Goal: Information Seeking & Learning: Learn about a topic

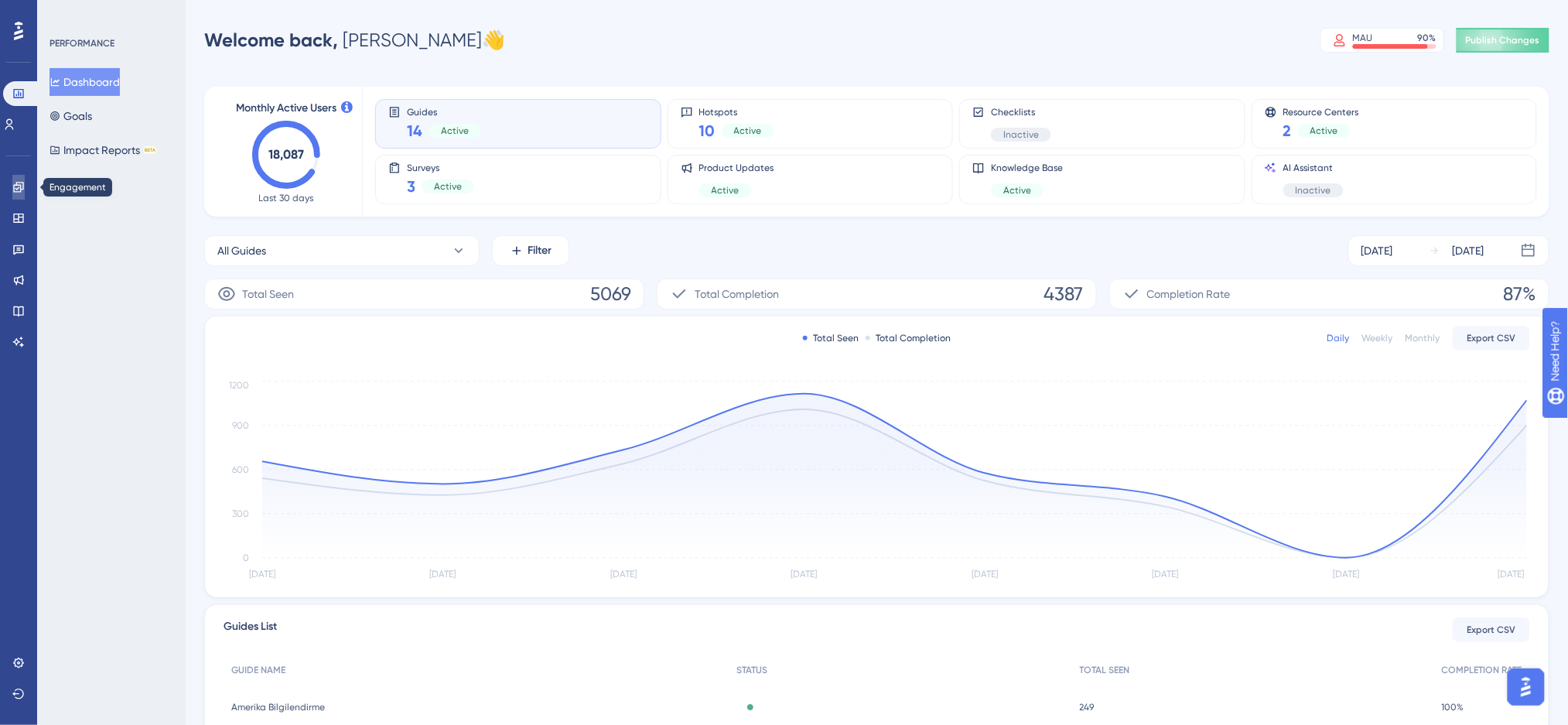
click at [21, 185] on icon at bounding box center [19, 187] width 13 height 13
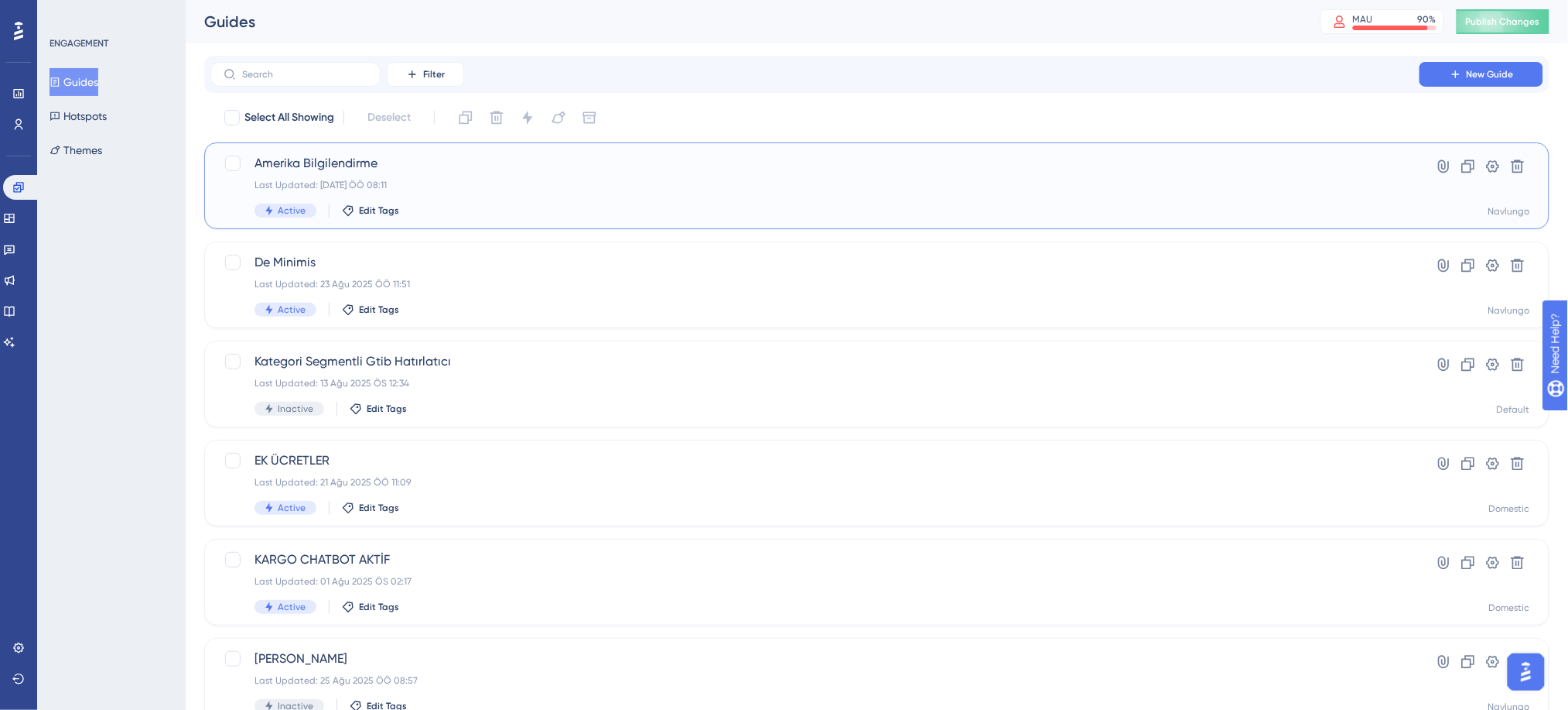
click at [787, 176] on div "Amerika Bilgilendirme Last Updated: [DATE] ÖÖ 08:11 Active Edit Tags" at bounding box center [814, 186] width 1120 height 64
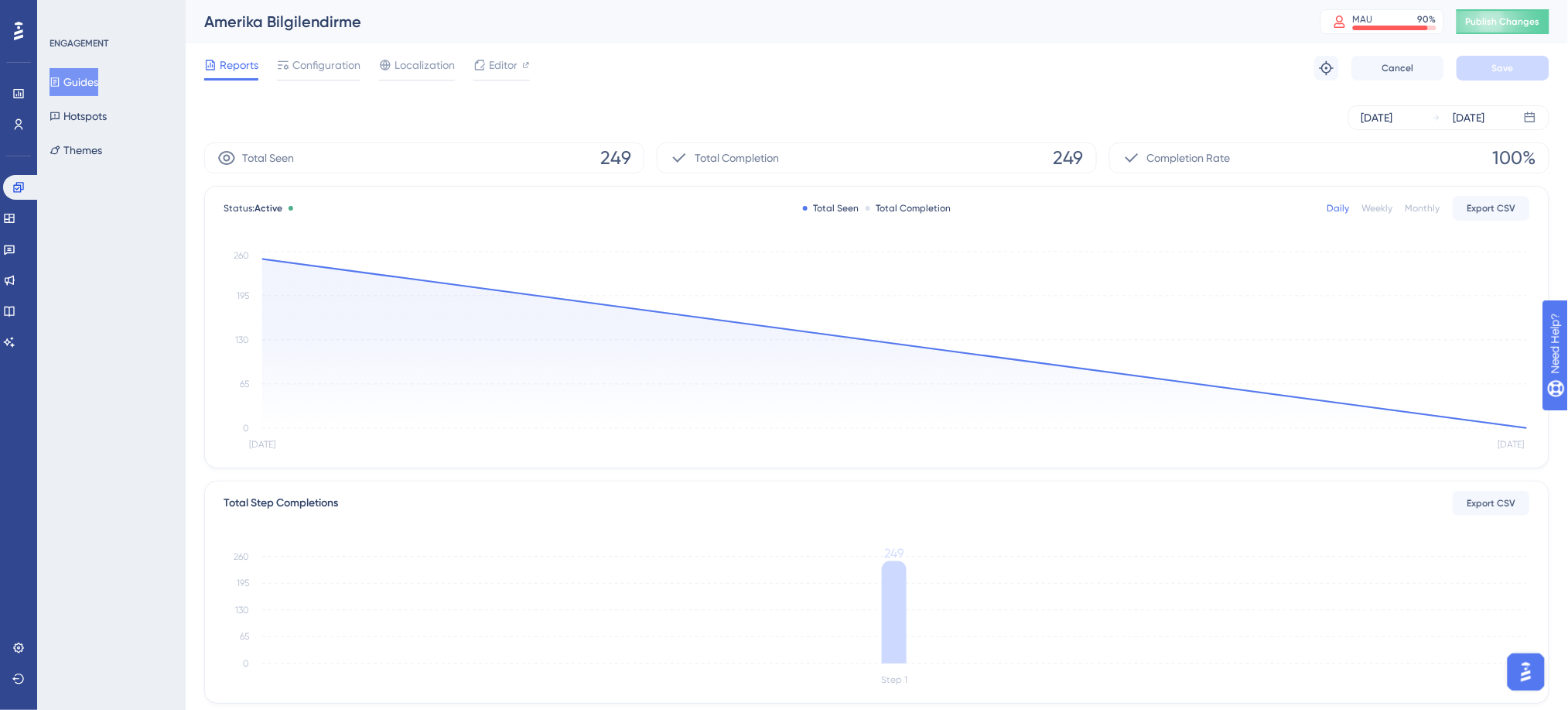
drag, startPoint x: 88, startPoint y: 89, endPoint x: 114, endPoint y: 92, distance: 26.2
click at [88, 89] on button "Guides" at bounding box center [73, 82] width 48 height 28
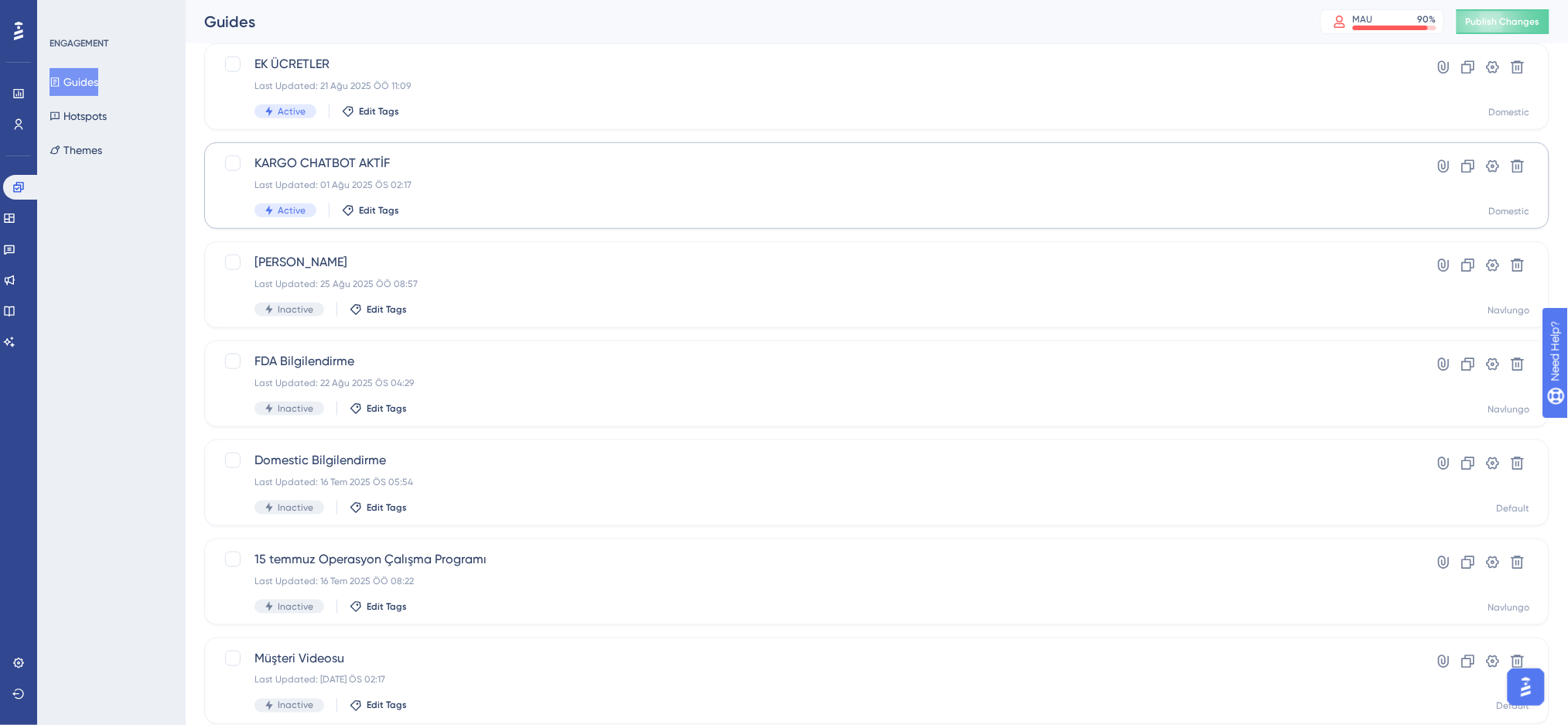
scroll to position [475, 0]
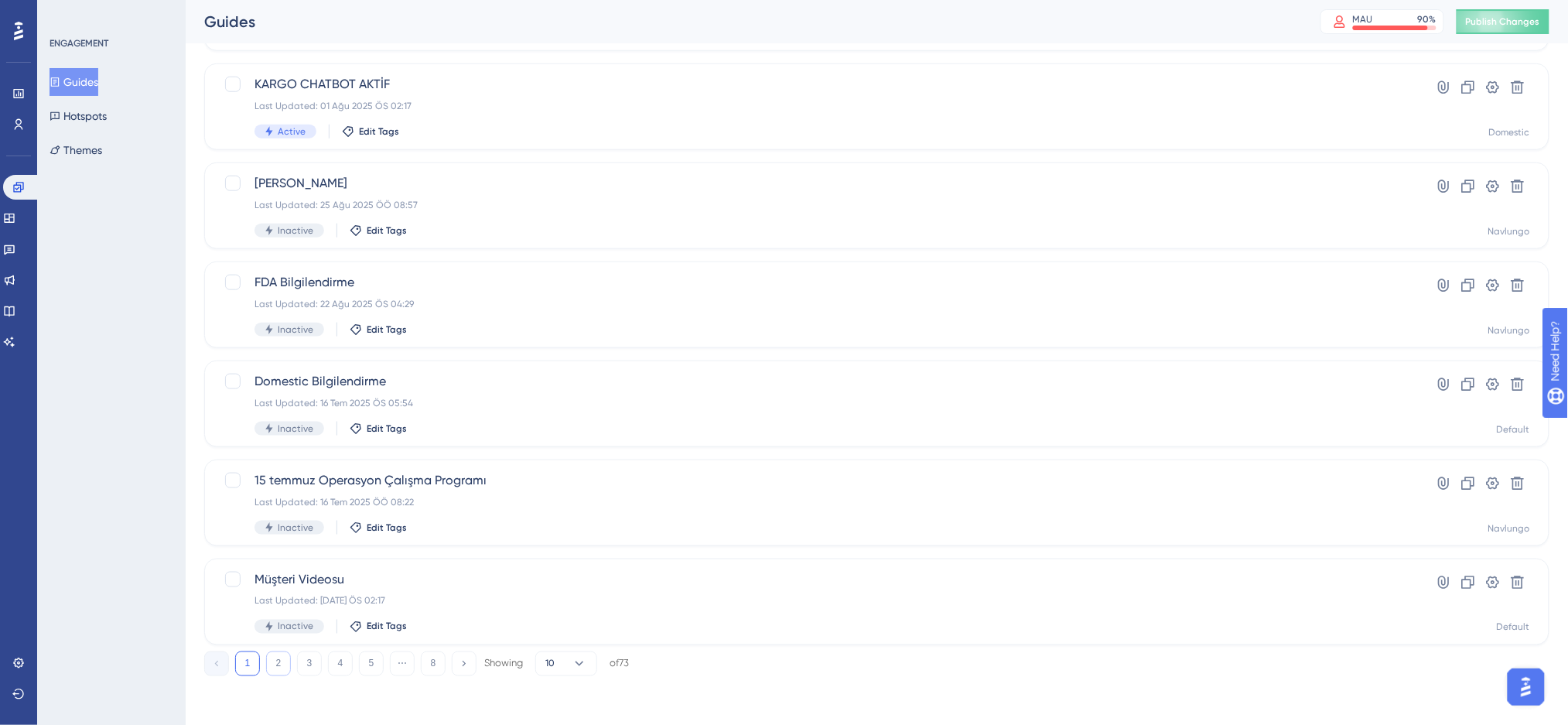
click at [281, 664] on button "2" at bounding box center [278, 664] width 25 height 25
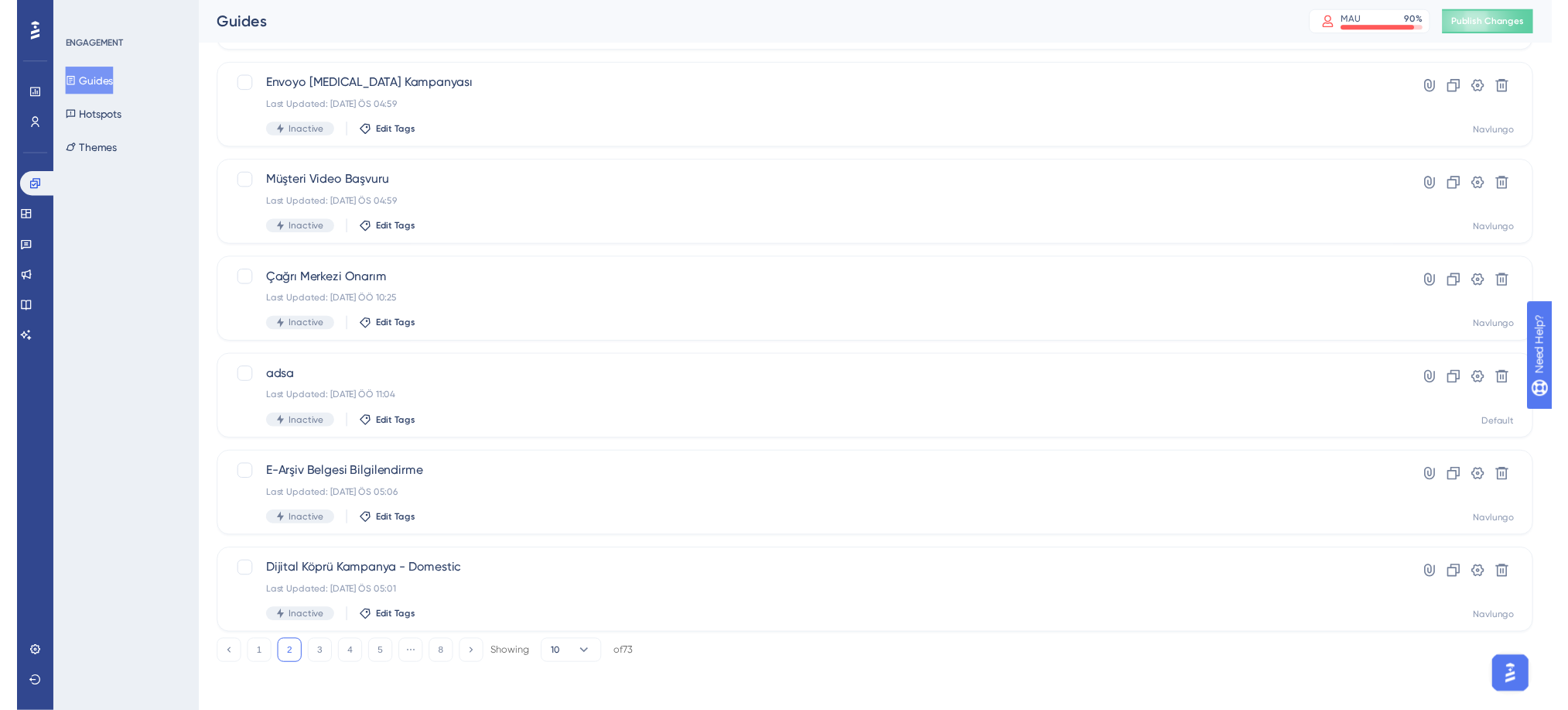
scroll to position [0, 0]
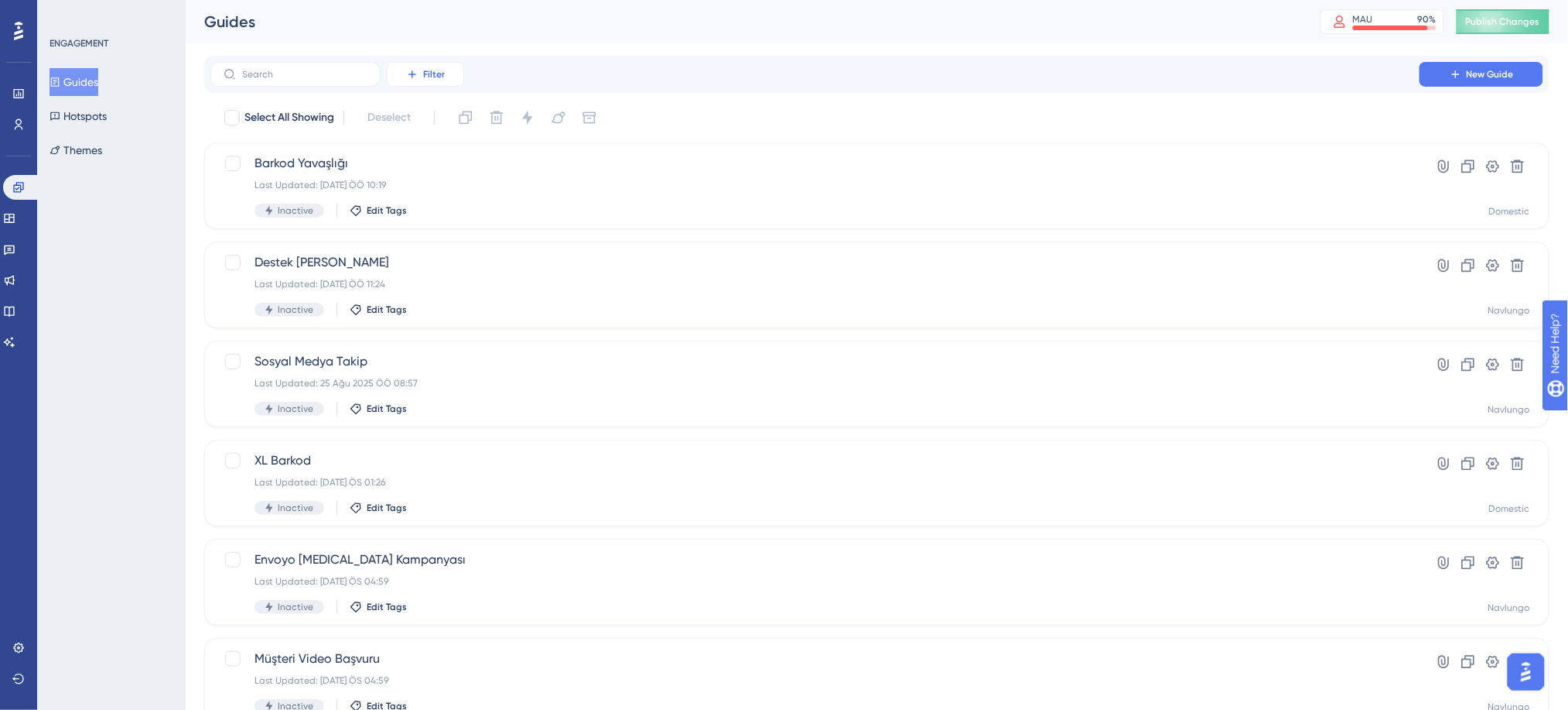
click at [419, 82] on button "Filter" at bounding box center [425, 74] width 77 height 25
click at [453, 207] on div "Status Status" at bounding box center [441, 211] width 64 height 31
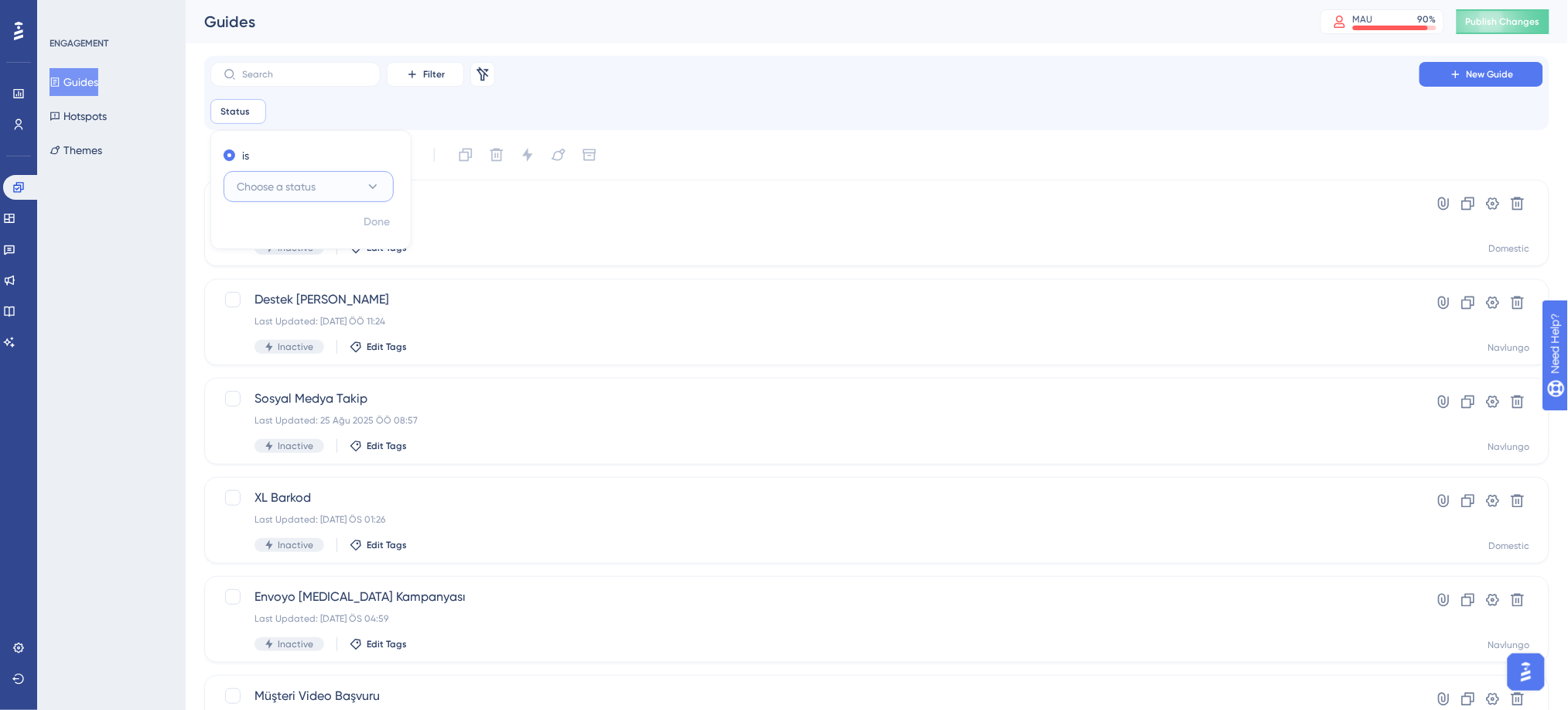
click at [314, 183] on span "Choose a status" at bounding box center [276, 186] width 79 height 19
drag, startPoint x: 316, startPoint y: 231, endPoint x: 328, endPoint y: 239, distance: 14.4
click at [316, 230] on div "Active Active" at bounding box center [308, 233] width 125 height 31
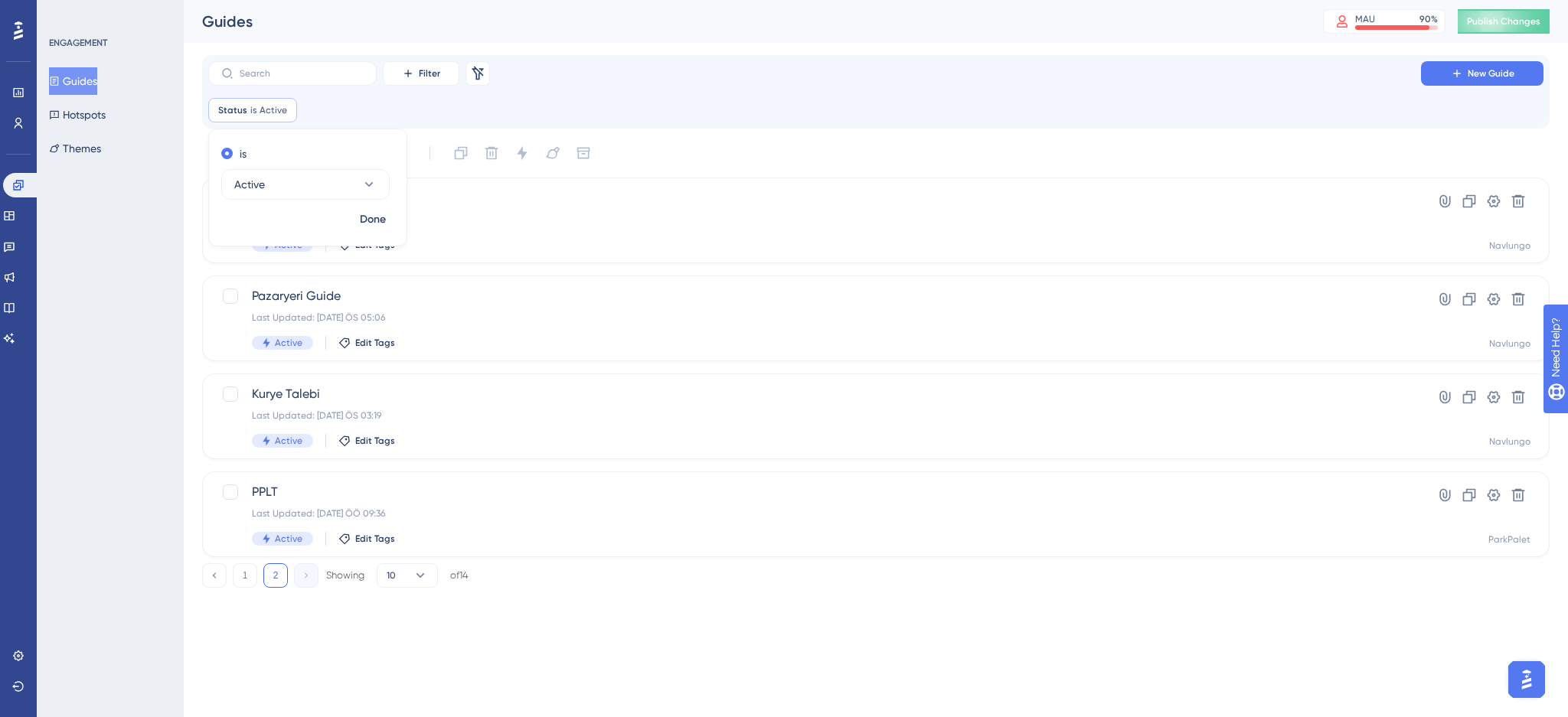
click at [648, 120] on div "Status is Active Active Remove is Active Done" at bounding box center [876, 109] width 1336 height 24
click at [245, 576] on button "1" at bounding box center [244, 575] width 24 height 24
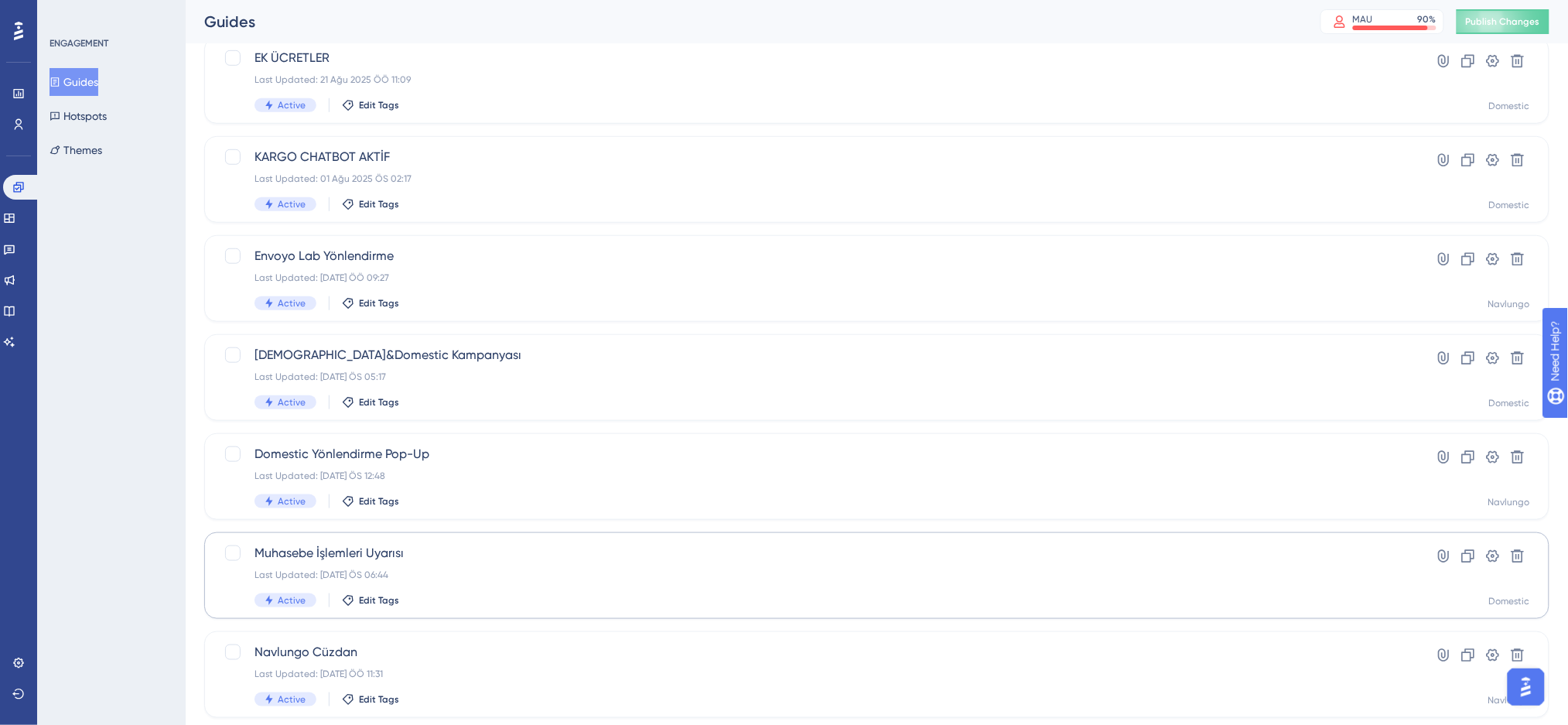
scroll to position [305, 0]
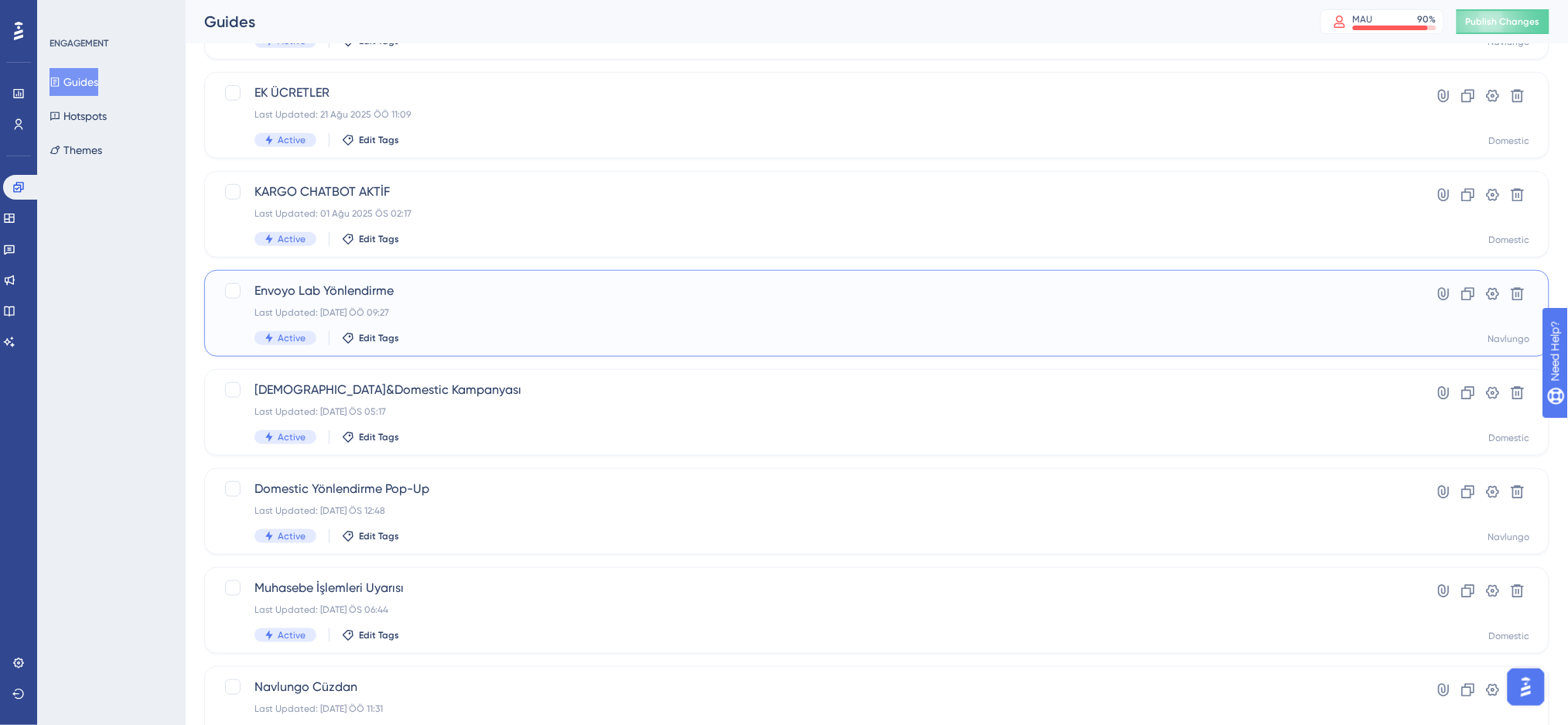
click at [381, 302] on div "Envoyo Lab Yönlendirme Last Updated: [DATE] ÖÖ 09:27 Active Edit Tags" at bounding box center [814, 313] width 1120 height 64
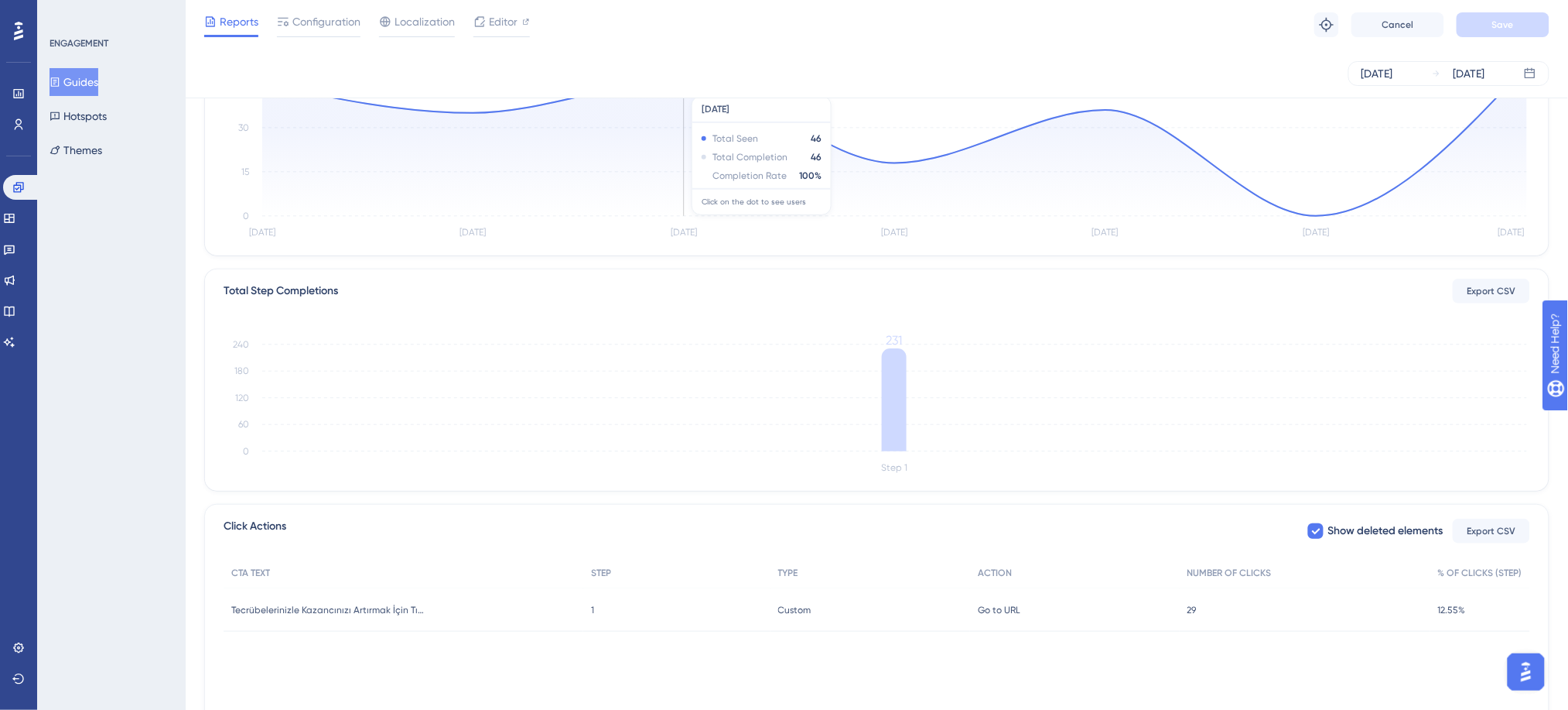
scroll to position [270, 0]
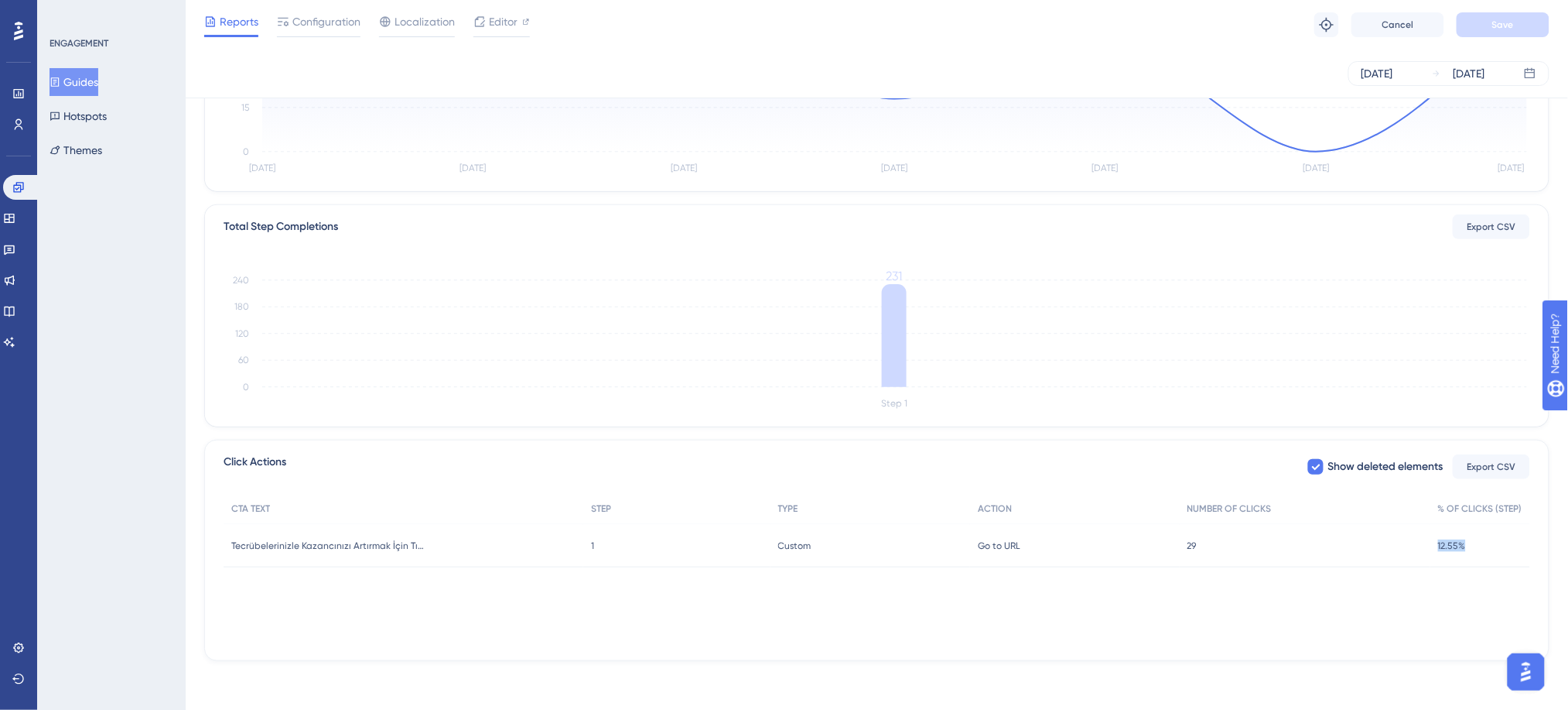
drag, startPoint x: 1468, startPoint y: 549, endPoint x: 1413, endPoint y: 550, distance: 55.0
click at [0, 0] on div "Tecrübelerinizle Kazancınızı Artırmak İçin Tıklayın Tecrübelerinizle Kazancınız…" at bounding box center [0, 0] width 0 height 0
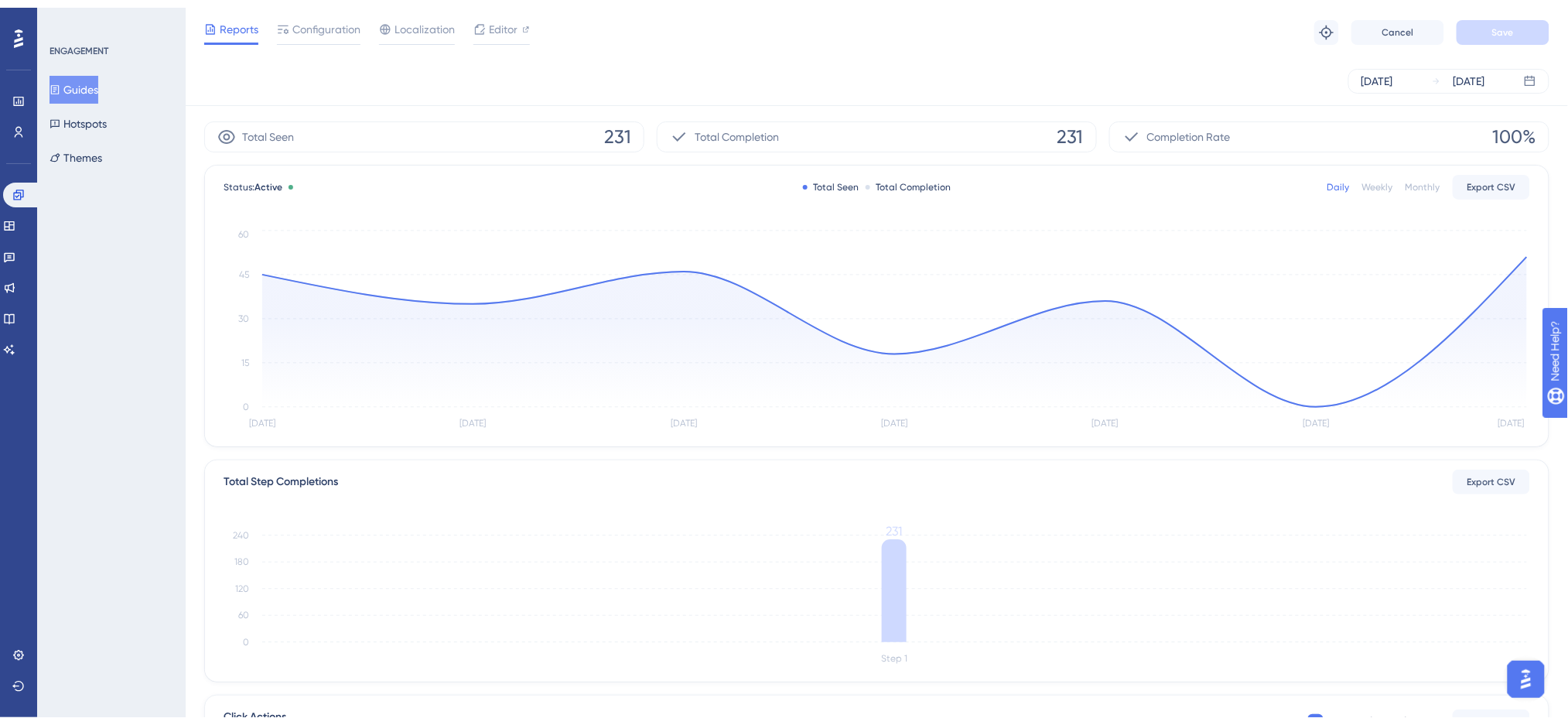
scroll to position [0, 0]
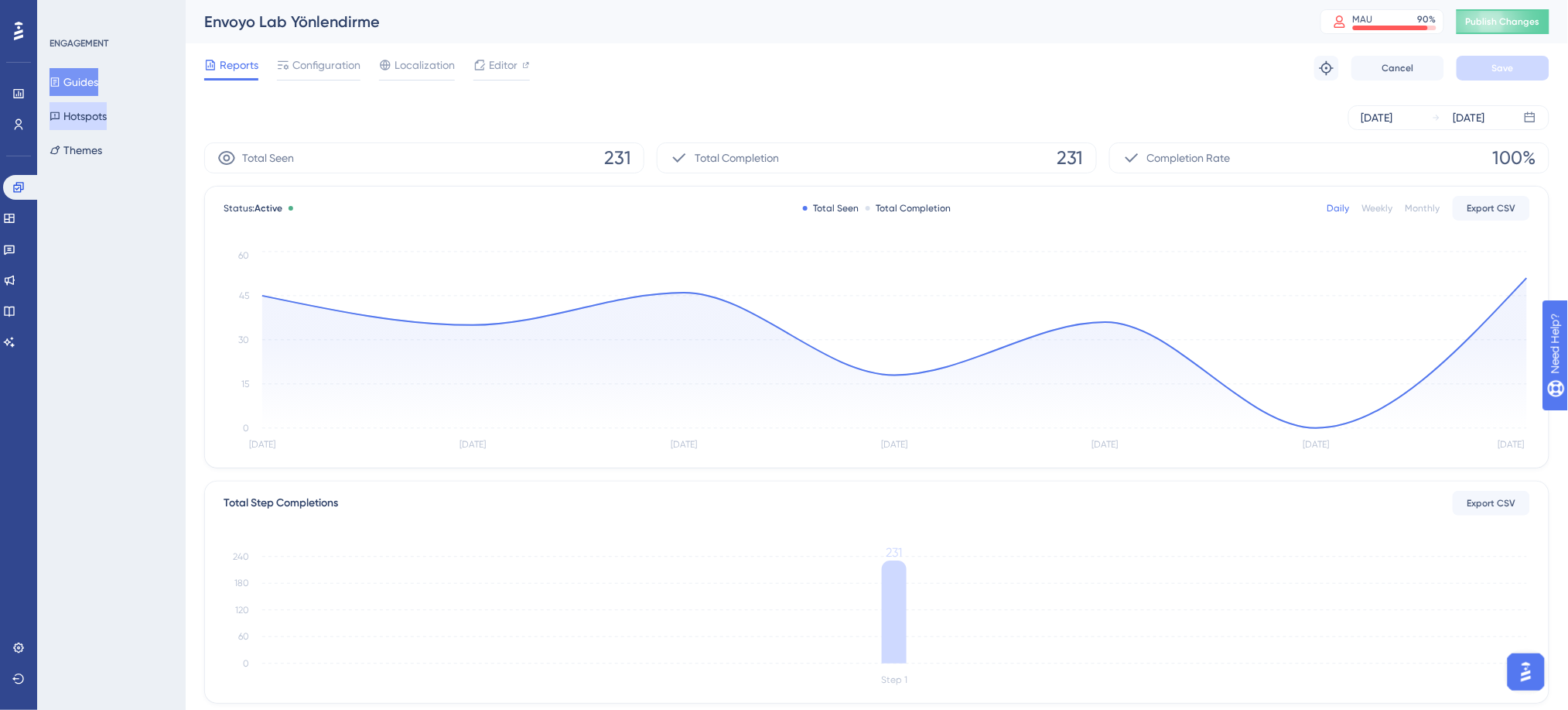
click at [96, 117] on button "Hotspots" at bounding box center [77, 116] width 57 height 28
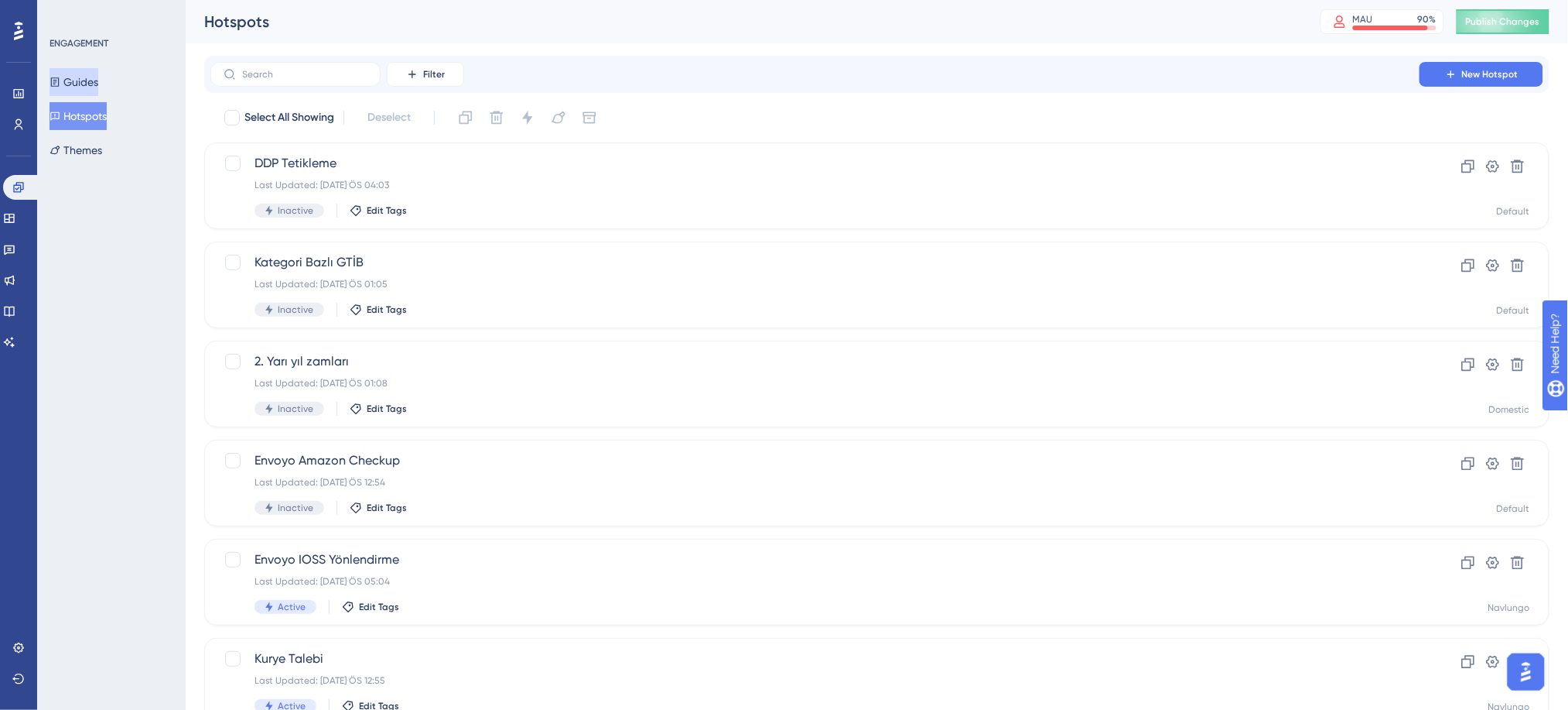
click at [94, 78] on button "Guides" at bounding box center [73, 82] width 48 height 28
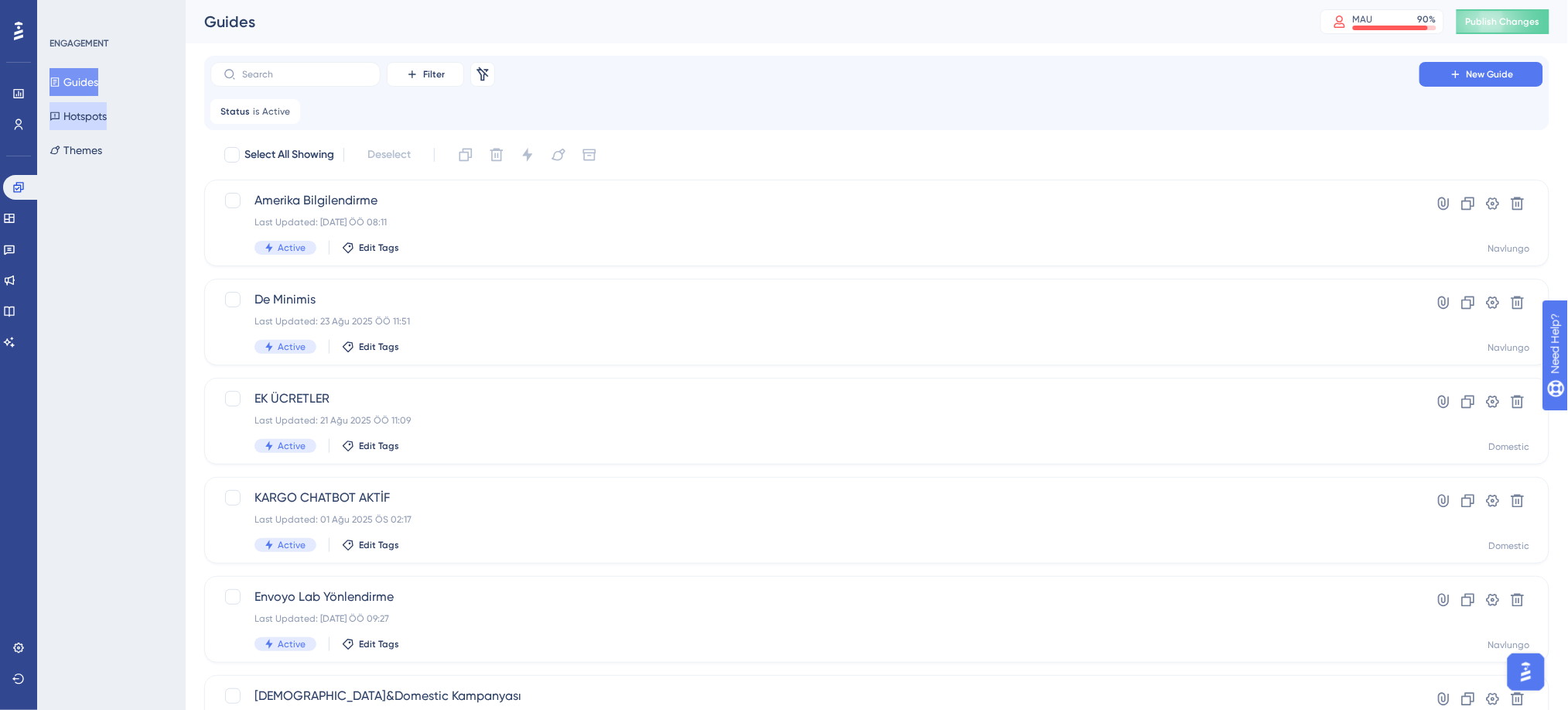
click at [95, 116] on button "Hotspots" at bounding box center [77, 116] width 57 height 28
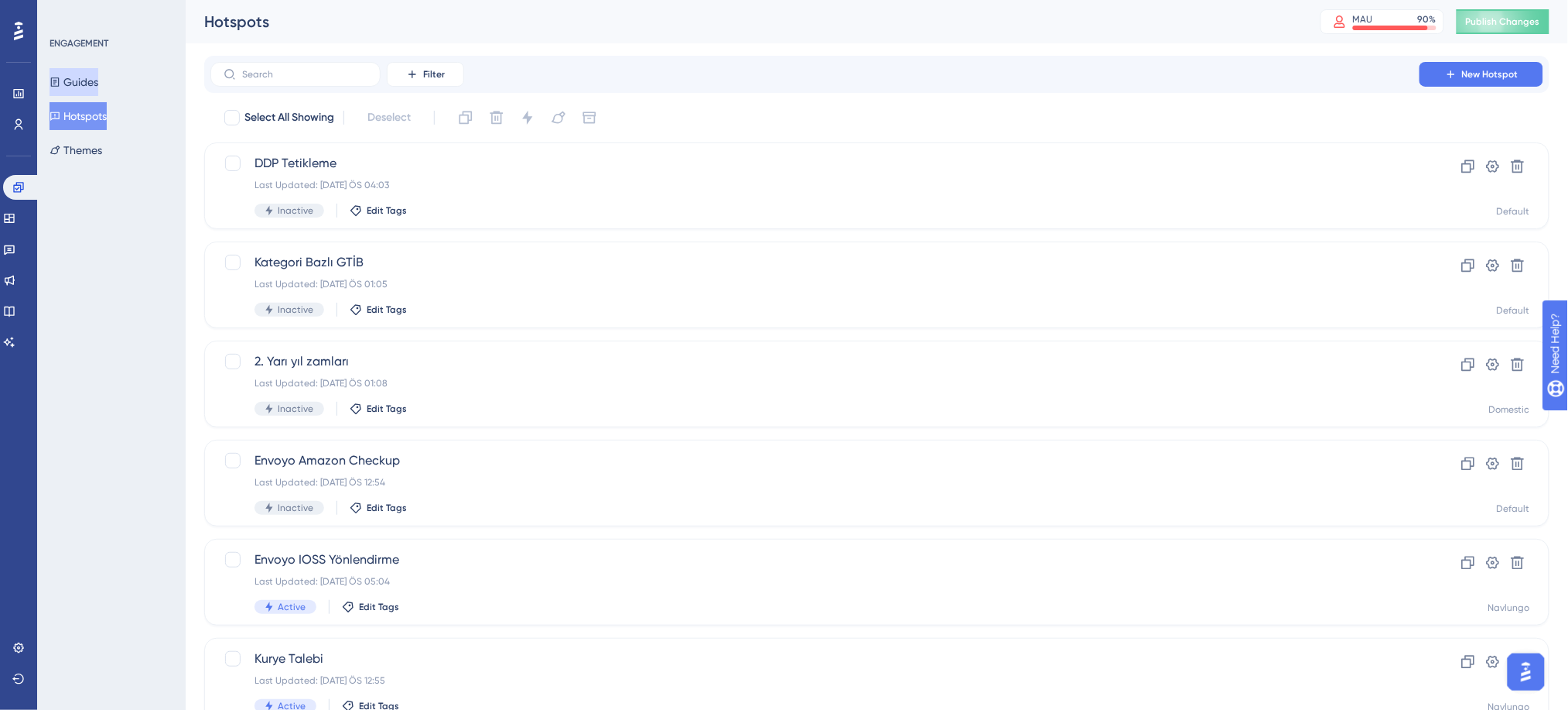
click at [94, 84] on button "Guides" at bounding box center [73, 82] width 48 height 28
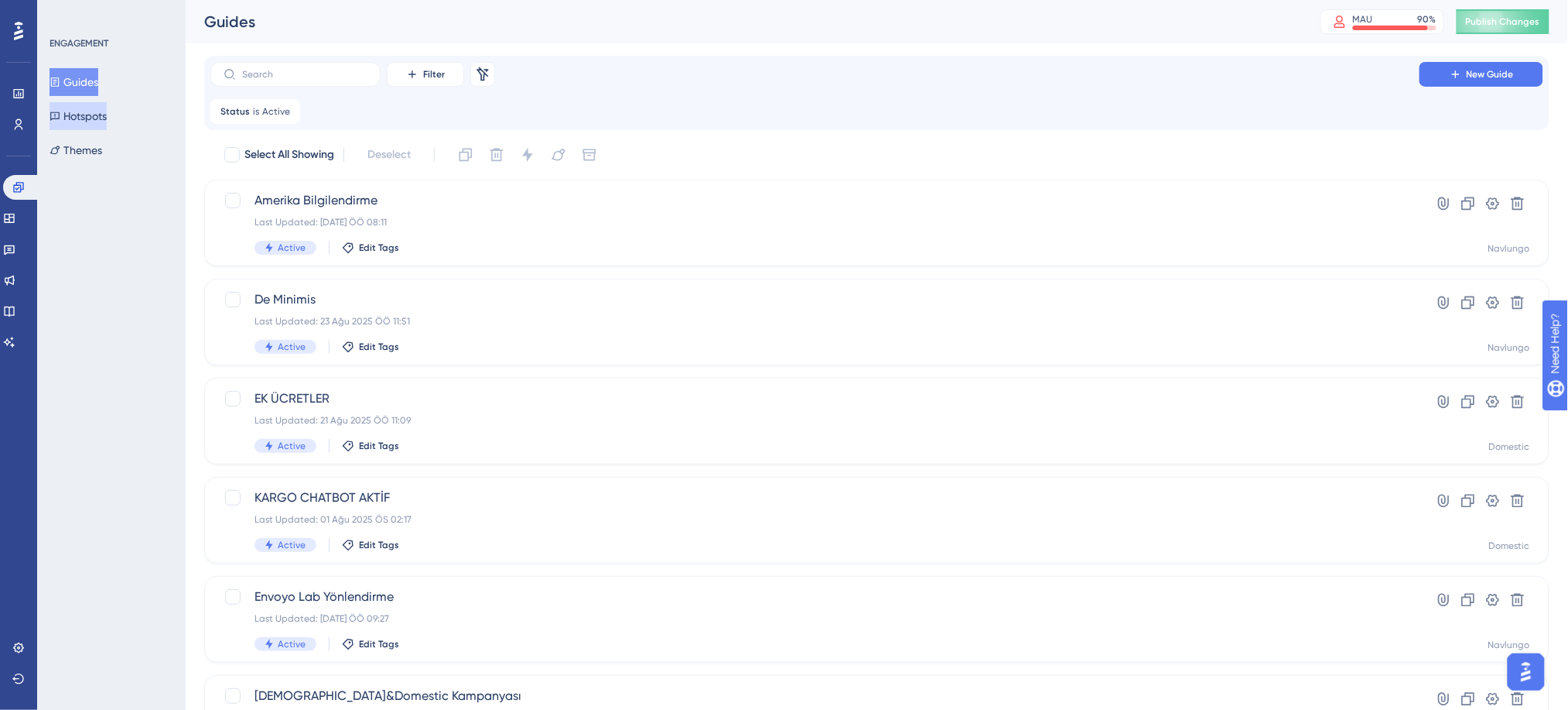
click at [94, 106] on button "Hotspots" at bounding box center [77, 116] width 57 height 28
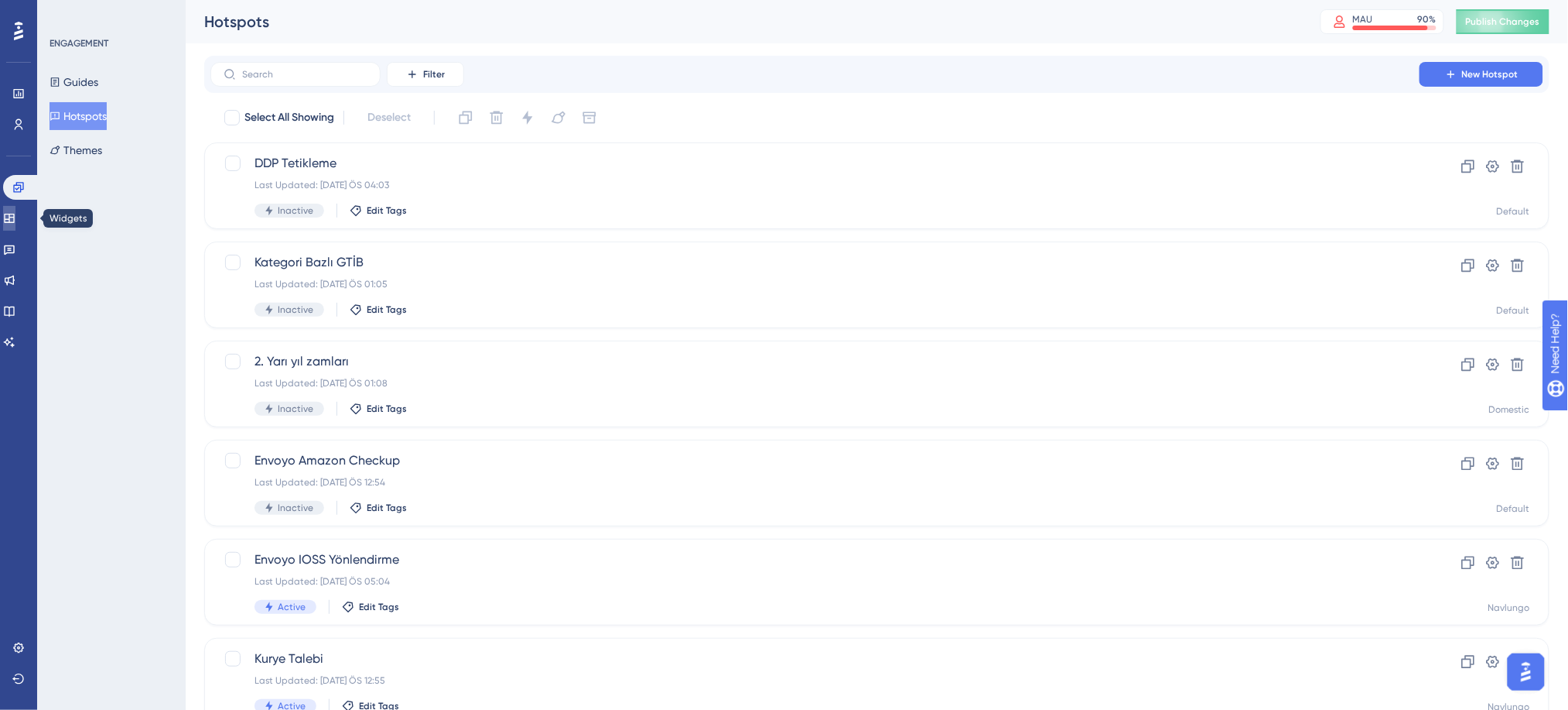
click at [13, 215] on icon at bounding box center [9, 218] width 13 height 13
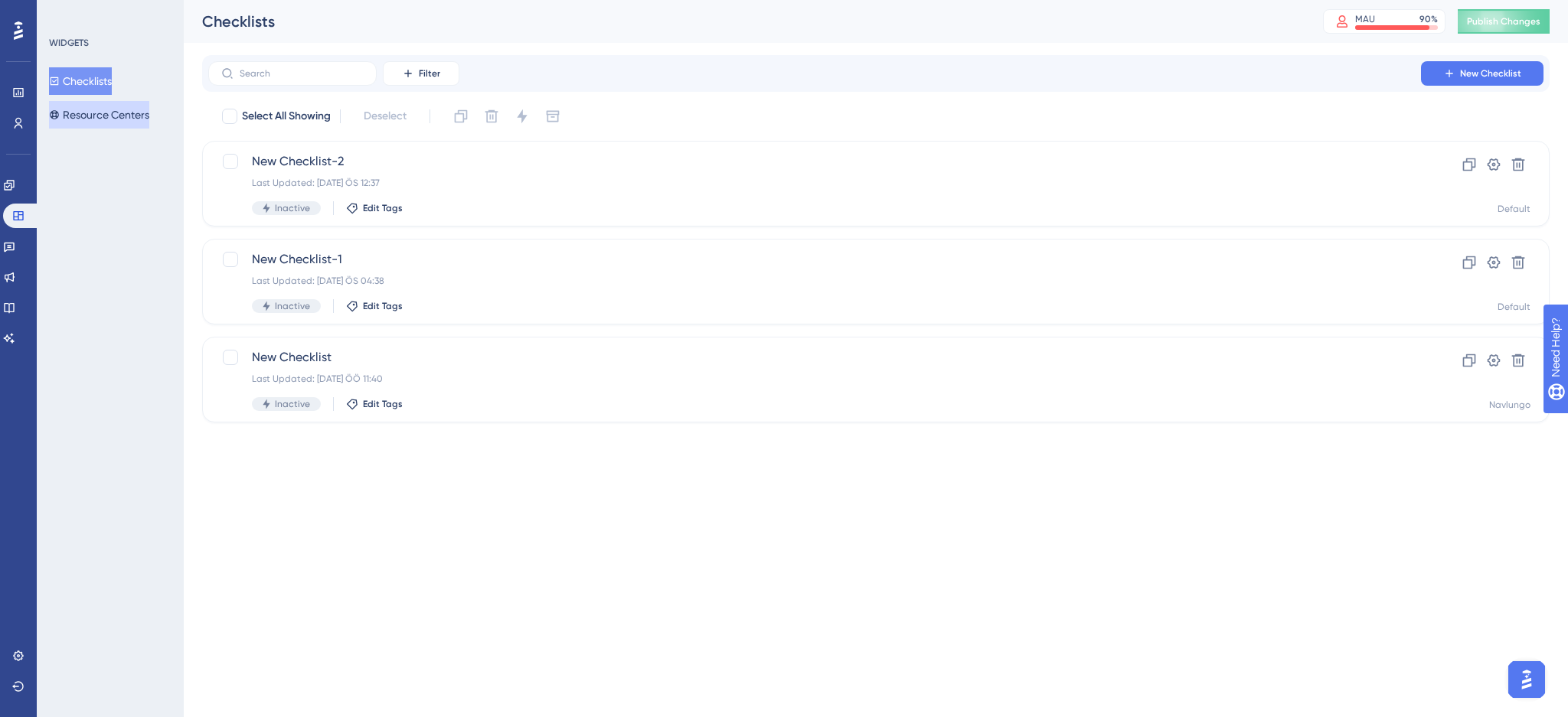
click at [106, 116] on button "Resource Centers" at bounding box center [99, 114] width 100 height 28
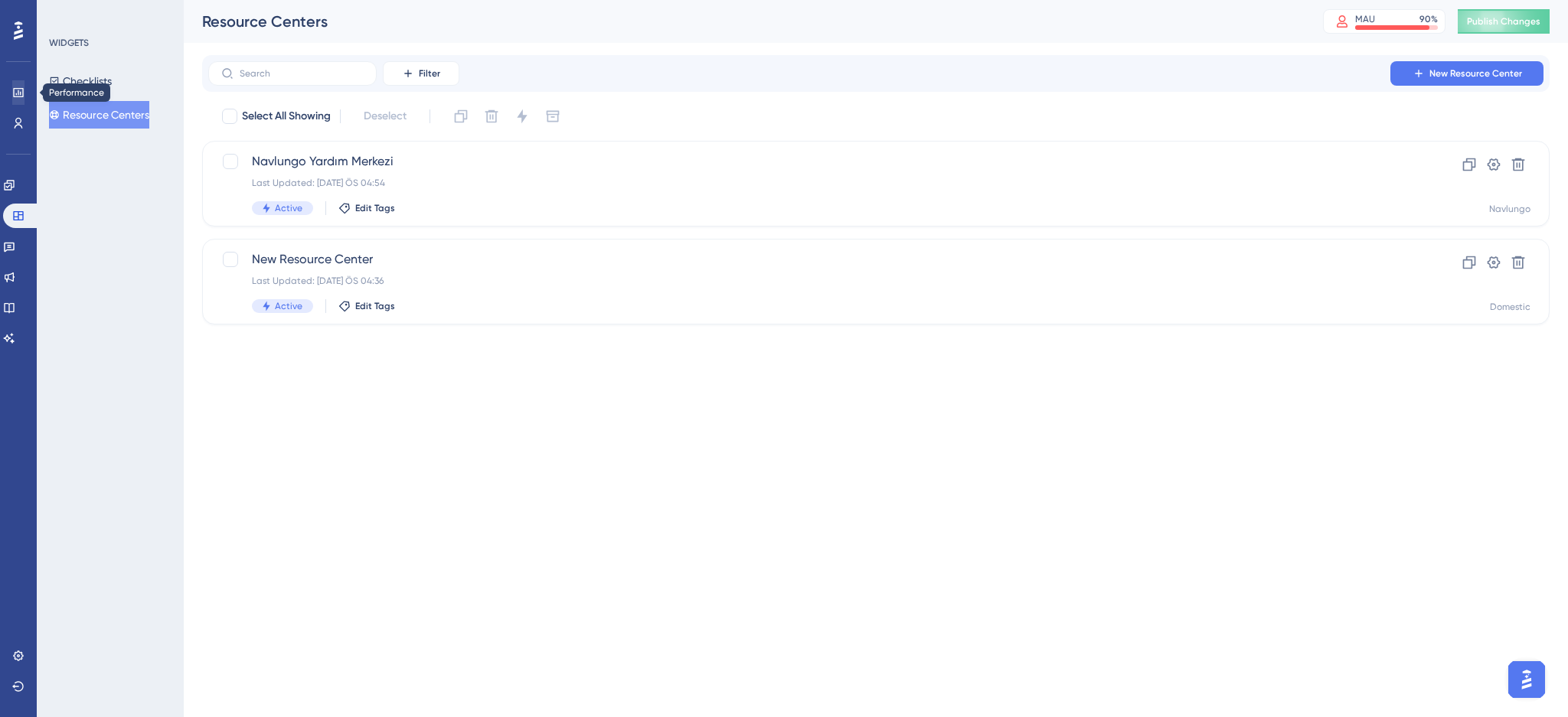
click at [24, 93] on div "Performance" at bounding box center [19, 92] width 13 height 24
click at [0, 0] on link at bounding box center [0, 0] width 0 height 0
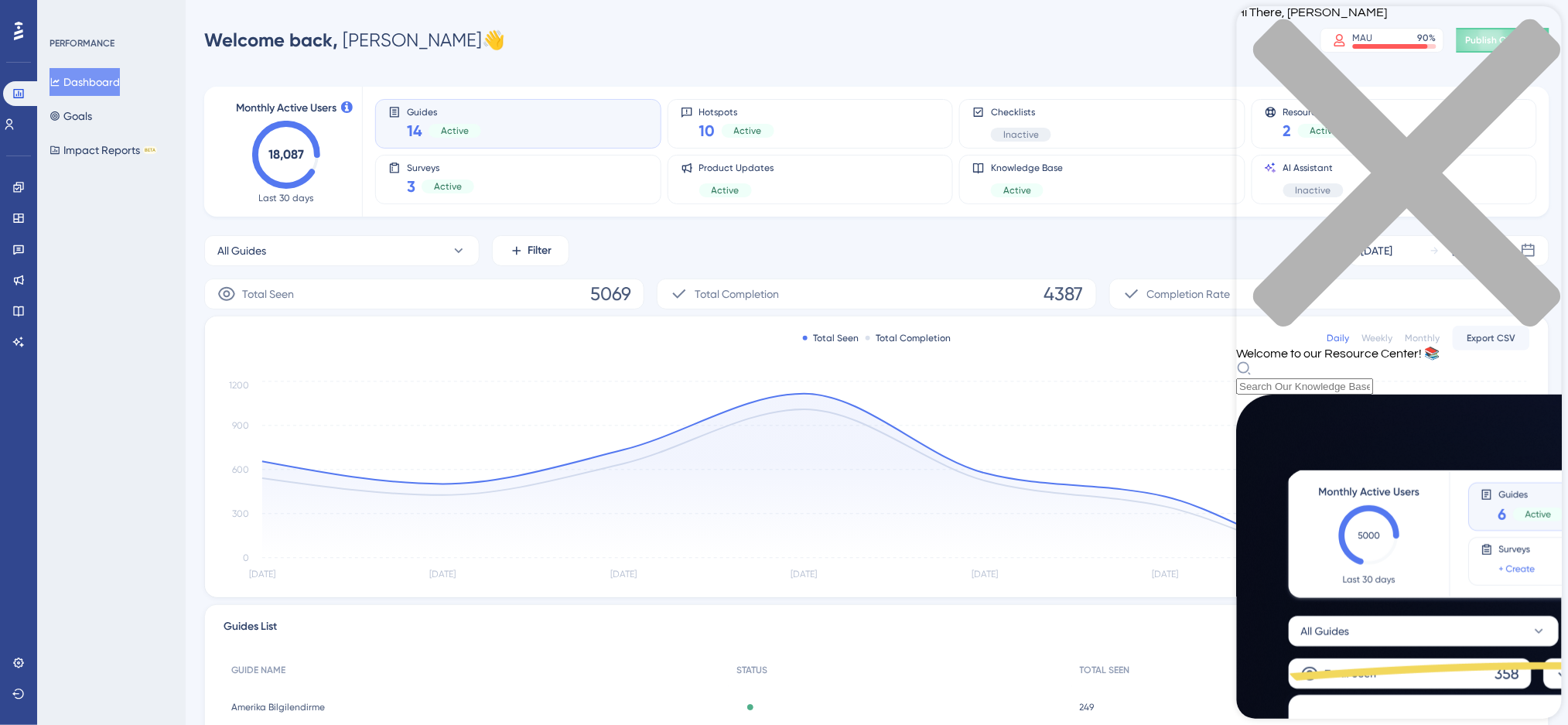
click at [1316, 94] on div "Hi There, [PERSON_NAME] 👋 Welcome to our Resource Center! 📚" at bounding box center [1399, 200] width 325 height 388
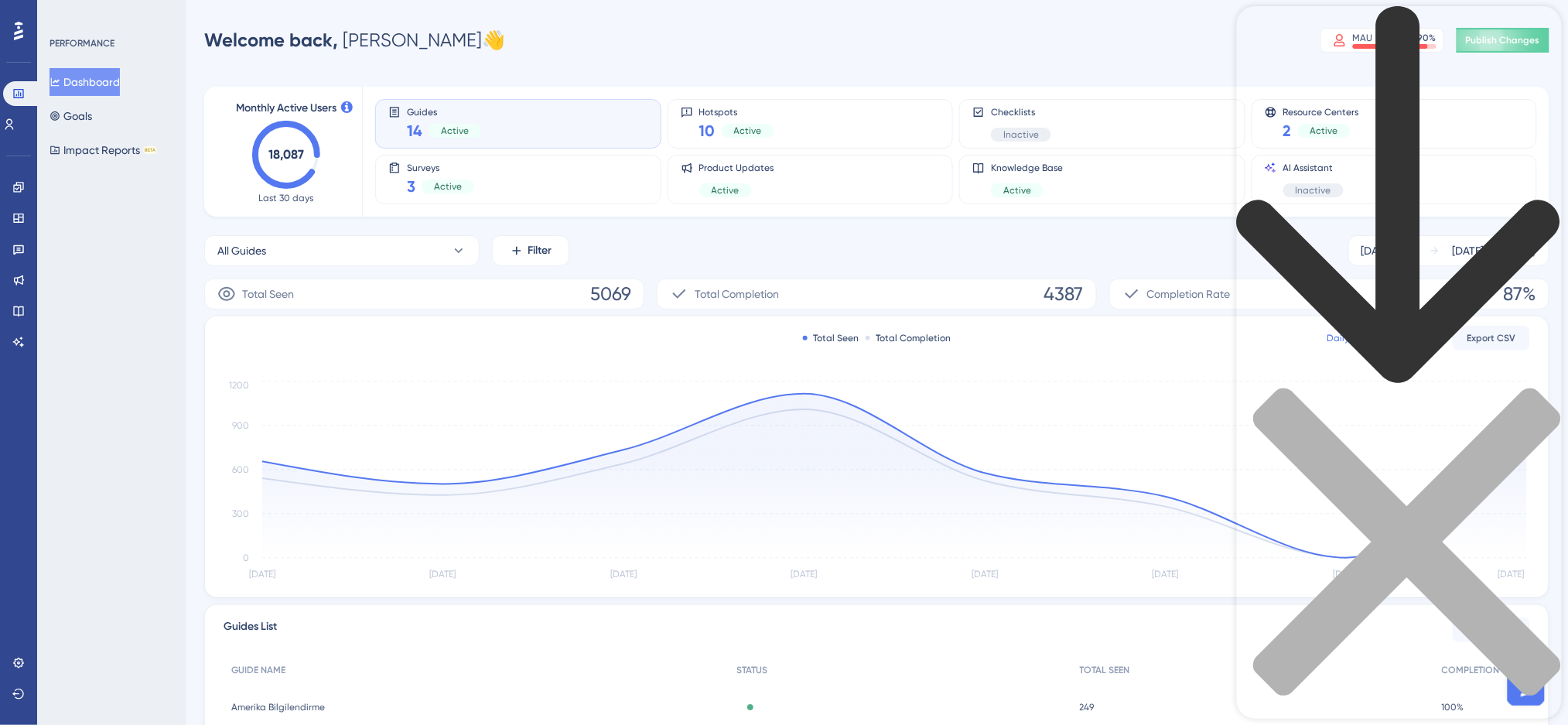
click at [1312, 715] on div "Resource Center Header" at bounding box center [1399, 732] width 325 height 34
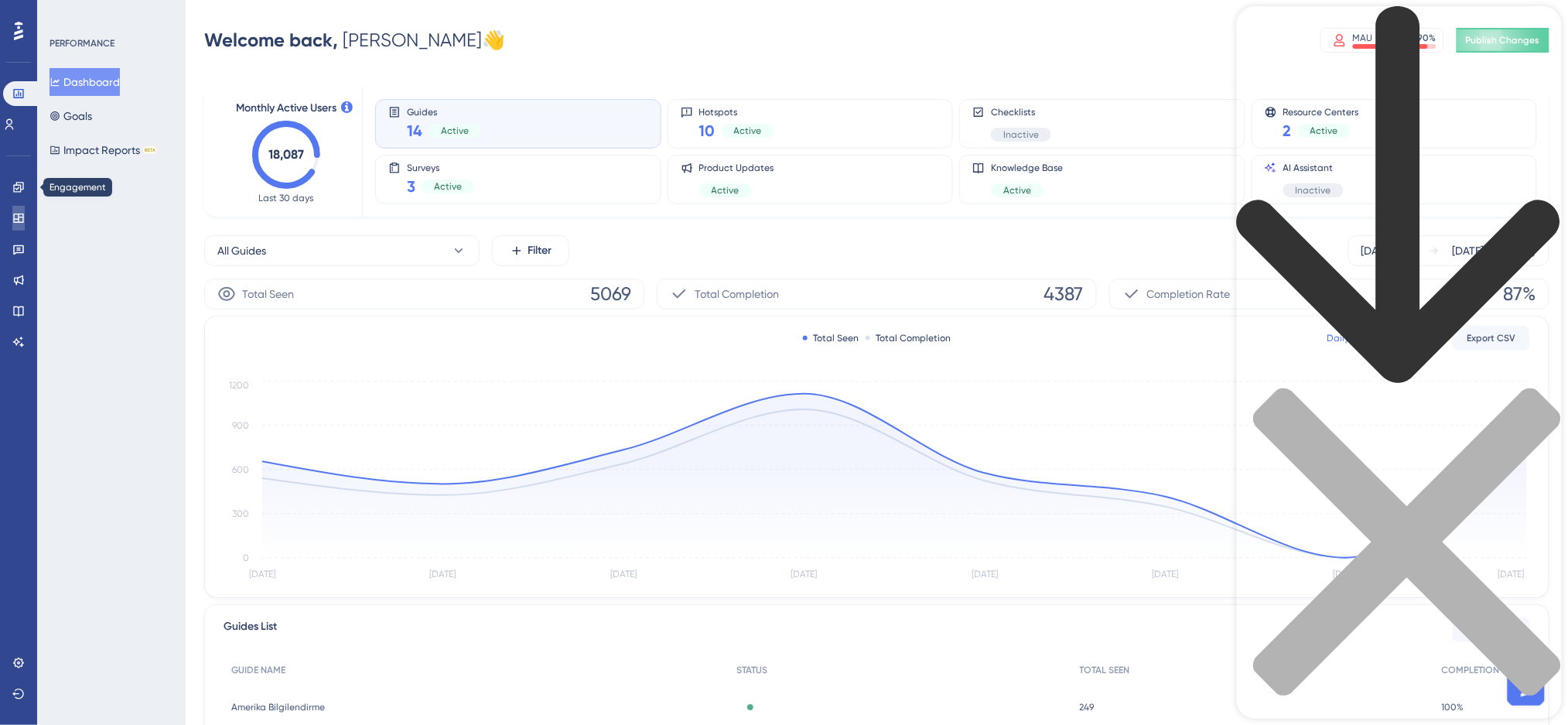
click at [16, 212] on icon at bounding box center [19, 218] width 13 height 13
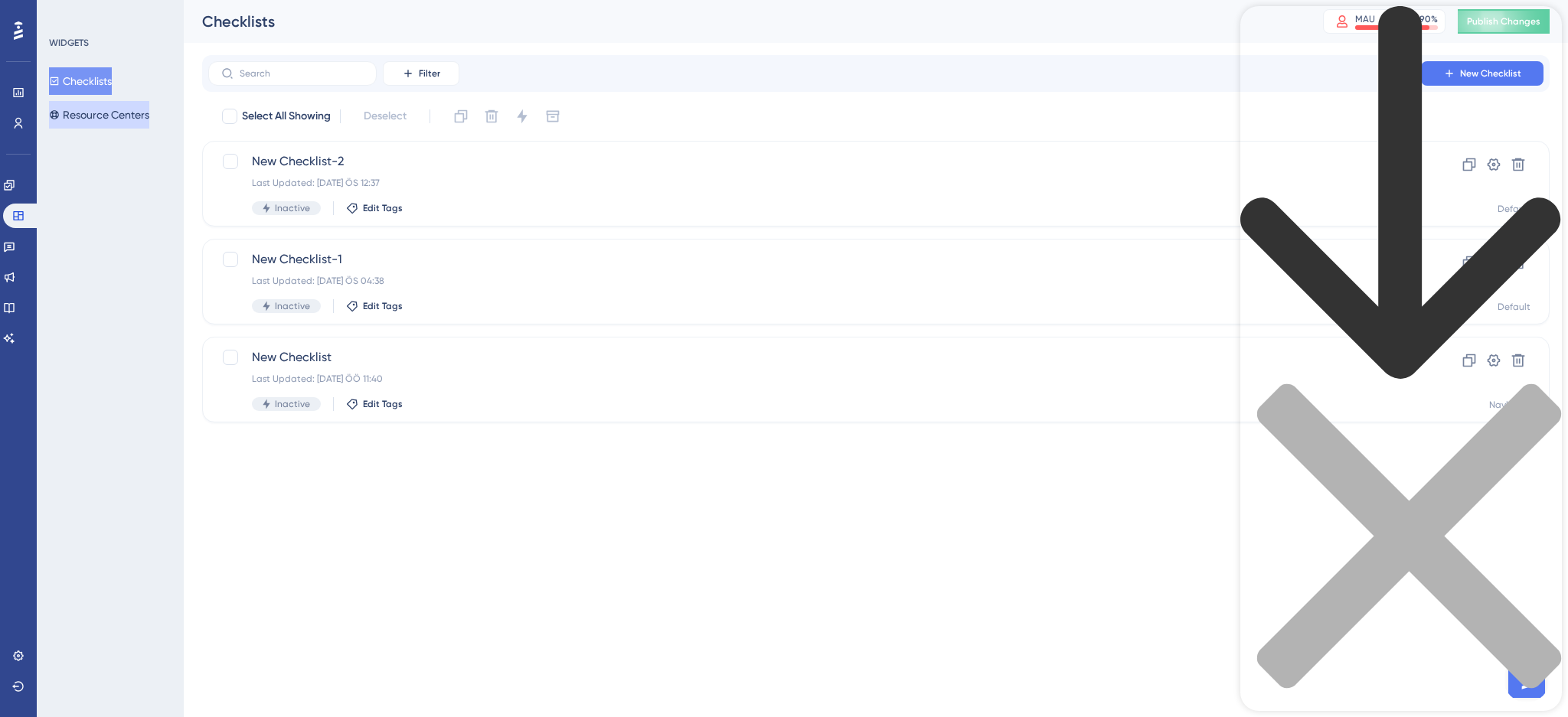
click at [112, 116] on button "Resource Centers" at bounding box center [99, 114] width 100 height 28
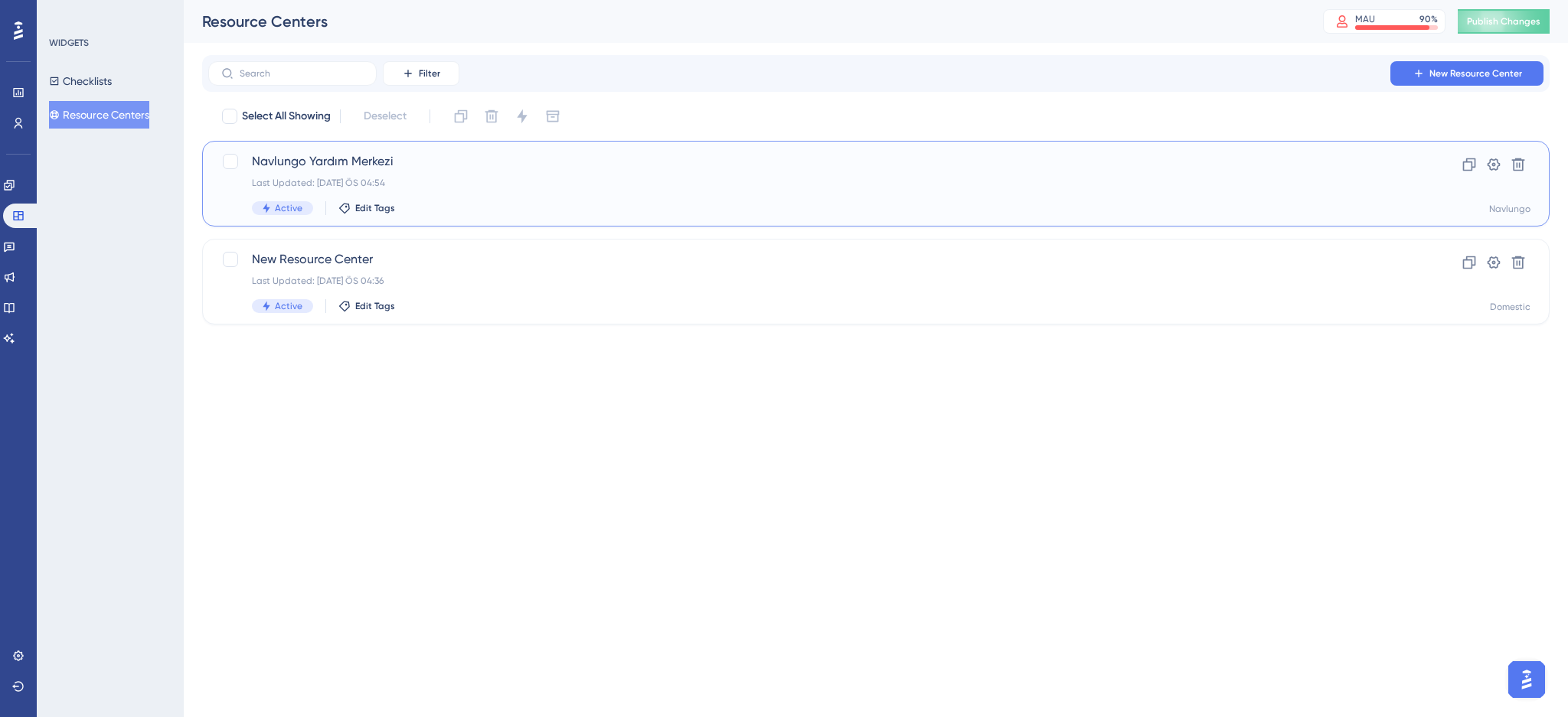
click at [868, 193] on div "Navlungo Yardım Merkezi Last Updated: [DATE] ÖS 04:54 Active Edit Tags" at bounding box center [814, 183] width 1126 height 63
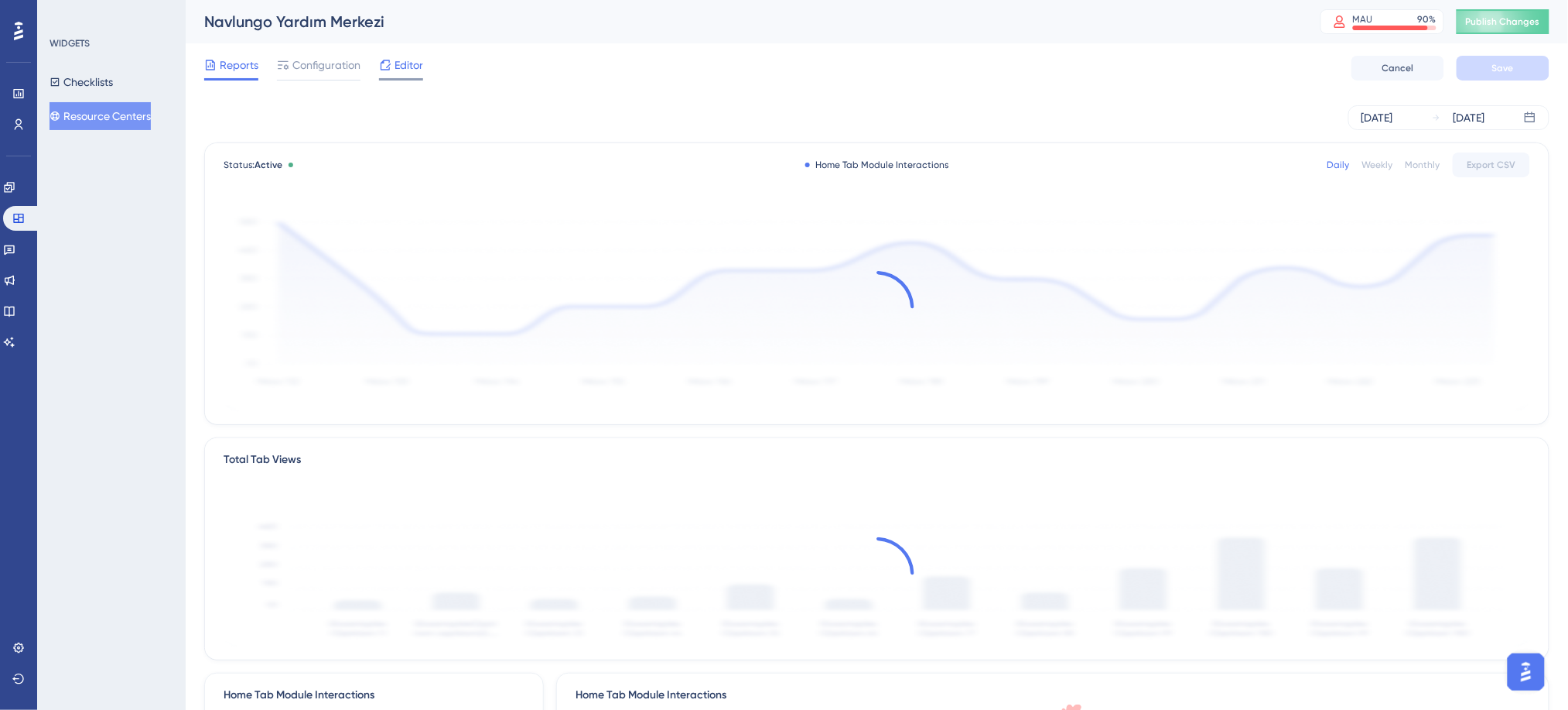
click at [396, 72] on span "Editor" at bounding box center [409, 65] width 29 height 19
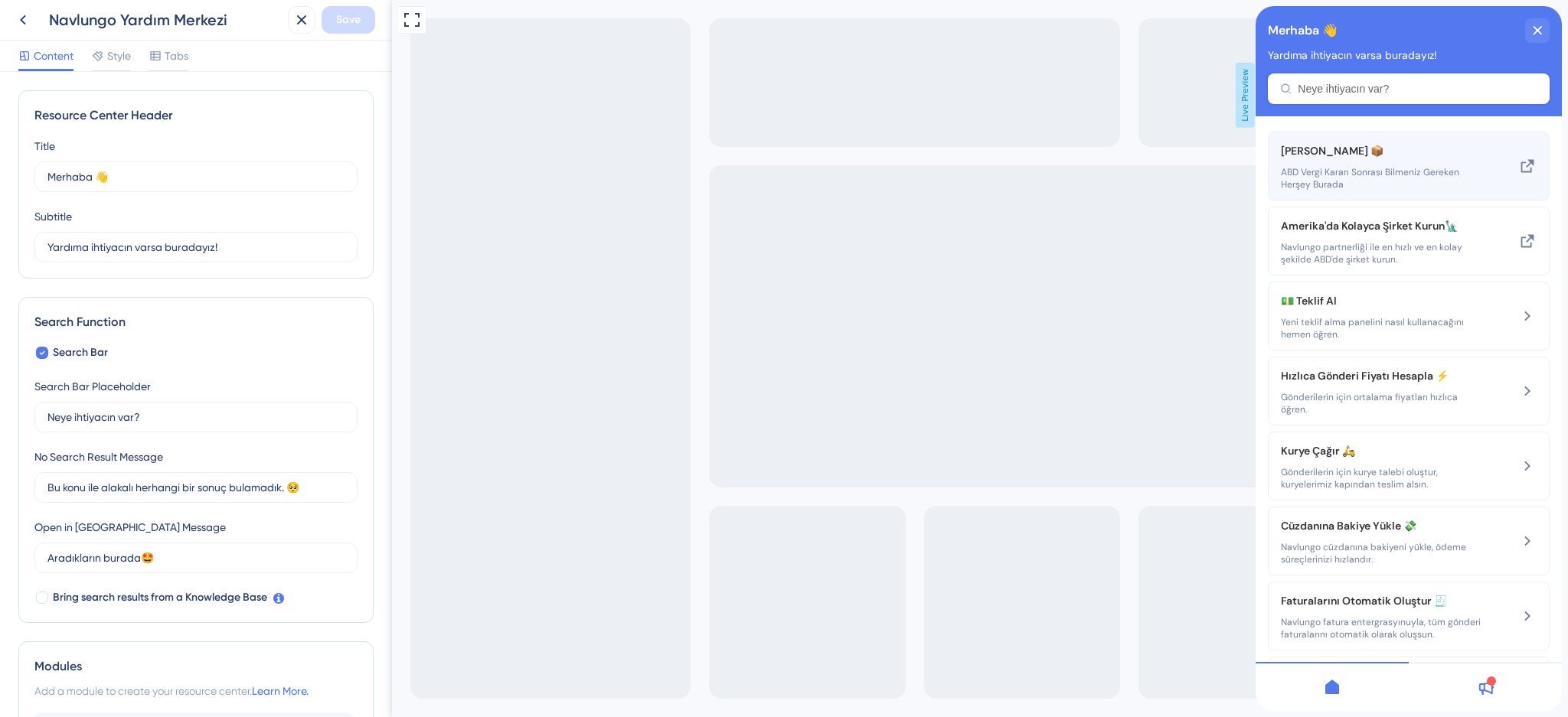
click at [1428, 172] on span "ABD Vergi Kararı Sonrası Bilmeniz Gereken Herşey Burada" at bounding box center [1383, 178] width 205 height 24
click at [1518, 173] on icon at bounding box center [1528, 166] width 19 height 19
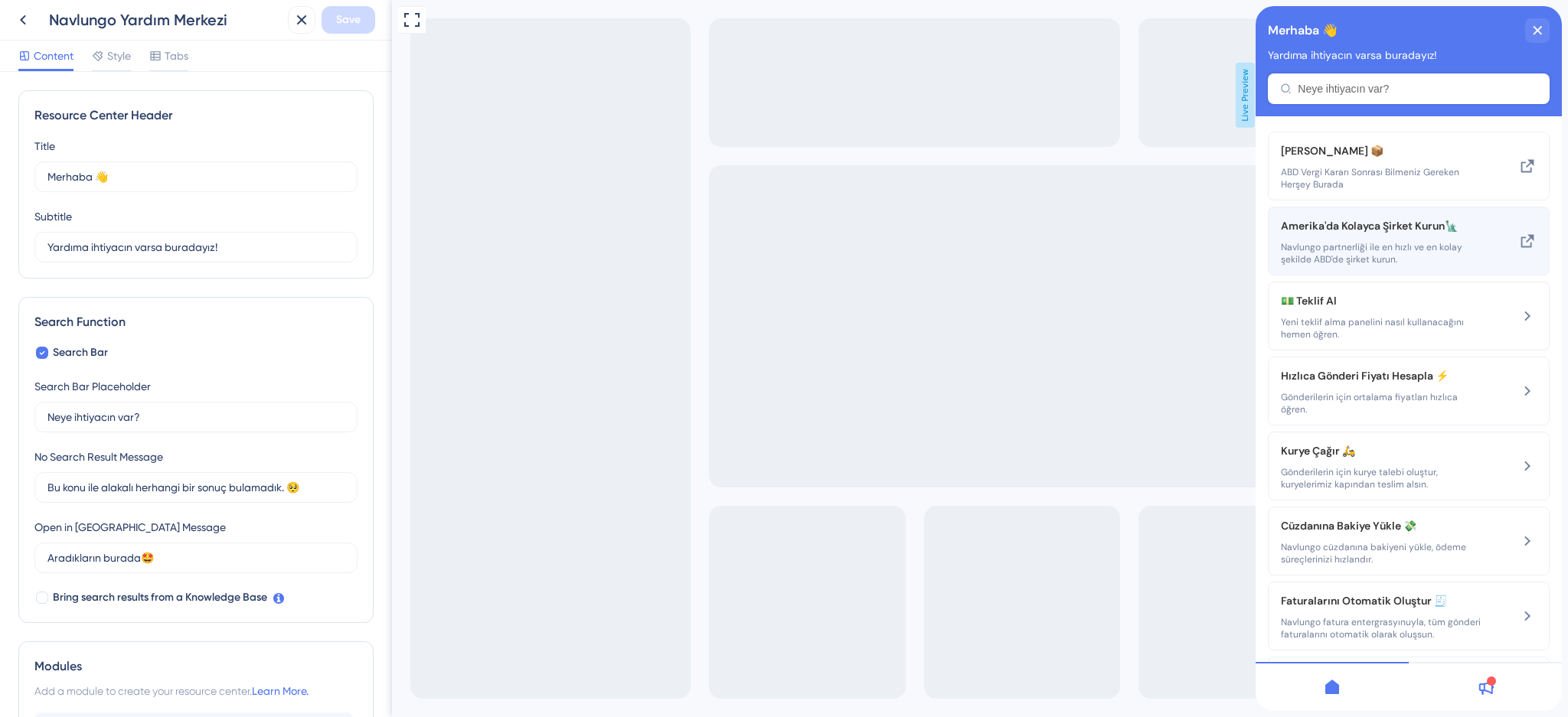
click at [1522, 248] on icon at bounding box center [1528, 241] width 13 height 13
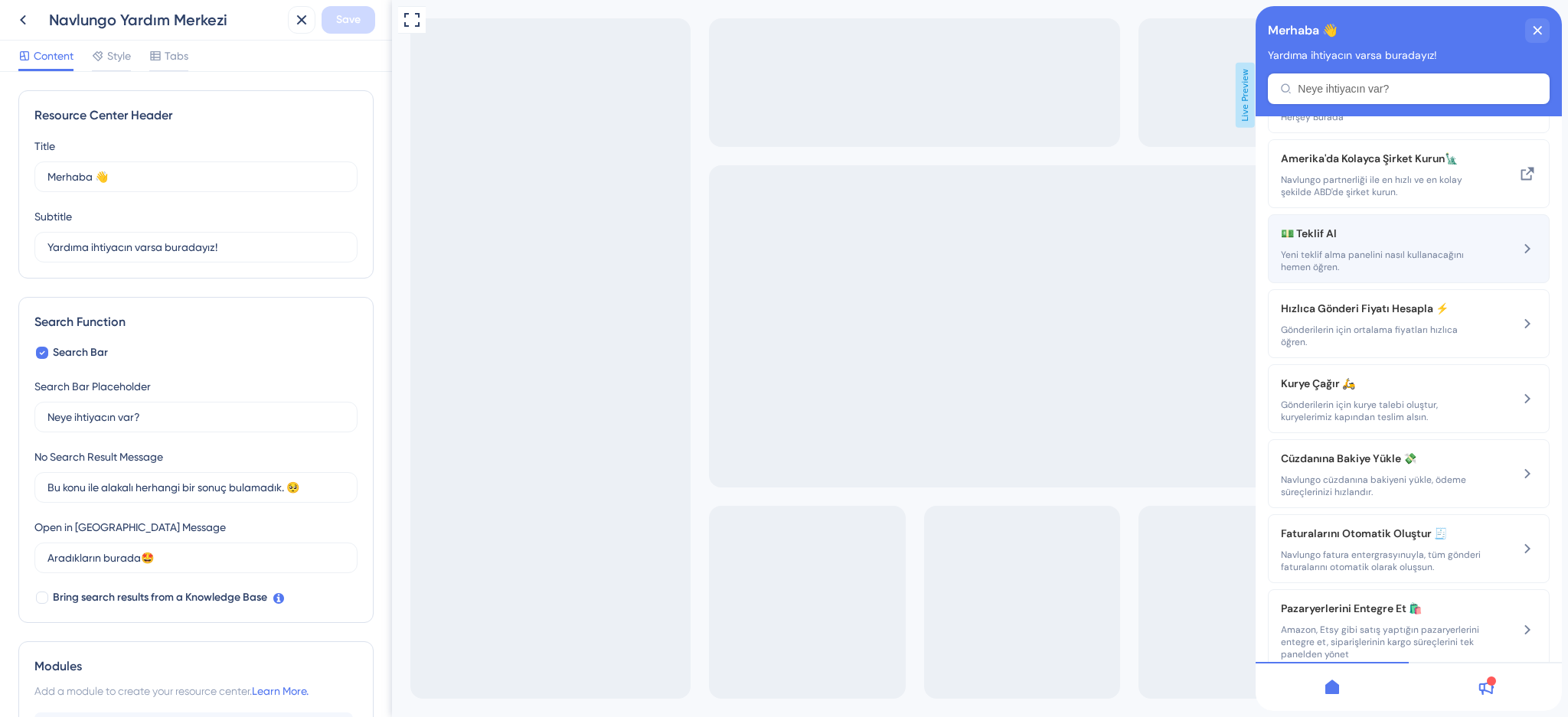
scroll to position [102, 0]
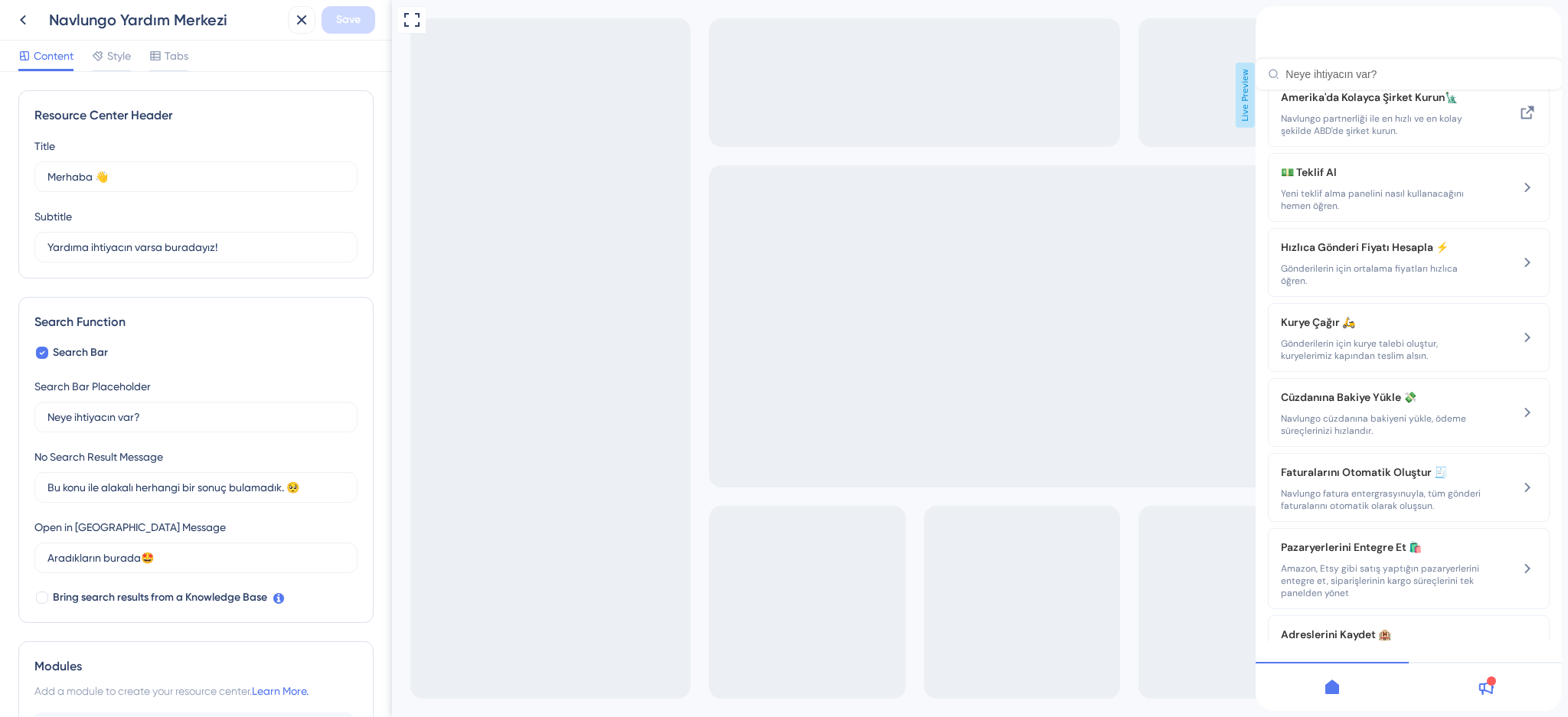
click at [1336, 88] on div "Resource Center Header" at bounding box center [1409, 47] width 307 height 83
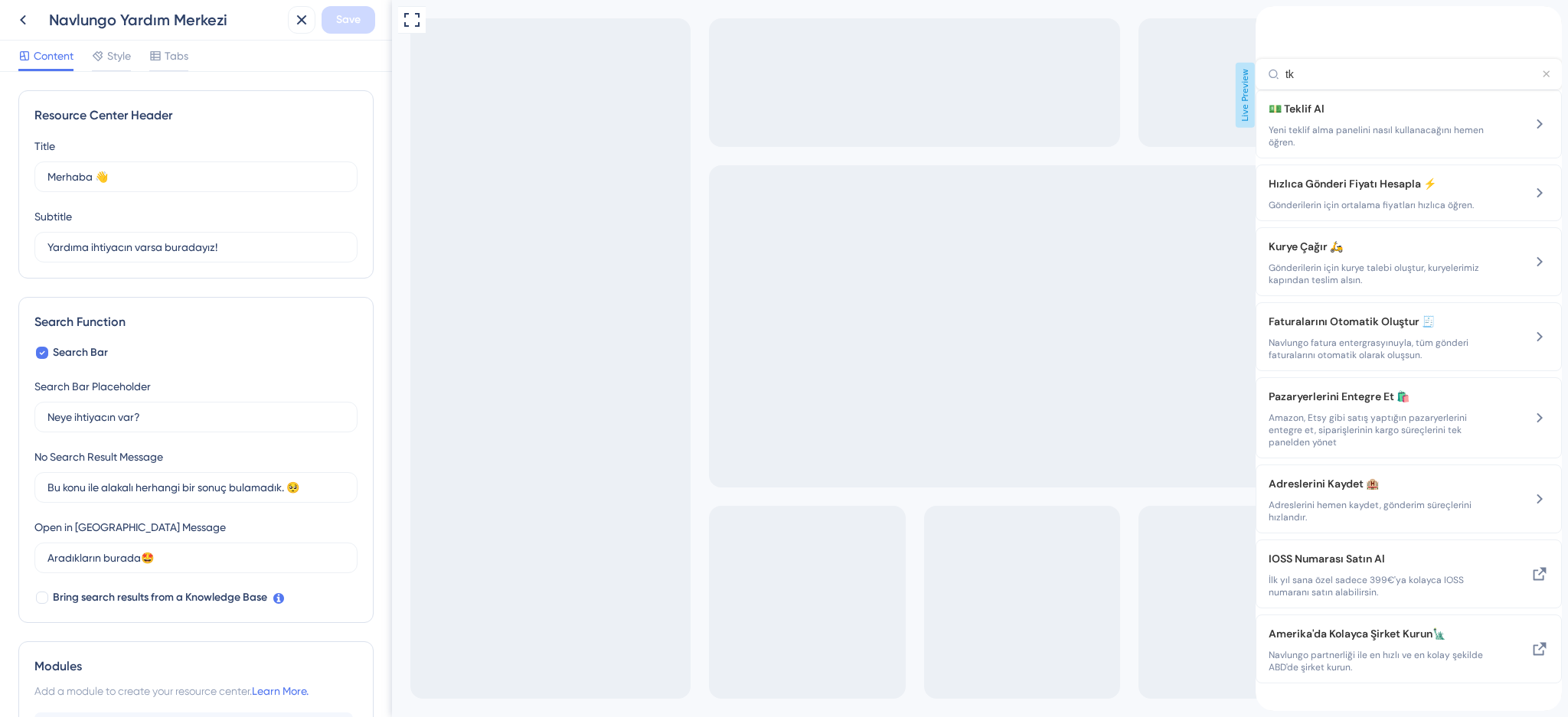
scroll to position [0, 0]
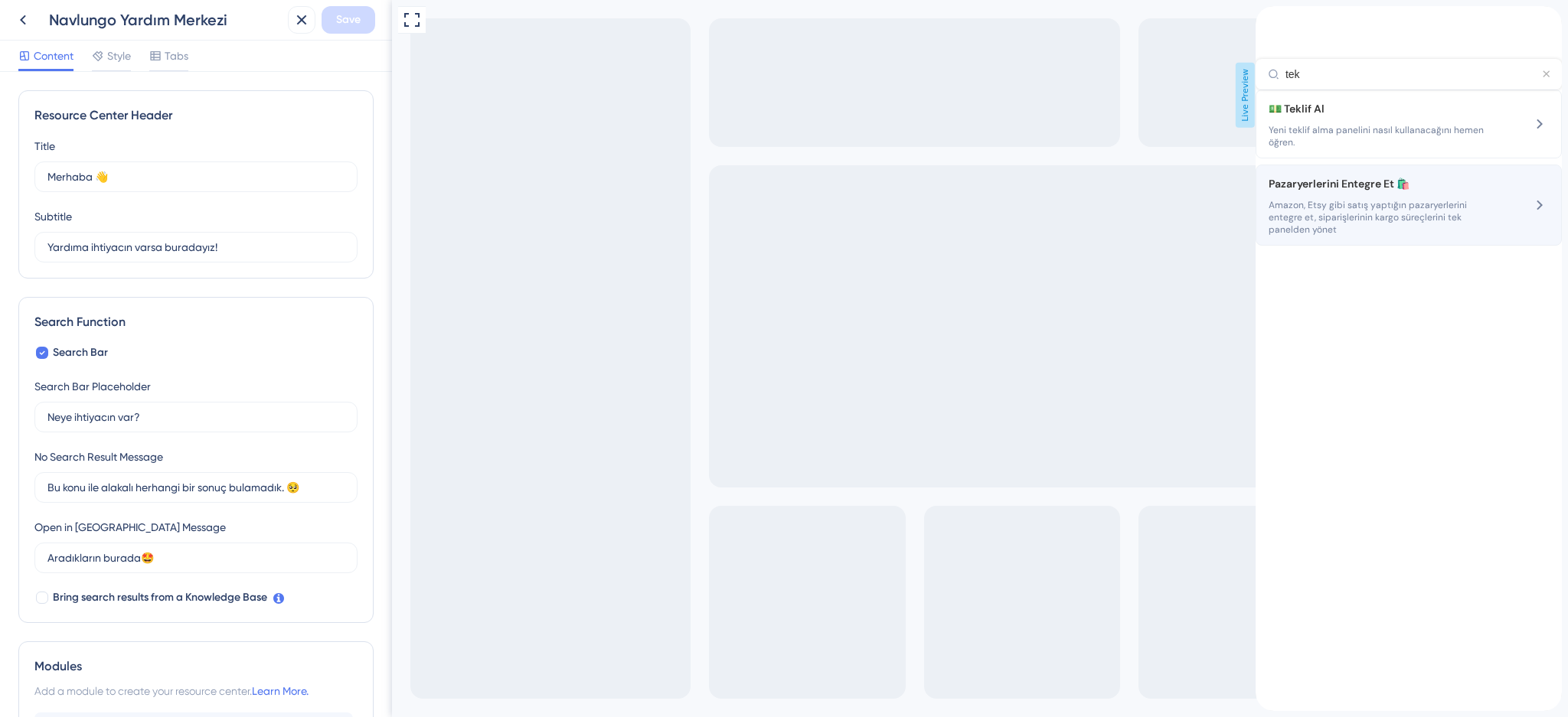
type input "tek"
click at [1405, 190] on div "Pazaryerlerini Entegre Et 🛍️ Amazon, Etsy gibi satış yaptığın pazaryerlerini en…" at bounding box center [1409, 204] width 307 height 81
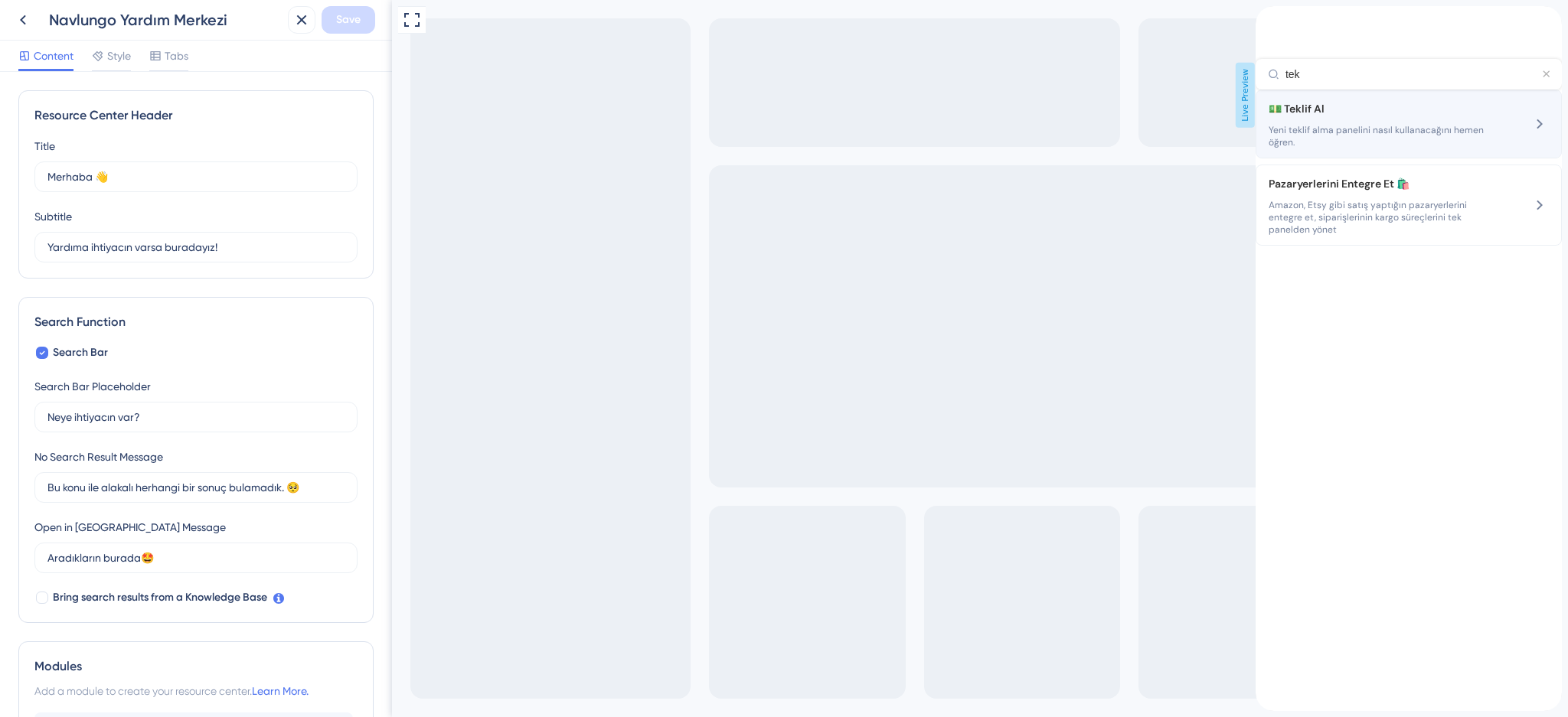
click at [1405, 148] on span "Yeni teklif alma panelini nasıl kullanacağını hemen öğren." at bounding box center [1381, 135] width 224 height 24
click at [1540, 66] on div "tek" at bounding box center [1409, 74] width 307 height 30
click at [1543, 71] on icon "Resource Center Header" at bounding box center [1546, 74] width 7 height 8
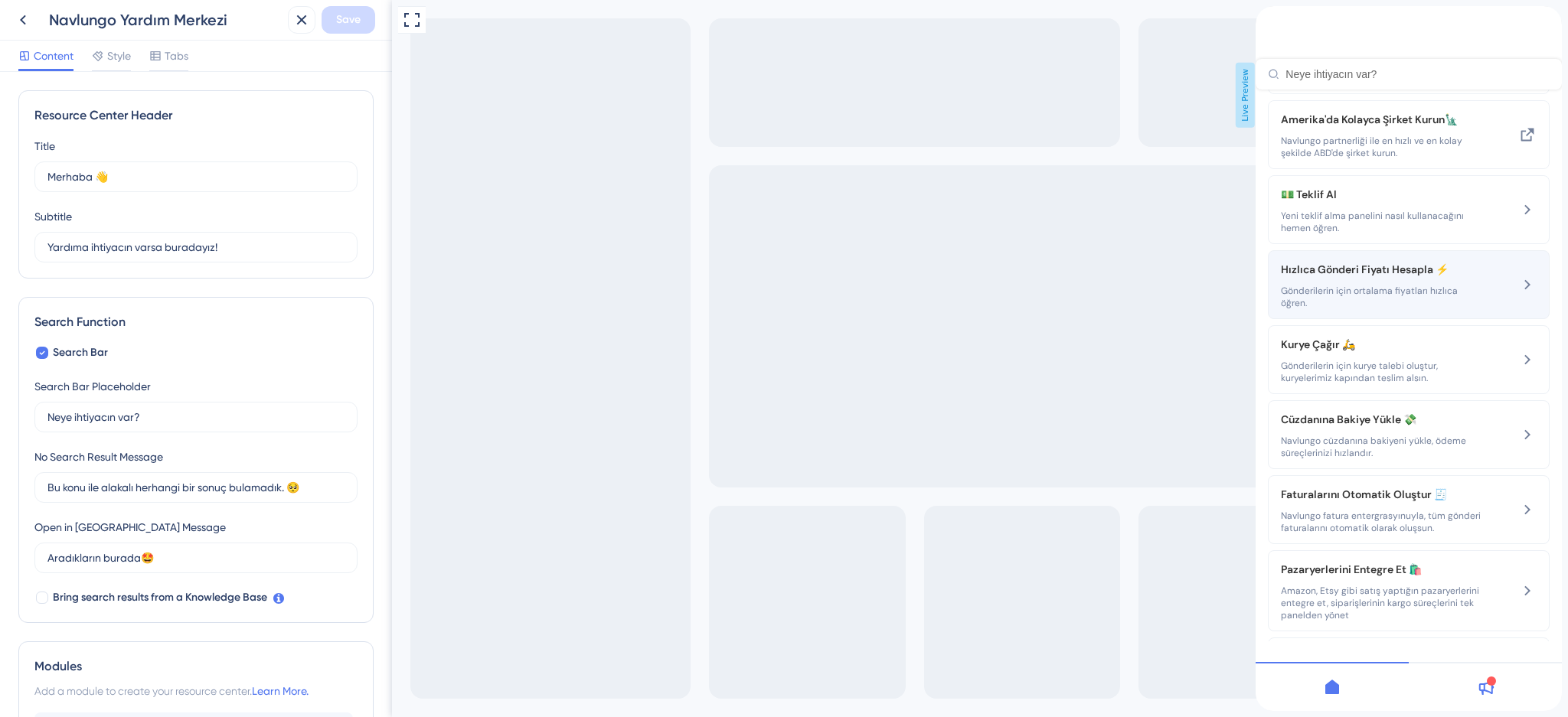
scroll to position [102, 0]
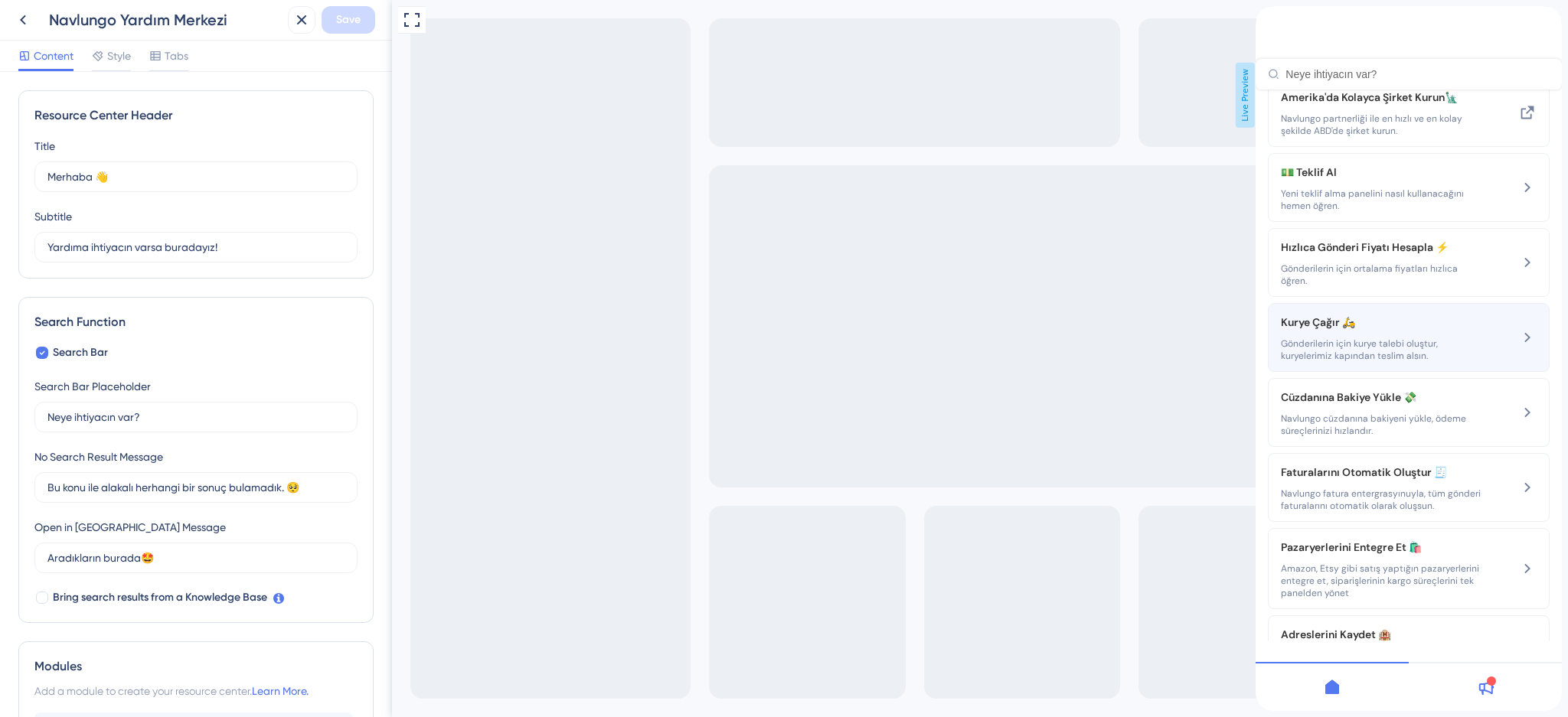
click at [1334, 362] on span "Gönderilerin için kurye talebi oluştur, kuryelerimiz kapından teslim alsın." at bounding box center [1383, 349] width 205 height 24
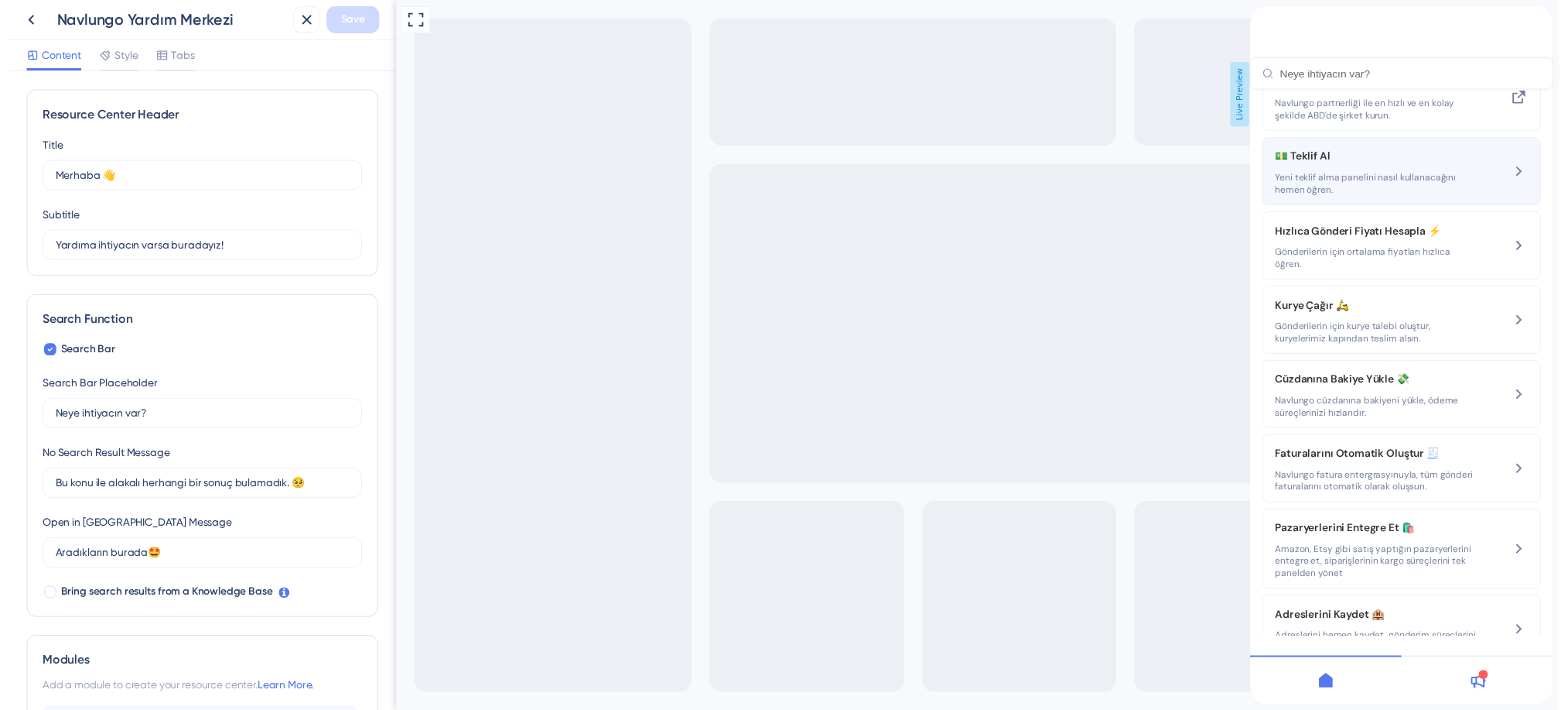
scroll to position [0, 0]
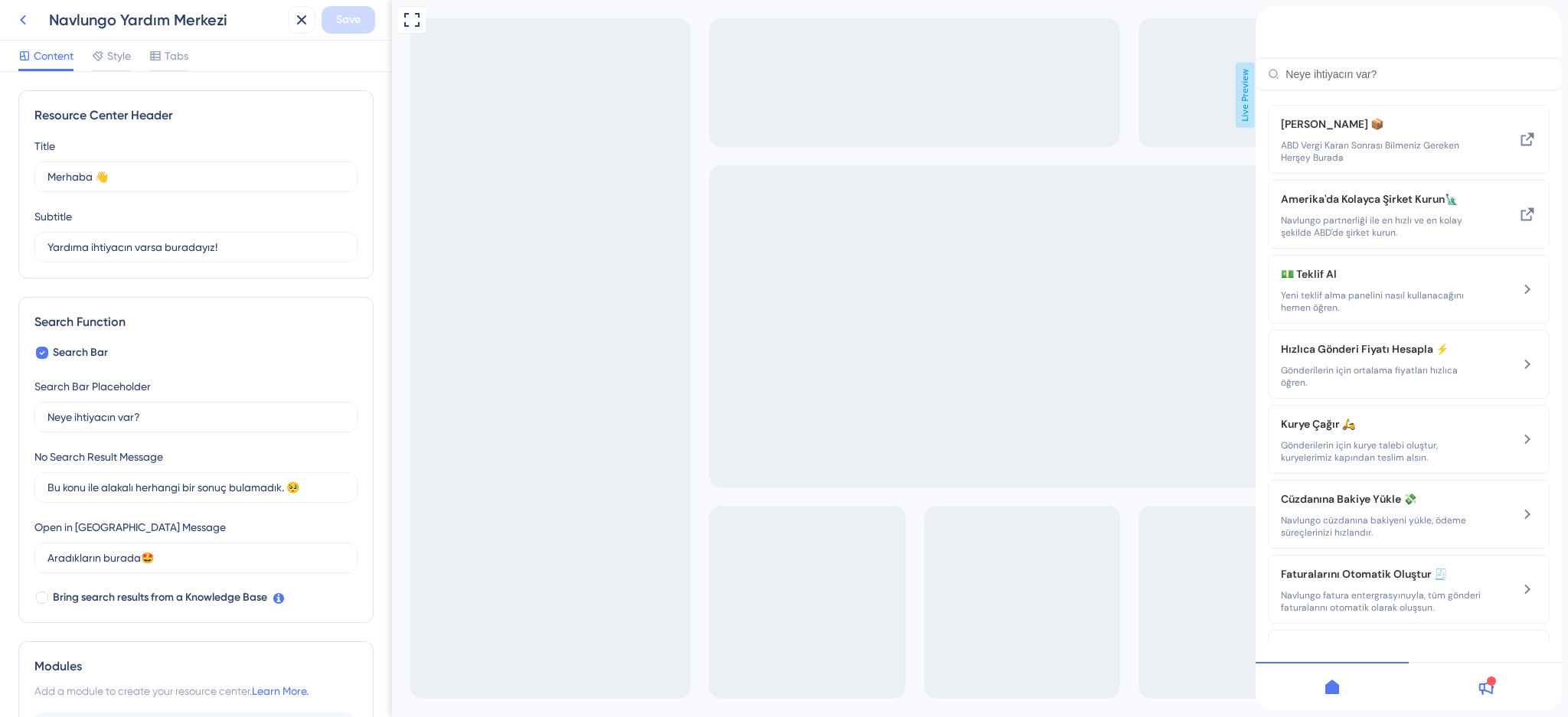
click at [22, 20] on icon at bounding box center [23, 20] width 19 height 19
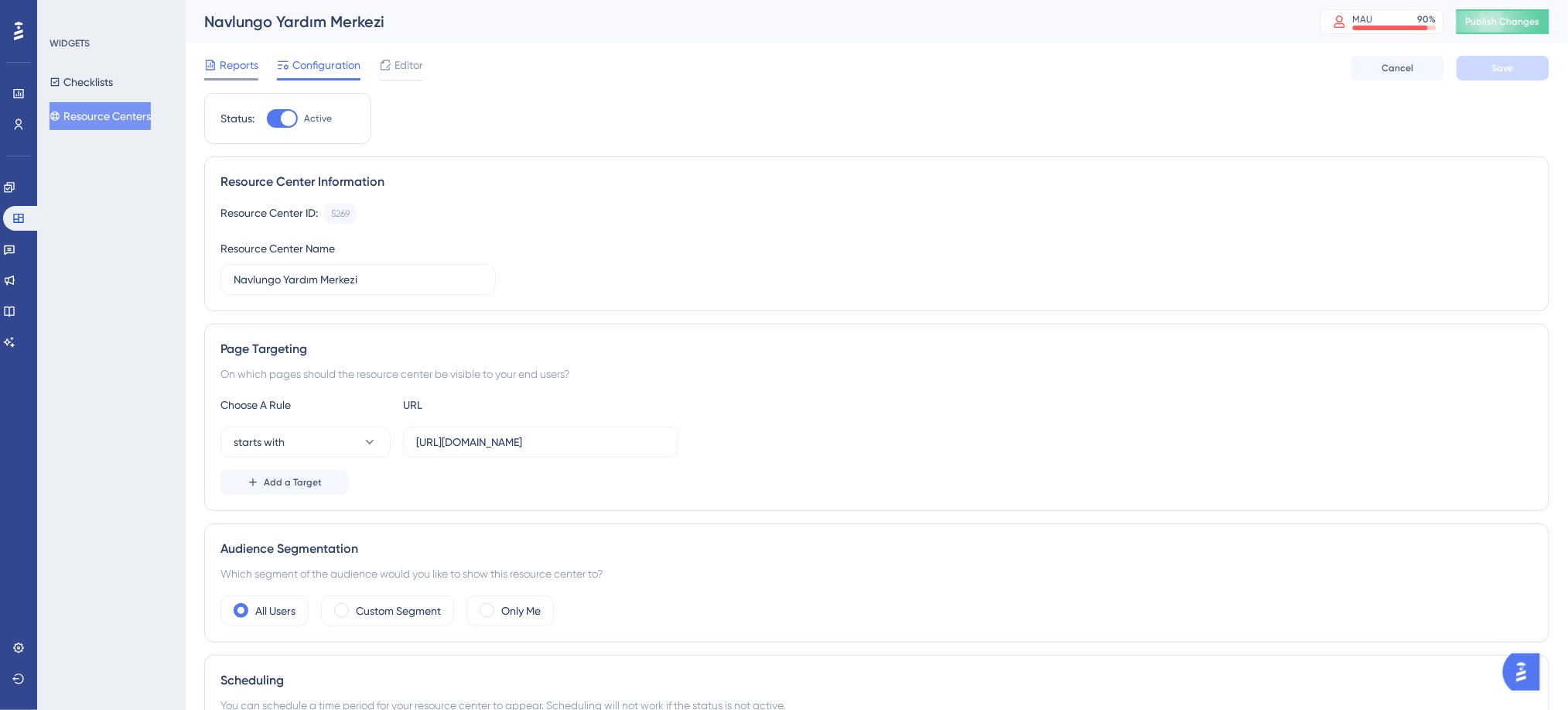
click at [242, 69] on span "Reports" at bounding box center [238, 65] width 38 height 19
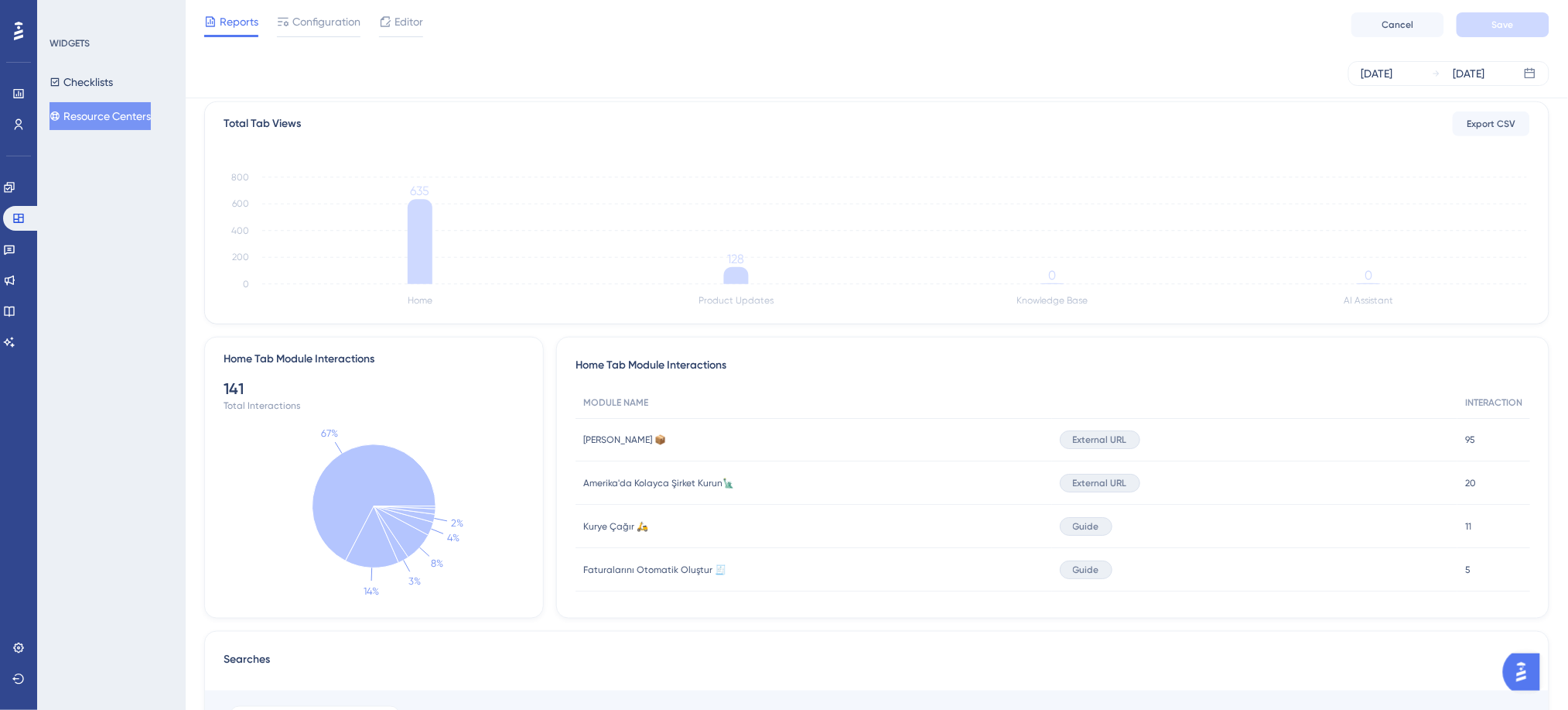
scroll to position [413, 0]
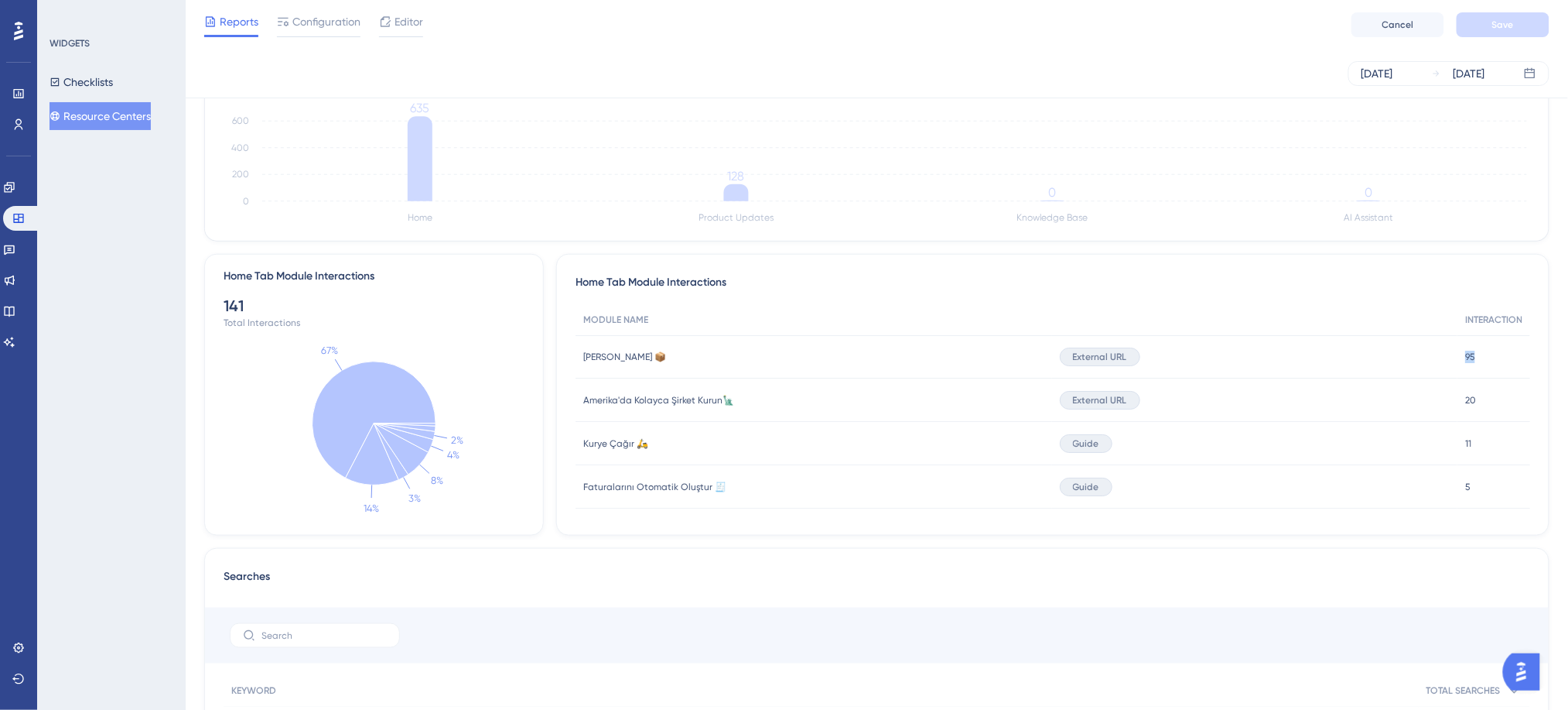
drag, startPoint x: 1485, startPoint y: 355, endPoint x: 1453, endPoint y: 355, distance: 32.0
click at [1457, 355] on div "95 95" at bounding box center [1493, 357] width 72 height 43
click at [638, 357] on span "[PERSON_NAME] 📦" at bounding box center [624, 357] width 83 height 13
drag, startPoint x: 1432, startPoint y: 402, endPoint x: 1414, endPoint y: 403, distance: 18.0
click at [0, 0] on div "Amerika'da Kolayca Şirket Kurun🗽 Amerika'da Kolayca Şirket Kurun🗽 External URL …" at bounding box center [0, 0] width 0 height 0
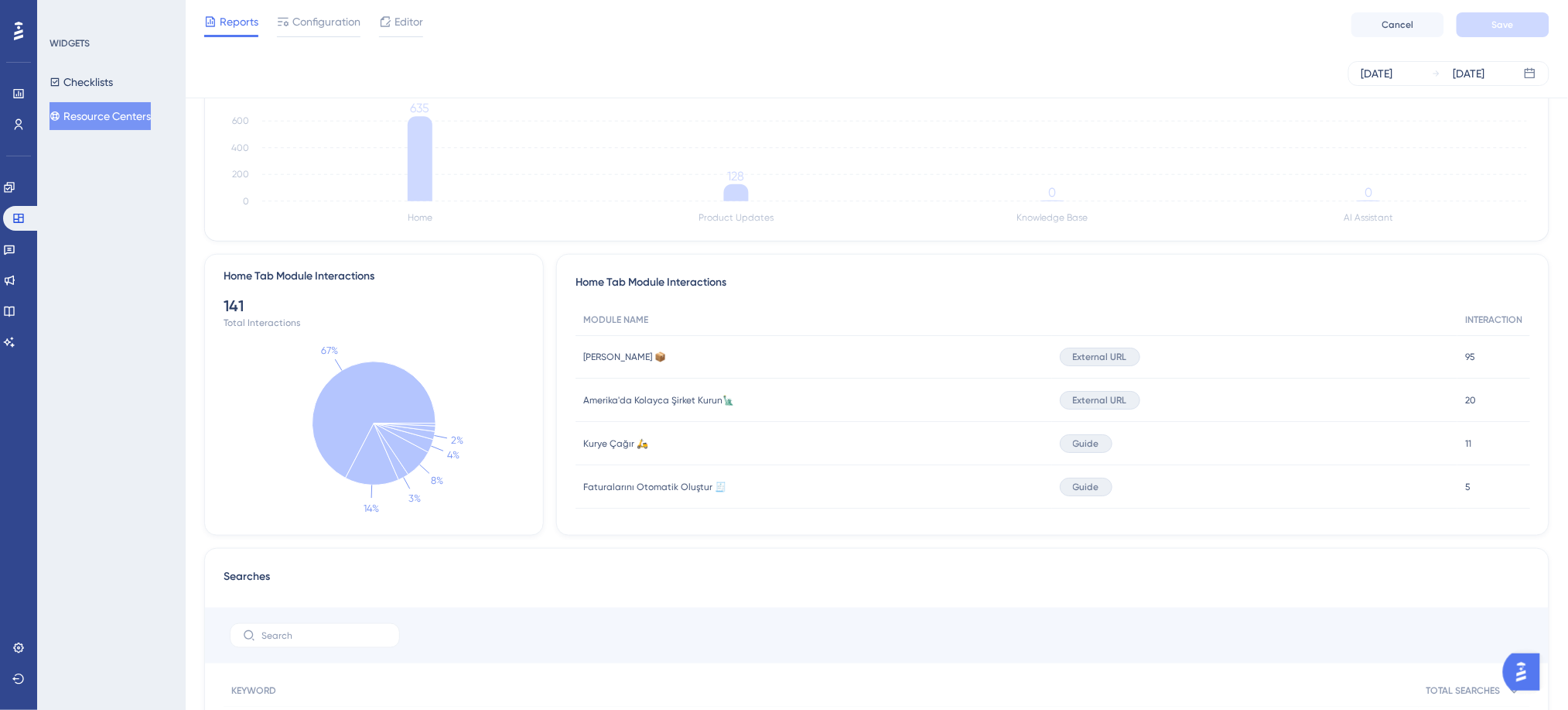
click at [635, 399] on span "Amerika'da Kolayca Şirket Kurun🗽" at bounding box center [659, 400] width 151 height 13
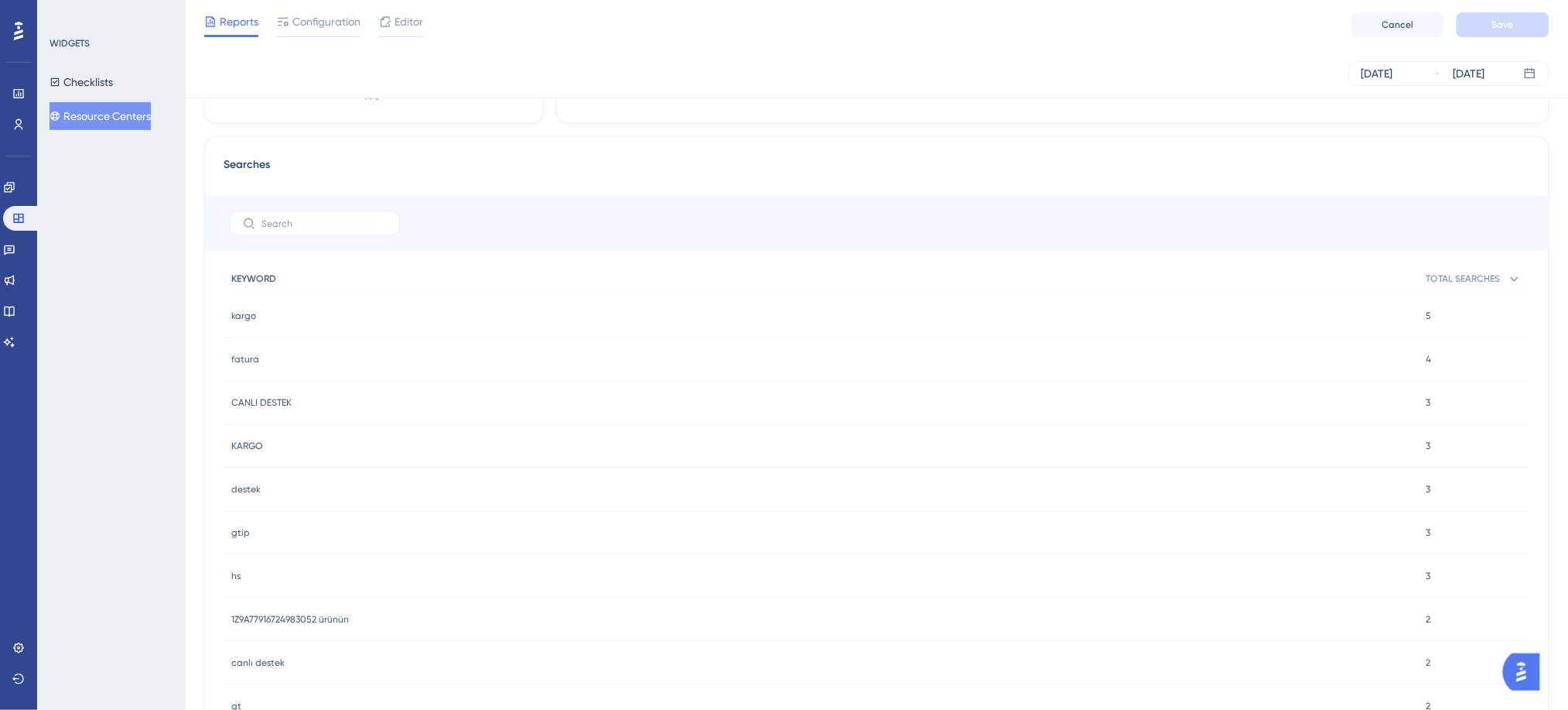
scroll to position [825, 0]
click at [1445, 272] on span "TOTAL SEARCHES" at bounding box center [1463, 278] width 74 height 13
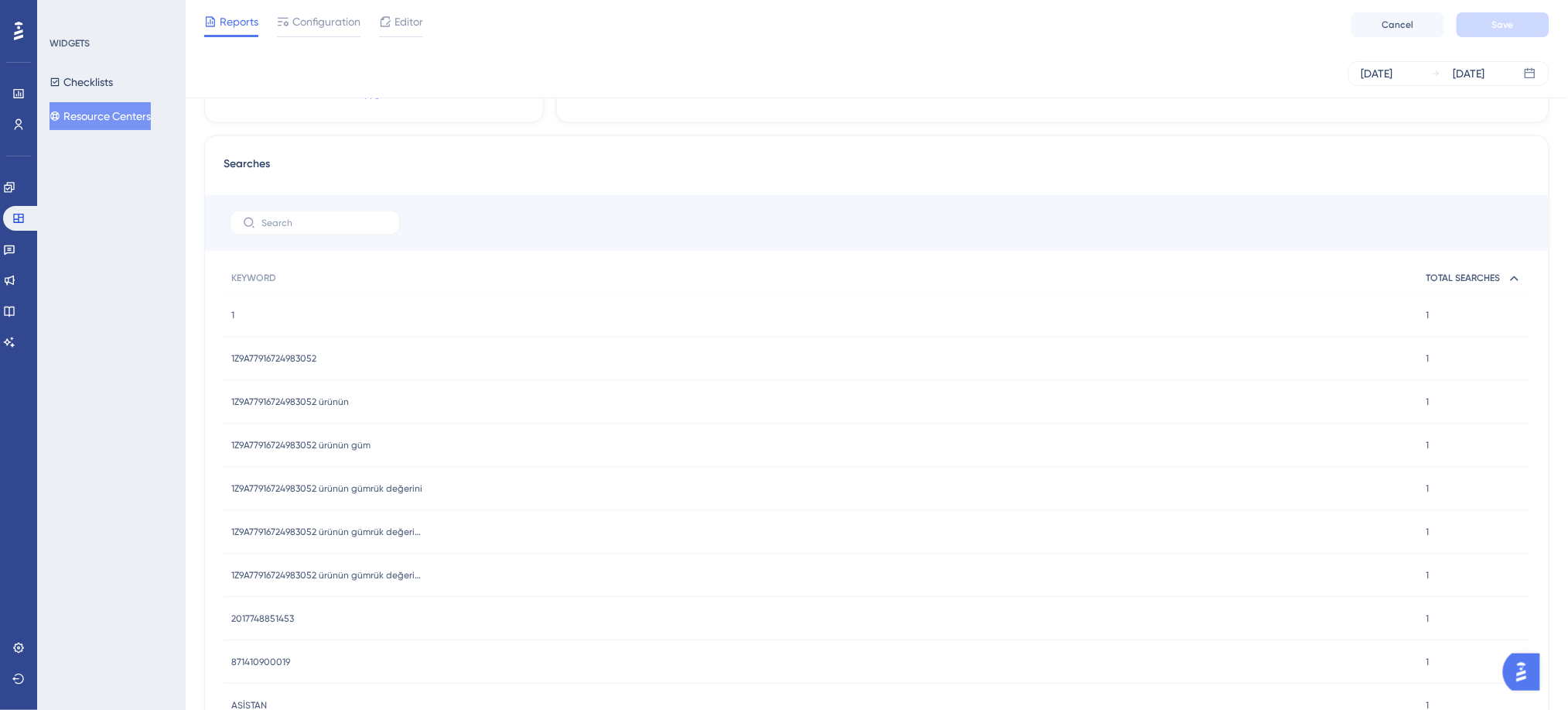
click at [1445, 272] on span "TOTAL SEARCHES" at bounding box center [1463, 278] width 74 height 13
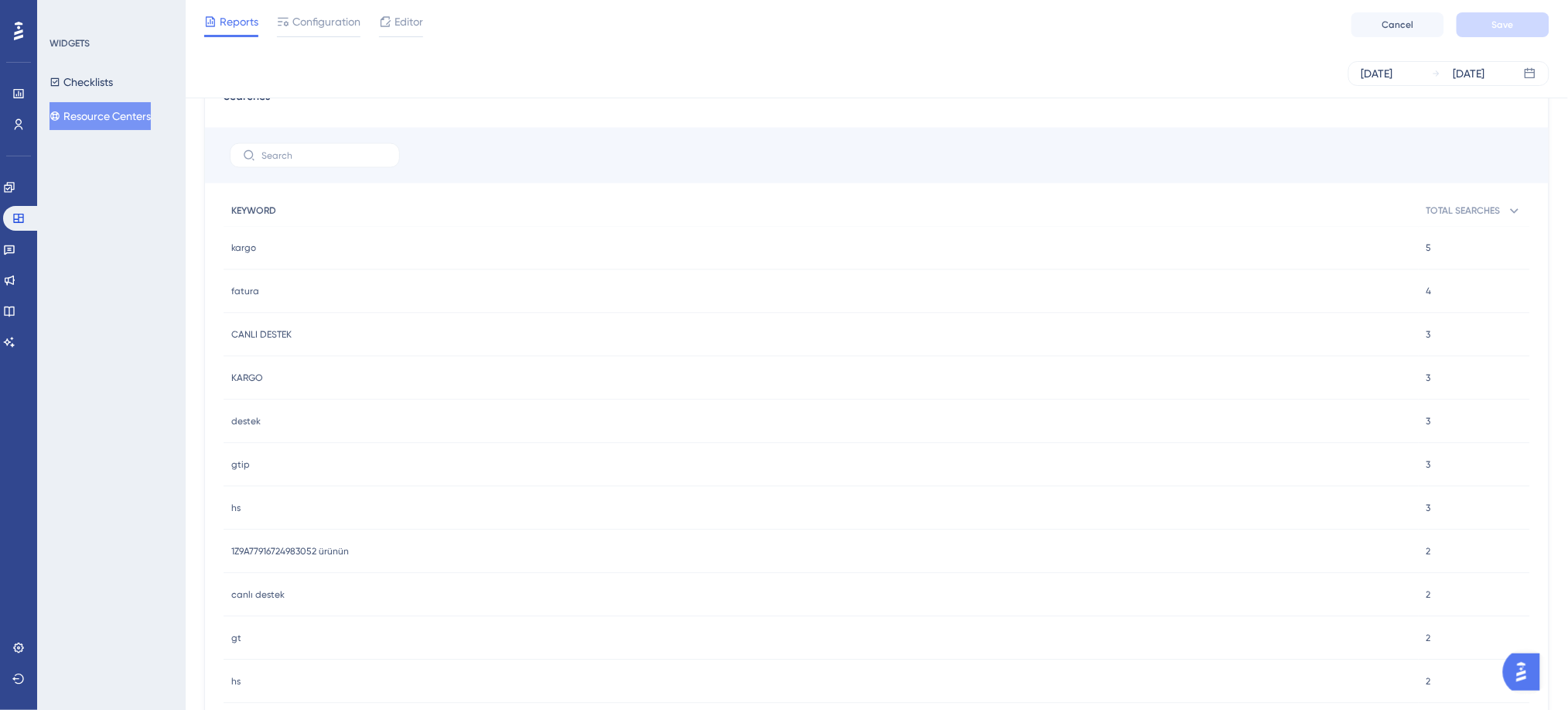
scroll to position [929, 0]
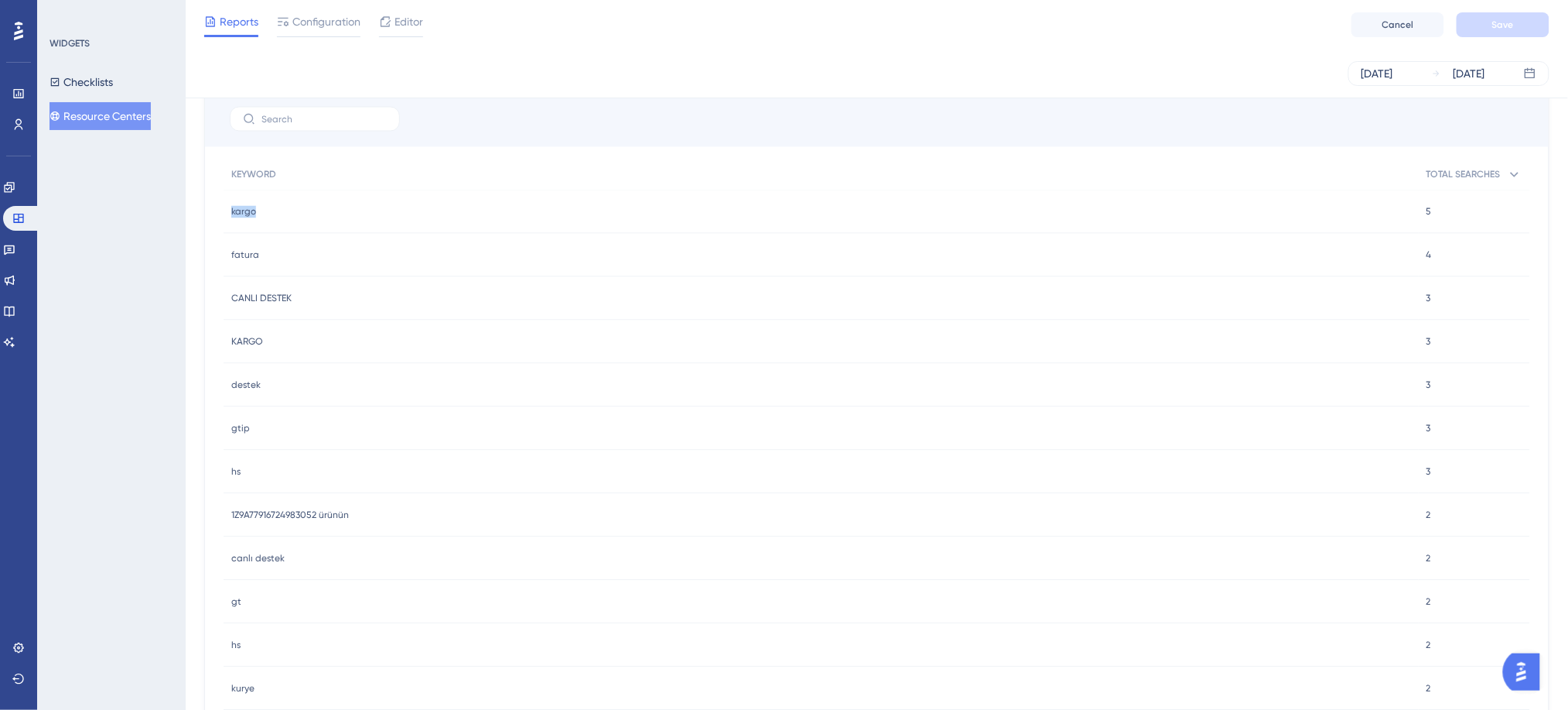
drag, startPoint x: 231, startPoint y: 218, endPoint x: 277, endPoint y: 210, distance: 46.7
click at [277, 210] on div "kargo kargo" at bounding box center [821, 212] width 1195 height 43
drag, startPoint x: 264, startPoint y: 255, endPoint x: 216, endPoint y: 260, distance: 48.3
click at [216, 260] on div "Searches KEYWORD TOTAL SEARCHES kargo kargo 5 5 fatura fatura 4 4 CANLI DESTEK …" at bounding box center [876, 579] width 1345 height 1095
drag, startPoint x: 311, startPoint y: 297, endPoint x: 214, endPoint y: 303, distance: 97.2
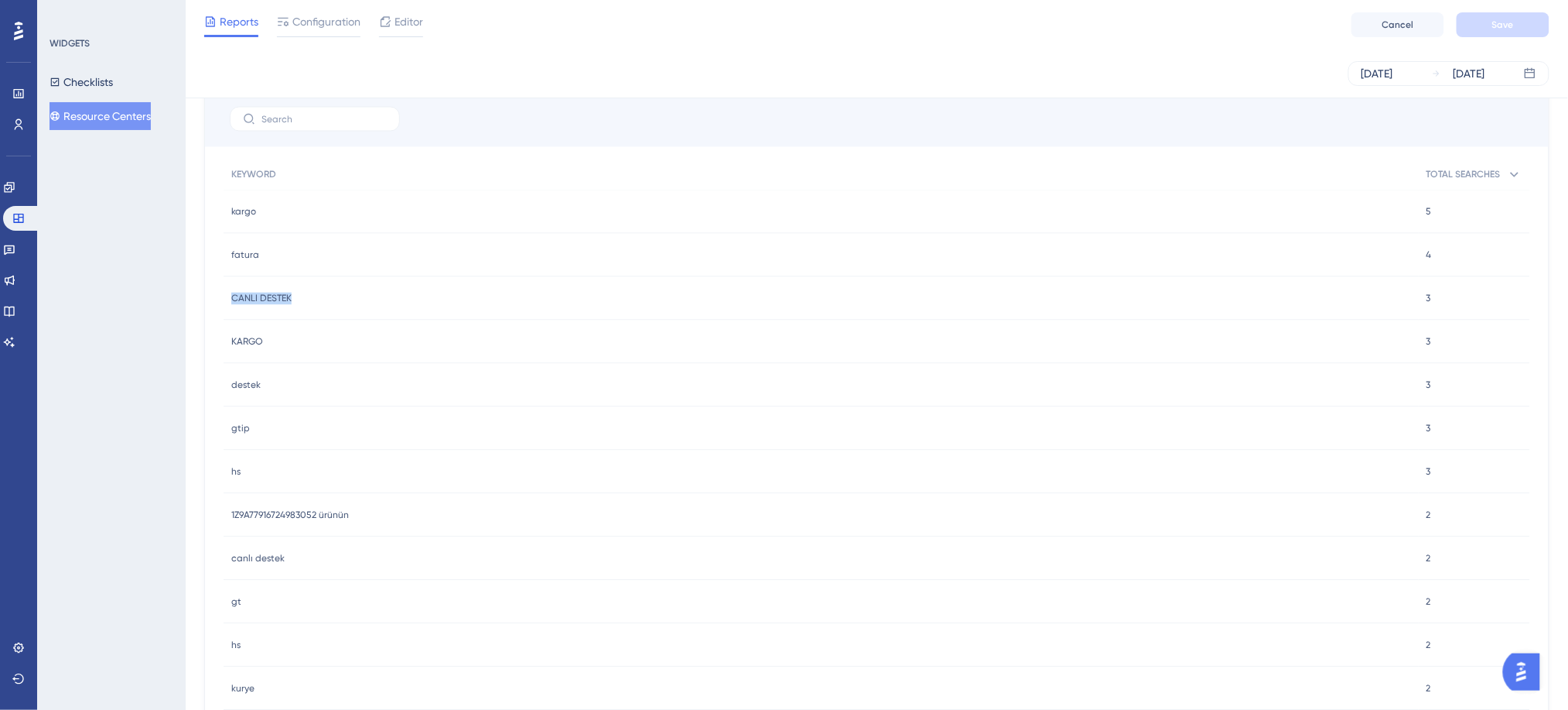
click at [214, 303] on div "Searches KEYWORD TOTAL SEARCHES kargo kargo 5 5 fatura fatura 4 4 CANLI DESTEK …" at bounding box center [876, 579] width 1345 height 1095
drag, startPoint x: 287, startPoint y: 341, endPoint x: 239, endPoint y: 338, distance: 48.1
click at [239, 338] on div "[PERSON_NAME]" at bounding box center [821, 341] width 1195 height 43
drag, startPoint x: 237, startPoint y: 212, endPoint x: 252, endPoint y: 212, distance: 15.0
click at [252, 212] on span "kargo" at bounding box center [243, 212] width 25 height 13
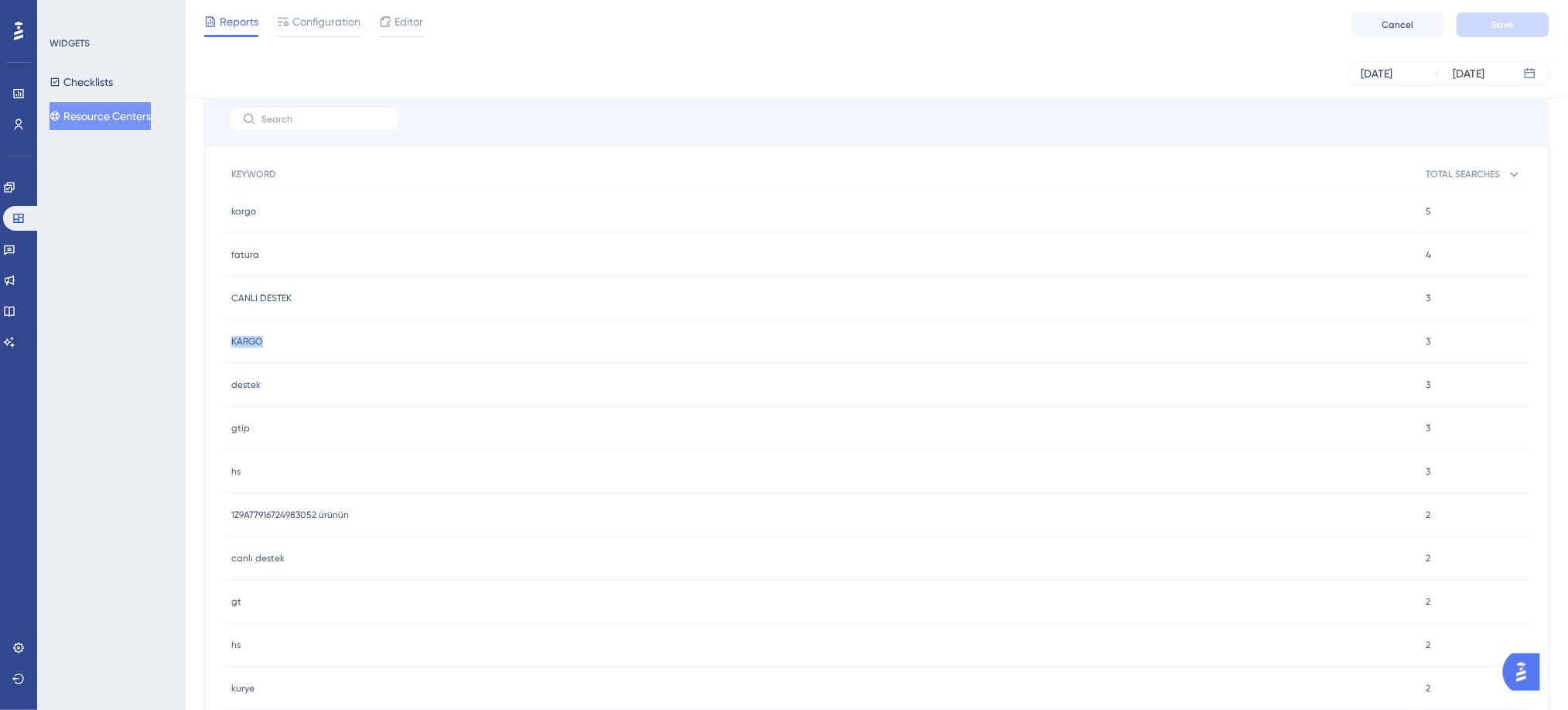
drag, startPoint x: 269, startPoint y: 343, endPoint x: 231, endPoint y: 343, distance: 38.0
click at [231, 343] on div "[PERSON_NAME]" at bounding box center [821, 341] width 1195 height 43
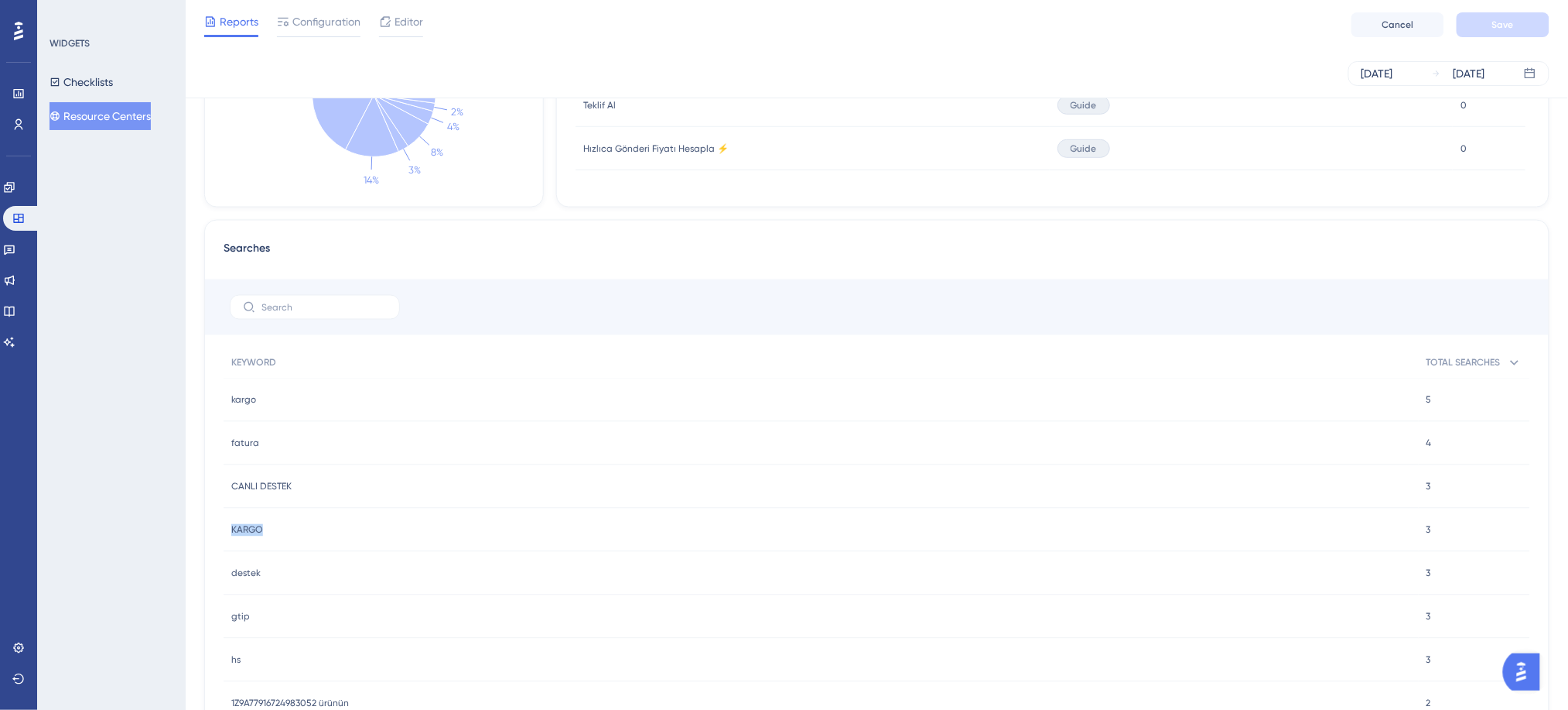
scroll to position [619, 0]
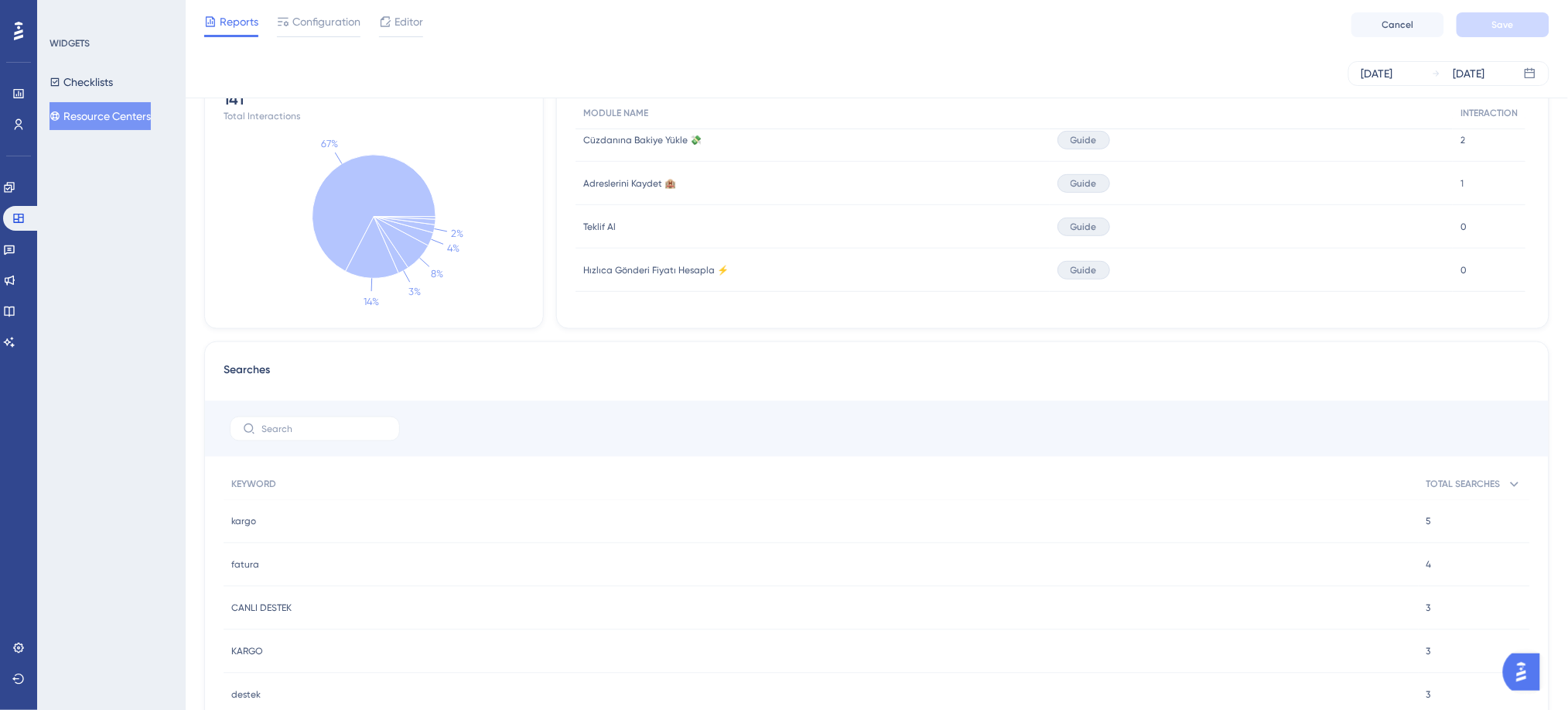
click at [1443, 446] on div at bounding box center [876, 428] width 1343 height 55
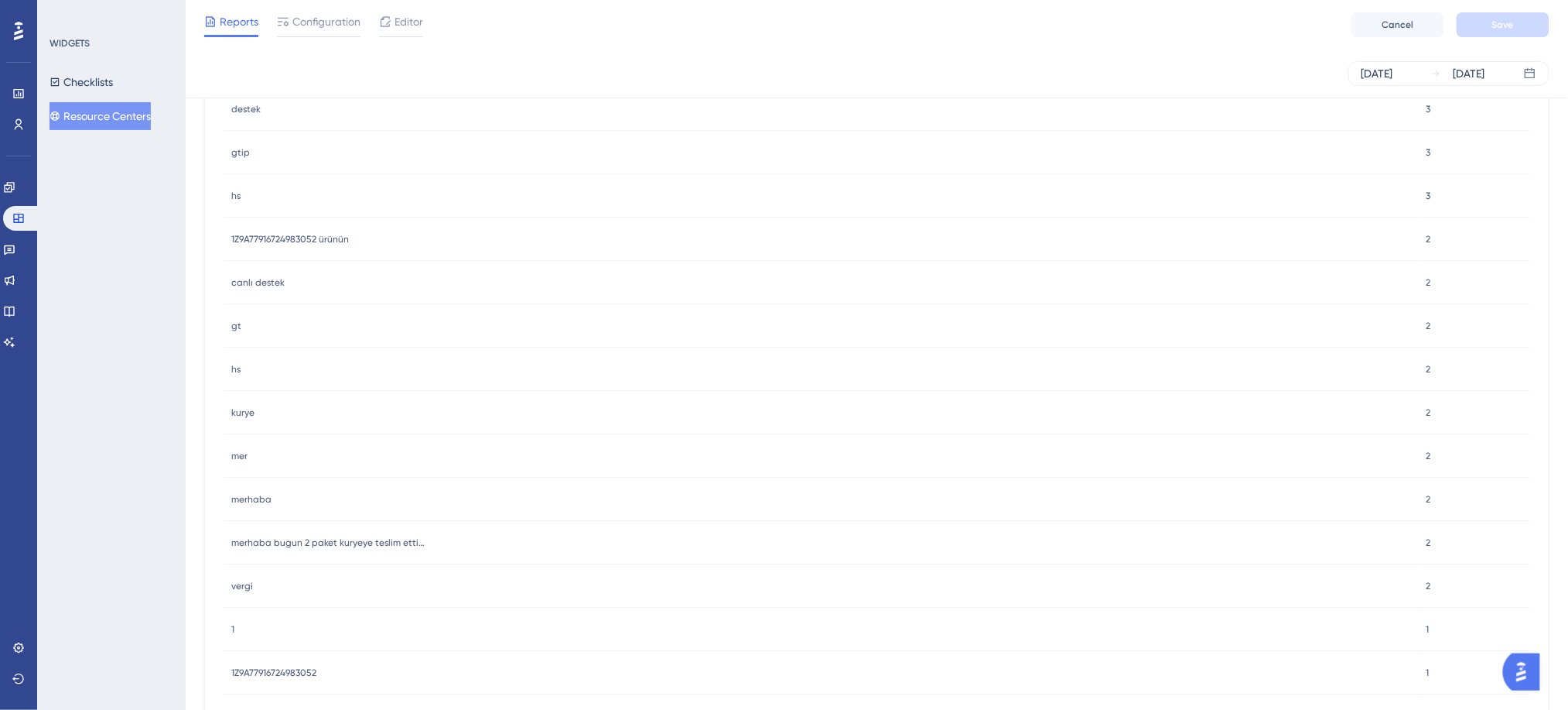
scroll to position [1426, 0]
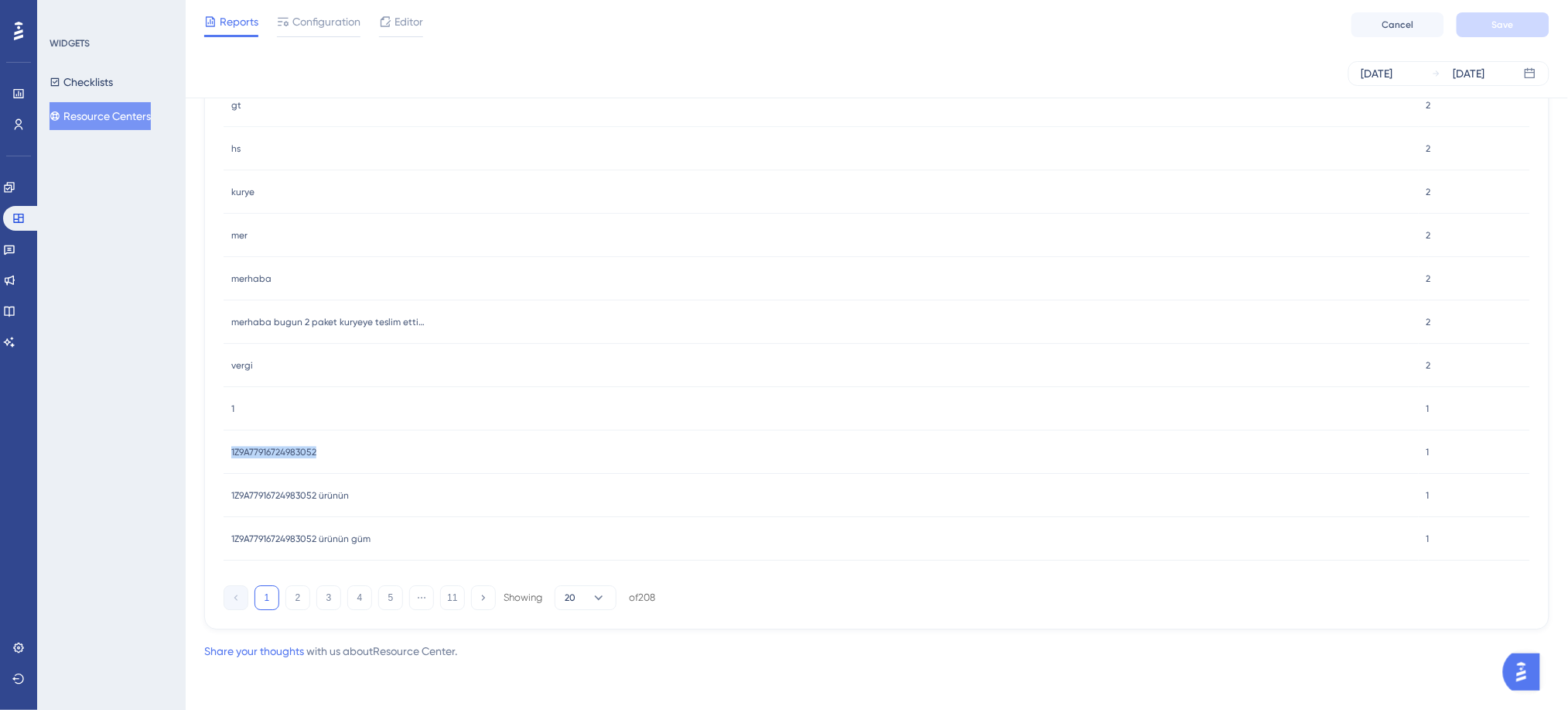
drag, startPoint x: 316, startPoint y: 456, endPoint x: 210, endPoint y: 456, distance: 106.0
click at [210, 456] on div "Searches KEYWORD TOTAL SEARCHES kargo kargo 5 5 fatura fatura 4 4 CANLI DESTEK …" at bounding box center [876, 83] width 1345 height 1095
click at [299, 587] on button "2" at bounding box center [297, 597] width 25 height 25
click at [314, 600] on div "1 2 3 4 5 ⋯ 11 Showing 20 of 208" at bounding box center [439, 597] width 431 height 25
click at [317, 595] on button "3" at bounding box center [328, 597] width 25 height 25
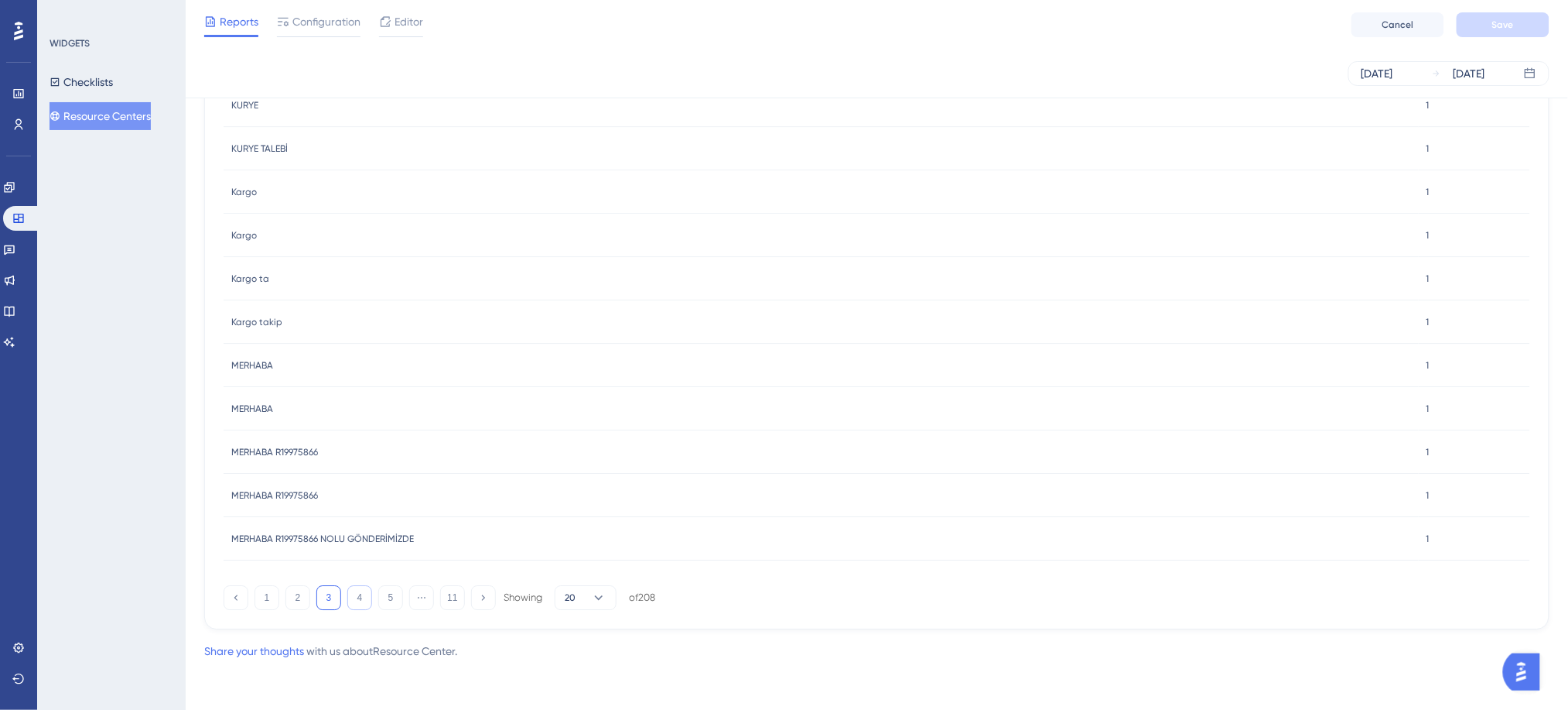
click at [356, 601] on button "4" at bounding box center [359, 597] width 25 height 25
click at [393, 601] on button "5" at bounding box center [391, 597] width 25 height 25
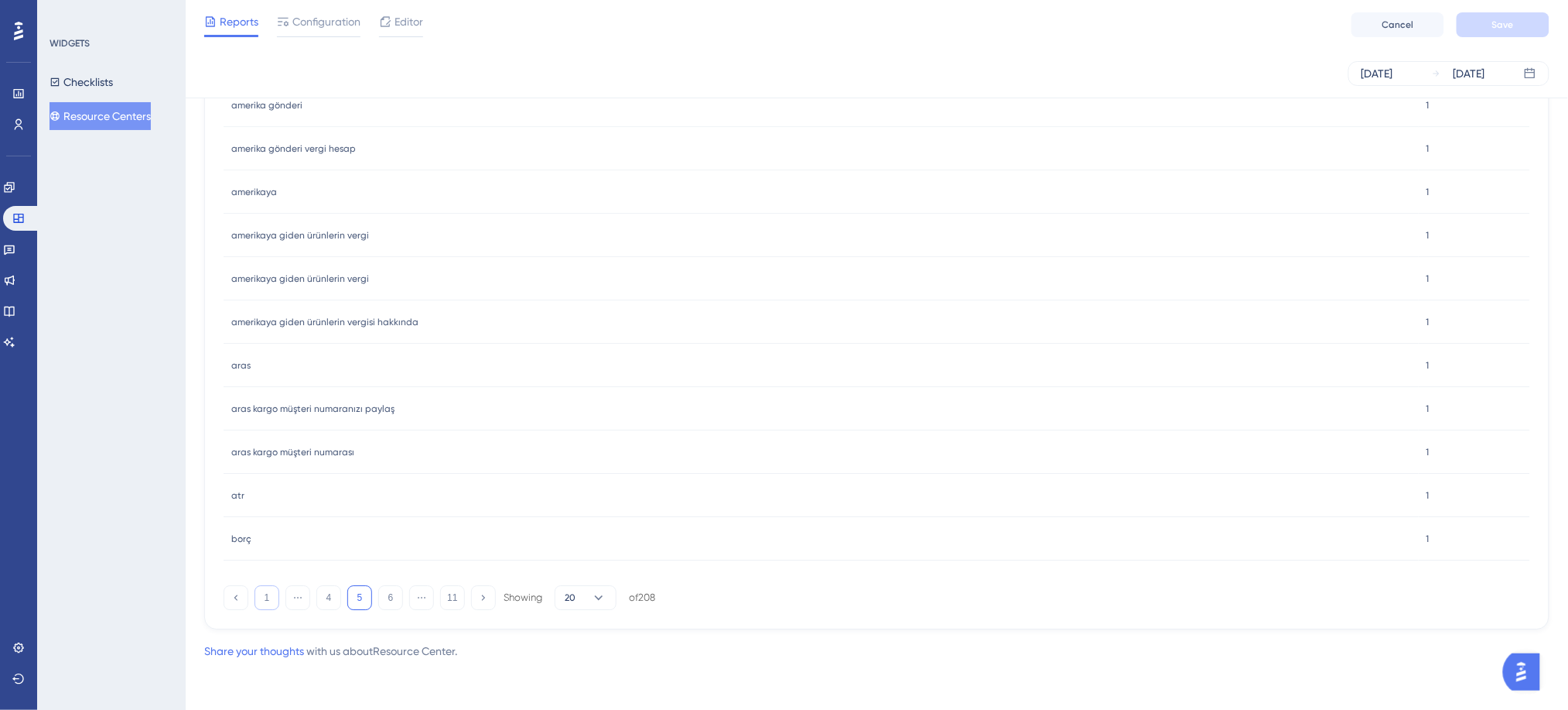
click at [259, 600] on button "1" at bounding box center [266, 597] width 25 height 25
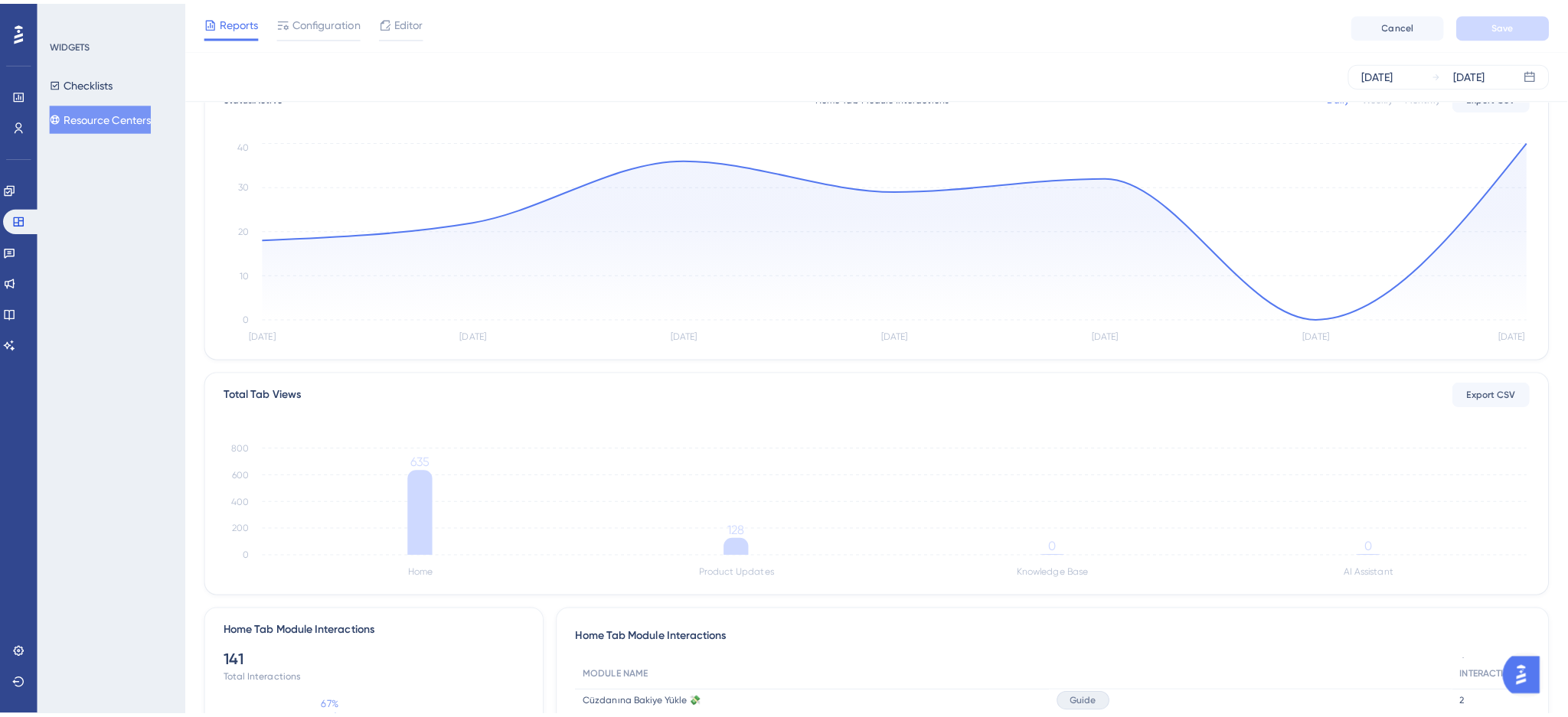
scroll to position [0, 0]
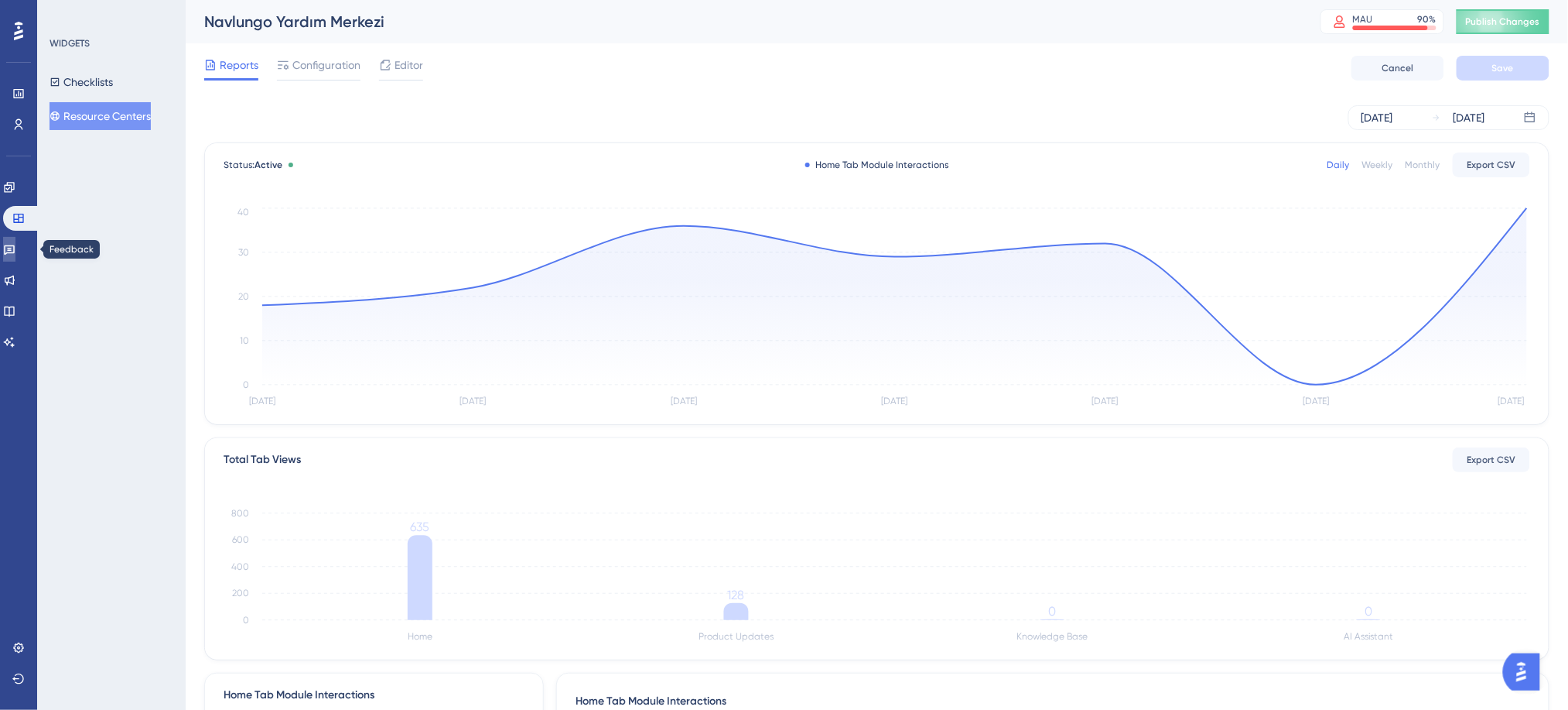
click at [14, 249] on icon at bounding box center [9, 250] width 11 height 10
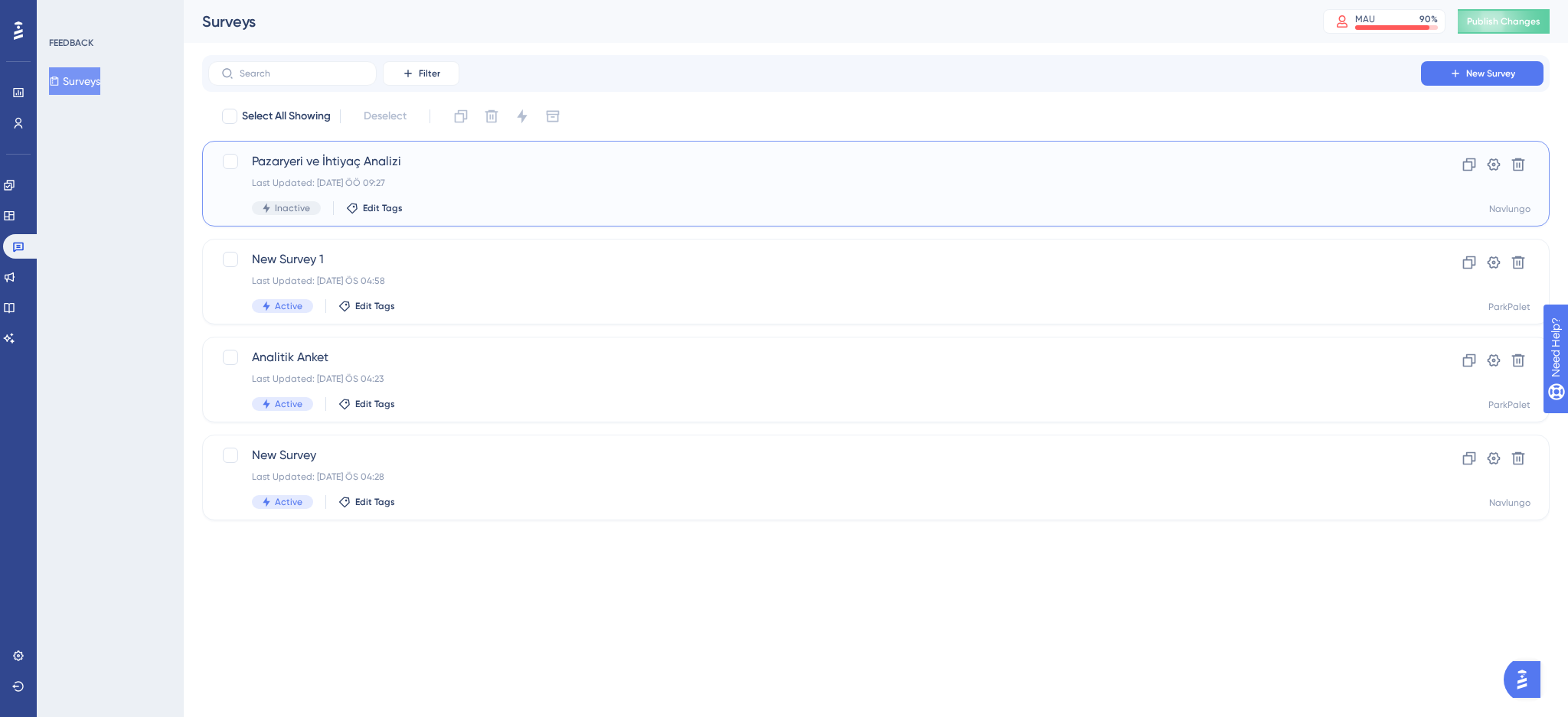
click at [437, 168] on span "Pazaryeri ve İhtiyaç Analizi" at bounding box center [814, 162] width 1126 height 19
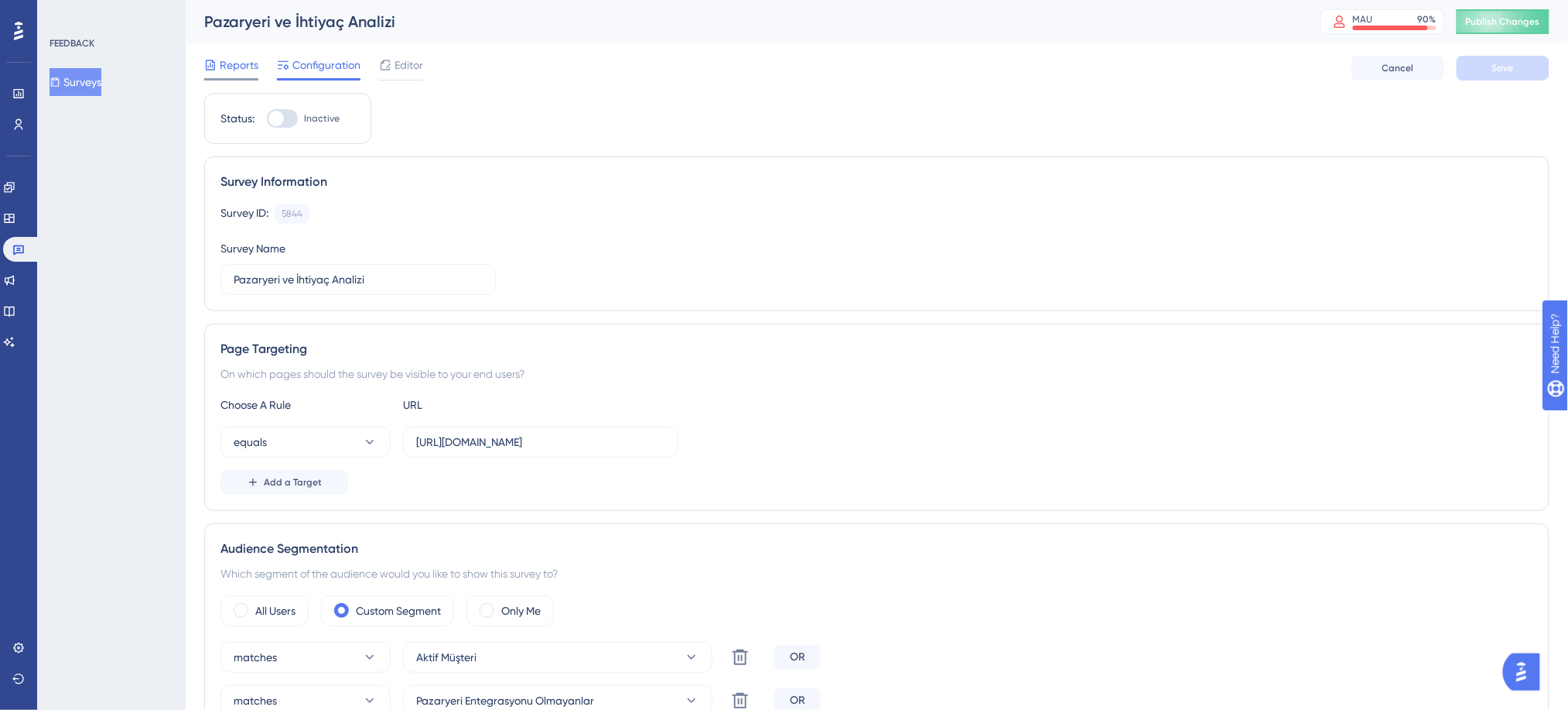
click at [244, 69] on span "Reports" at bounding box center [238, 65] width 38 height 19
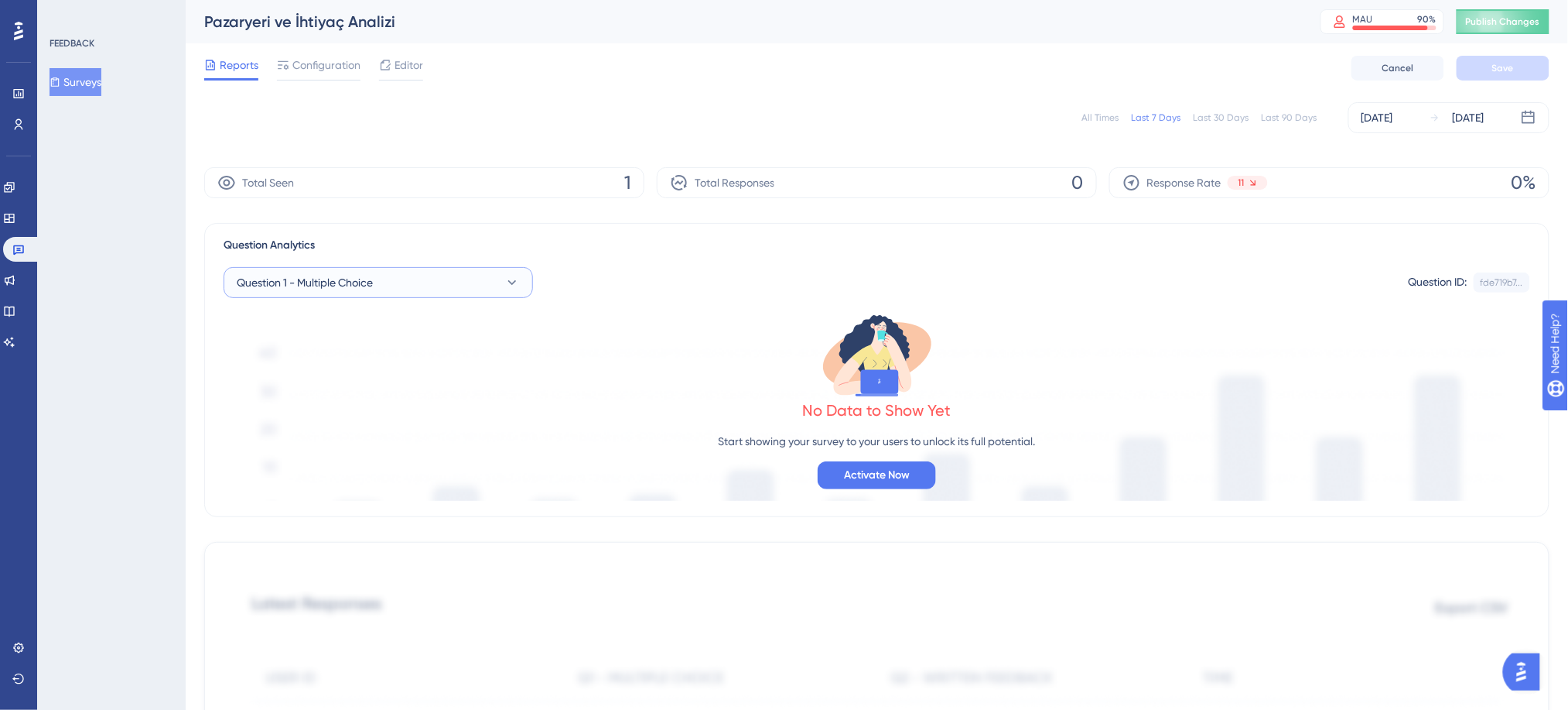
click at [382, 279] on button "Question 1 - Multiple Choice" at bounding box center [379, 283] width 310 height 31
click at [94, 81] on button "Surveys" at bounding box center [75, 82] width 52 height 28
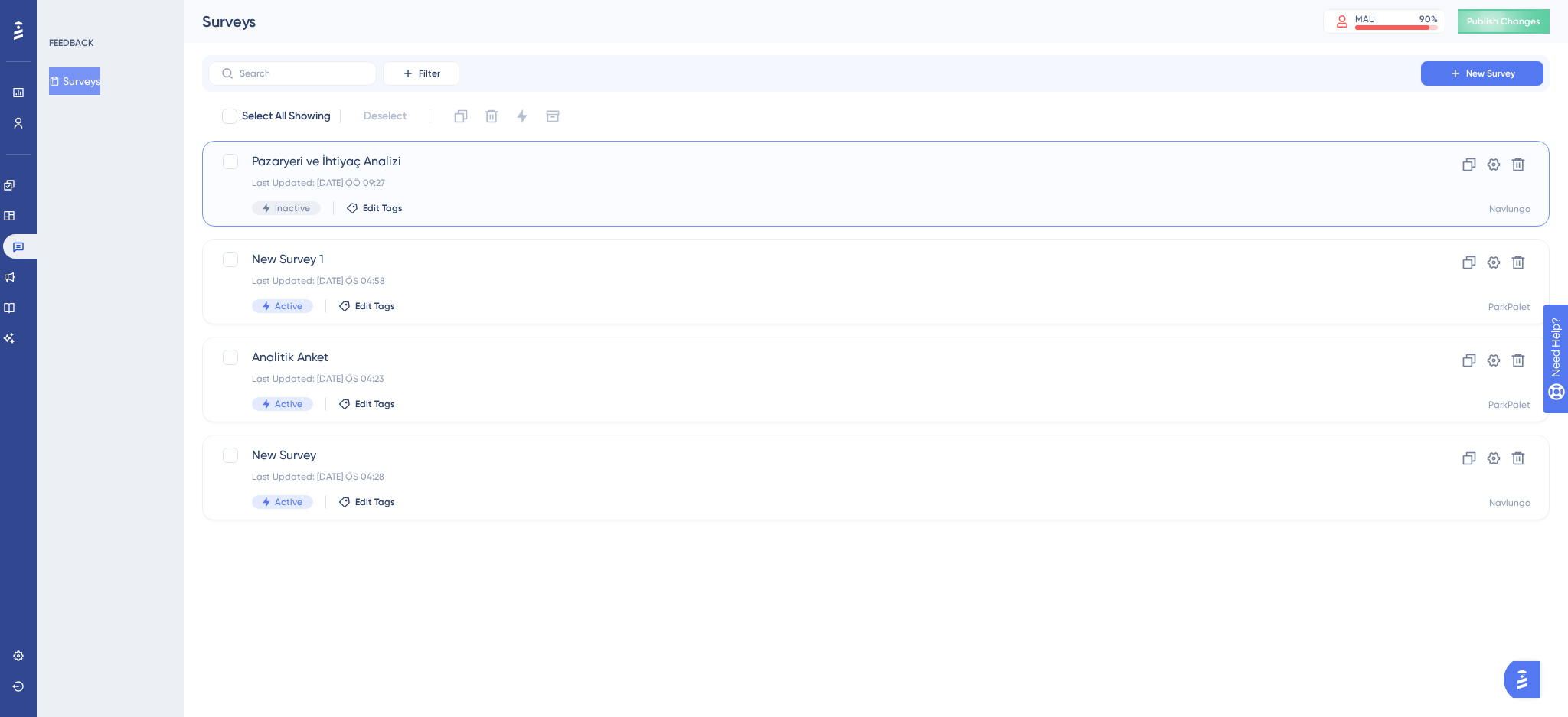
click at [424, 174] on div "Pazaryeri ve İhtiyaç Analizi Last Updated: [DATE] ÖÖ 09:27 Inactive Edit Tags" at bounding box center [814, 183] width 1126 height 63
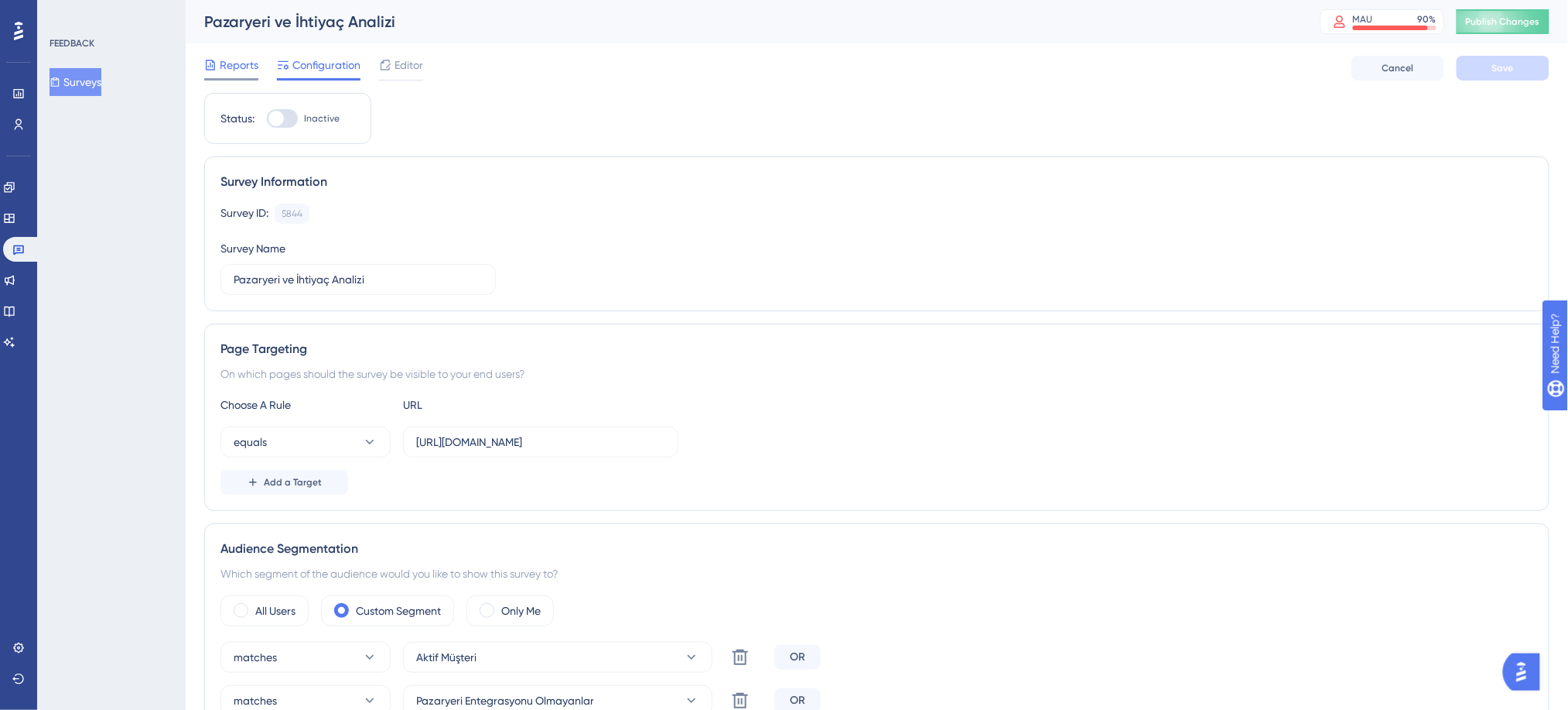
click at [226, 66] on span "Reports" at bounding box center [238, 65] width 38 height 19
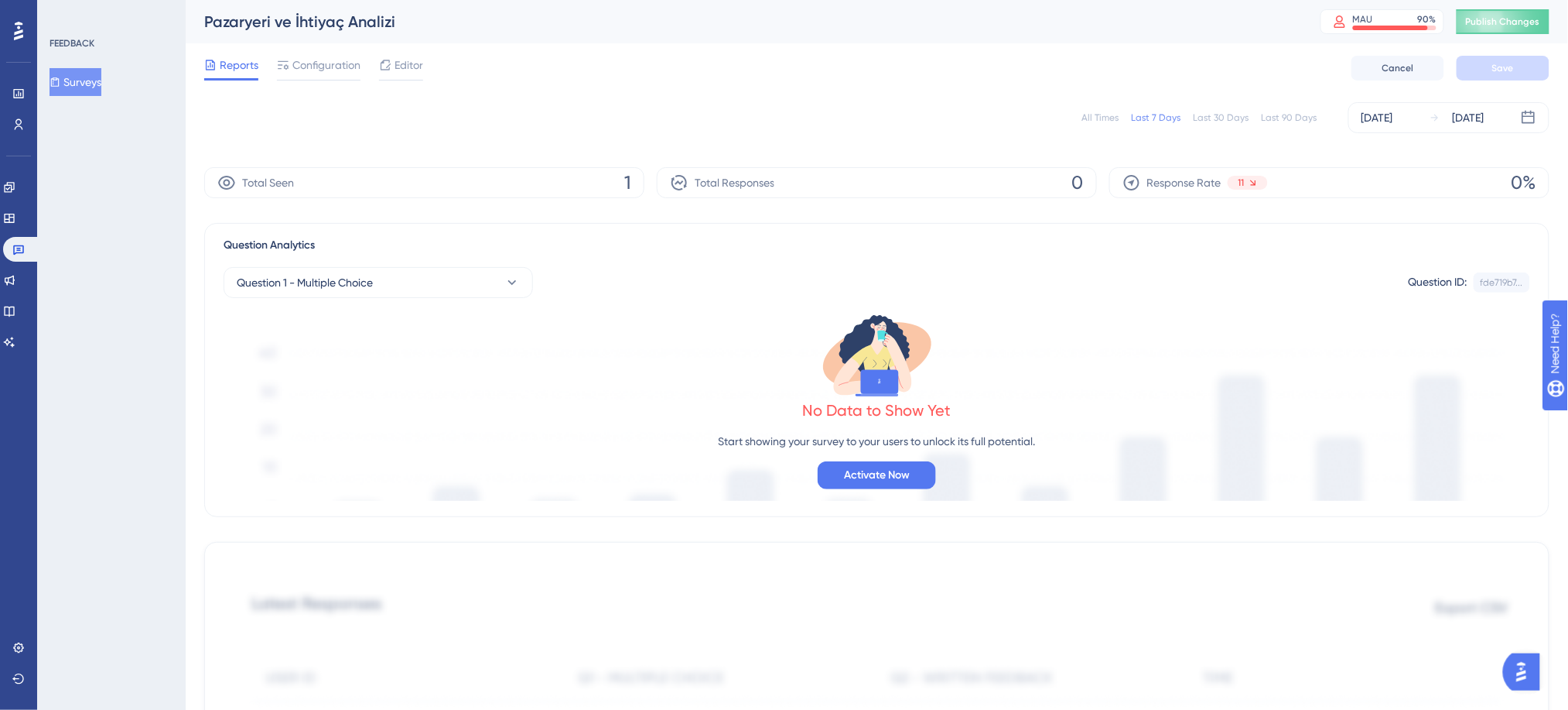
click at [1296, 115] on div "Last 90 Days" at bounding box center [1289, 117] width 55 height 13
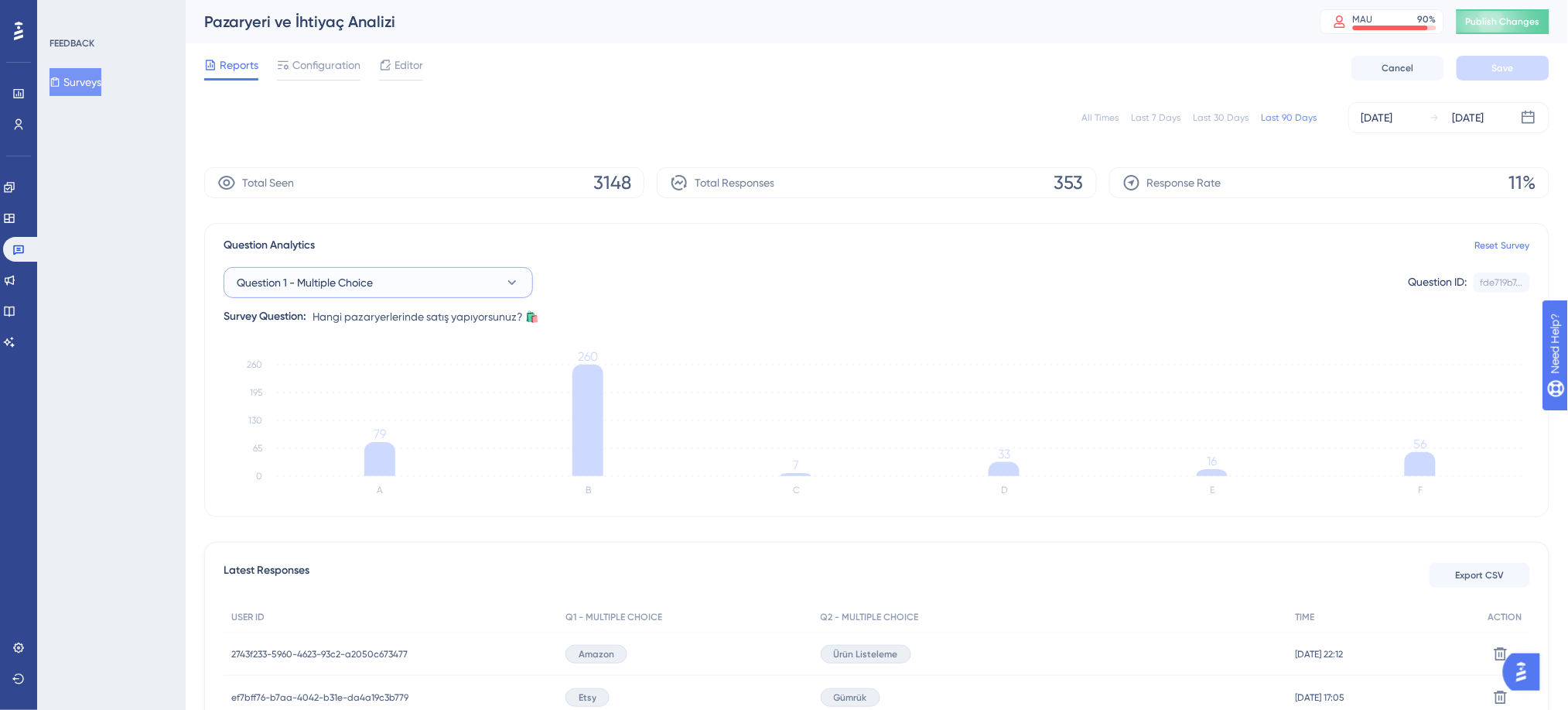
click at [371, 280] on span "Question 1 - Multiple Choice" at bounding box center [305, 283] width 136 height 19
click at [376, 281] on button "Question 1 - Multiple Choice" at bounding box center [379, 283] width 310 height 31
click at [467, 268] on button "Question 1 - Multiple Choice" at bounding box center [379, 283] width 310 height 31
click at [419, 388] on div "Question 1 - Multiple Choice Question 1 - Multiple Choice" at bounding box center [378, 377] width 265 height 31
click at [422, 284] on button "Question 1 - Multiple Choice" at bounding box center [379, 283] width 310 height 31
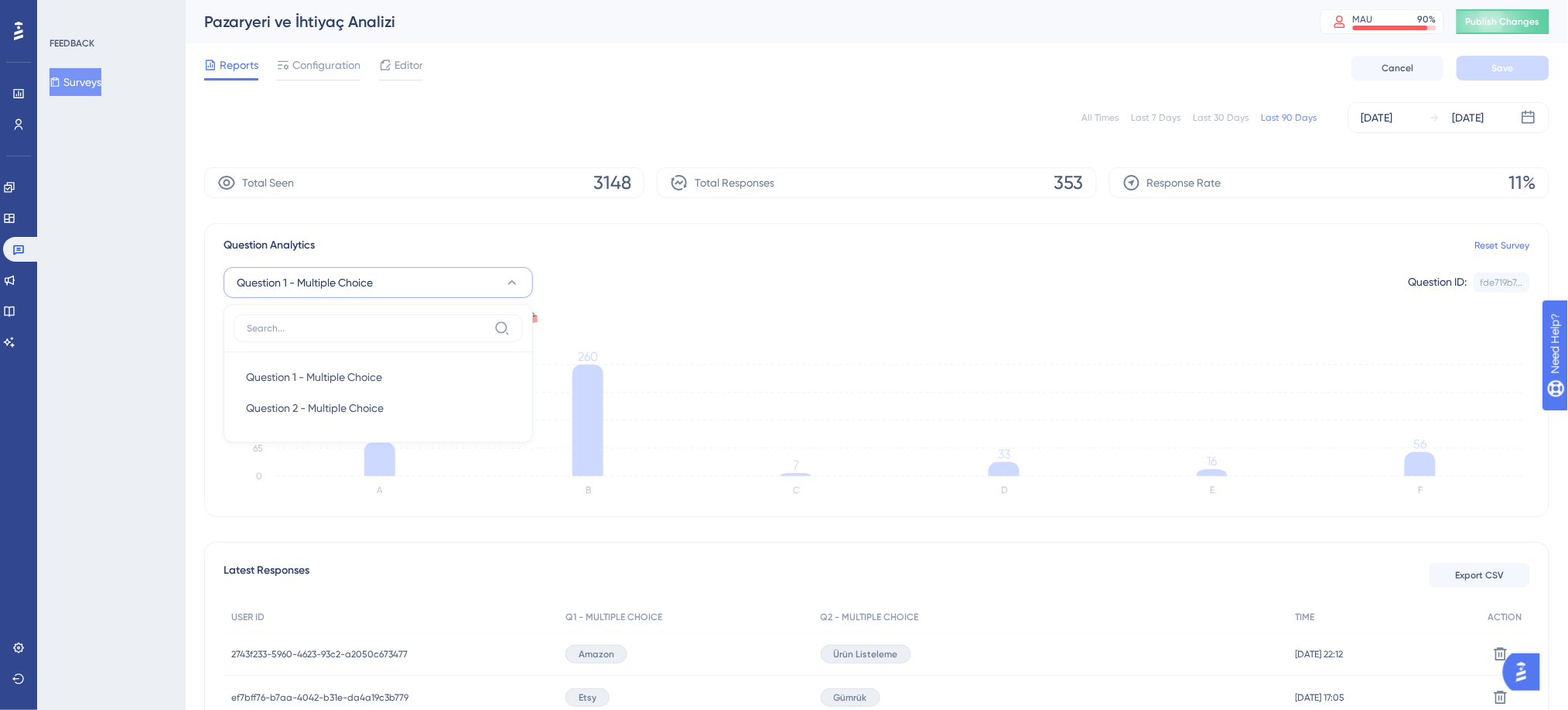
click at [677, 255] on div "Question 1 - Multiple Choice Question 1 - Multiple Choice Question 1 - Multiple…" at bounding box center [877, 290] width 1307 height 72
click at [425, 278] on button "Question 1 - Multiple Choice" at bounding box center [379, 283] width 310 height 31
click at [379, 417] on div "Question 2 - Multiple Choice Question 2 - Multiple Choice" at bounding box center [378, 408] width 265 height 31
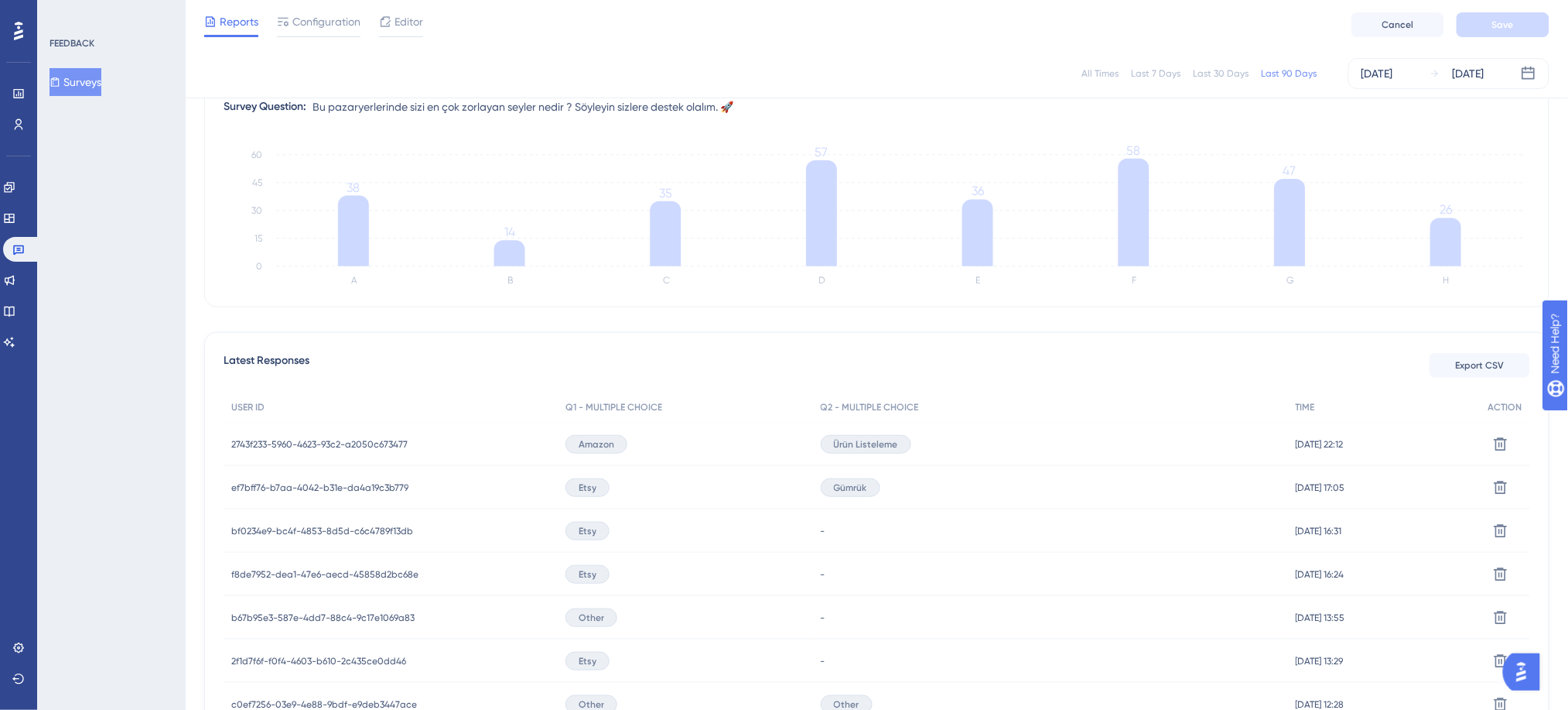
scroll to position [413, 0]
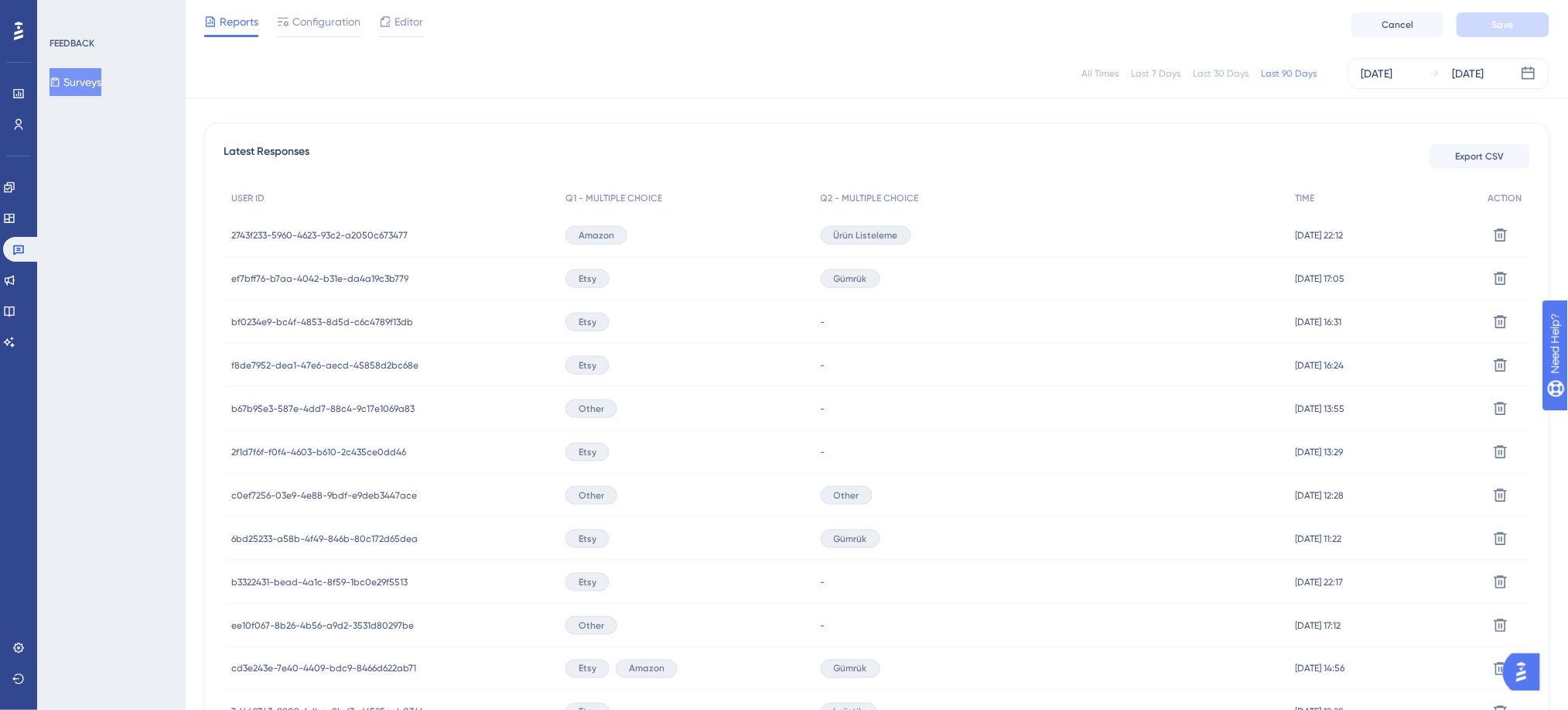
click at [299, 230] on span "2743f233-5960-4623-93c2-a2050c673477" at bounding box center [319, 235] width 176 height 13
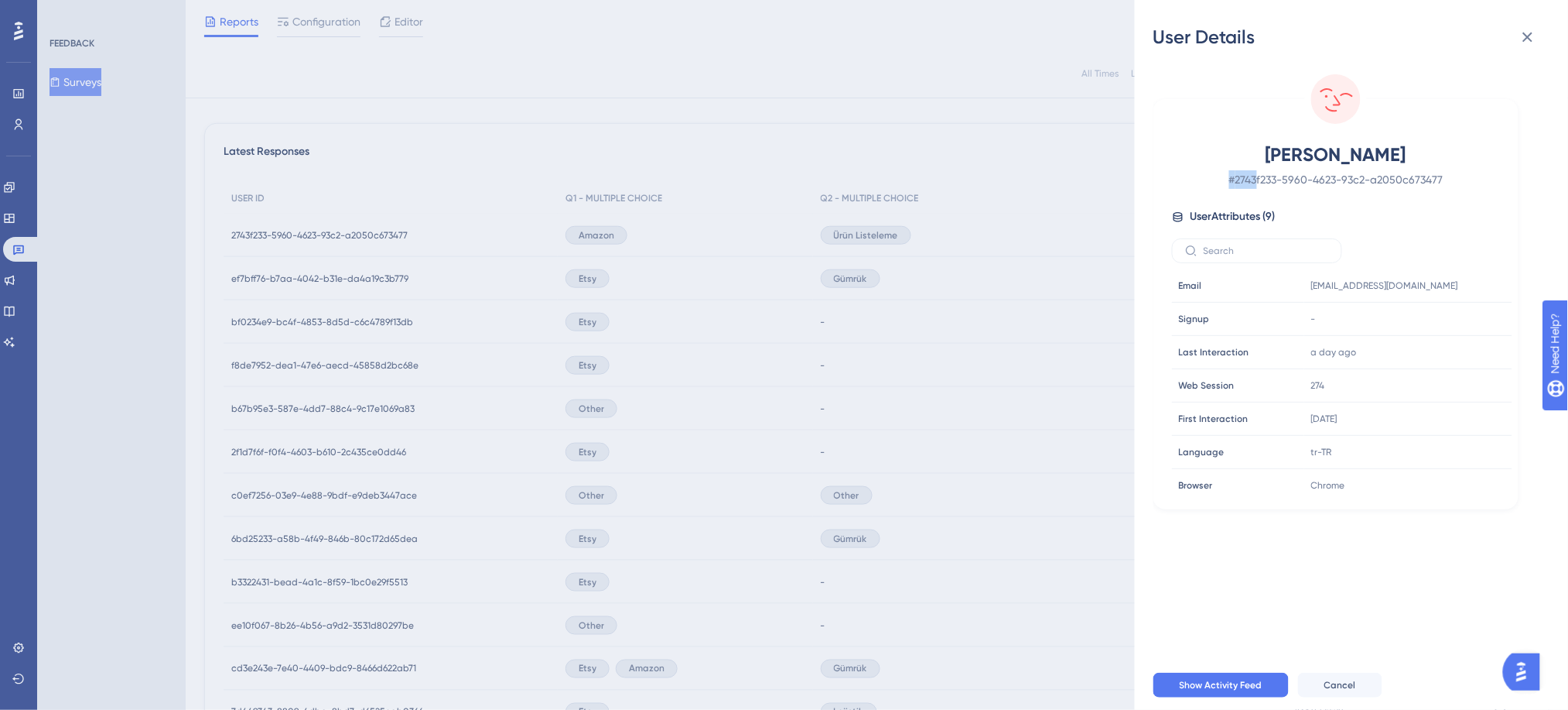
drag, startPoint x: 1261, startPoint y: 170, endPoint x: 1464, endPoint y: 158, distance: 203.4
click at [1464, 158] on div "[PERSON_NAME] # 2743f233-5960-4623-93c2-a2050c673477" at bounding box center [1335, 165] width 328 height 47
click at [1428, 184] on span "# 2743f233-5960-4623-93c2-a2050c673477" at bounding box center [1336, 180] width 272 height 19
click at [1528, 31] on icon at bounding box center [1528, 37] width 19 height 19
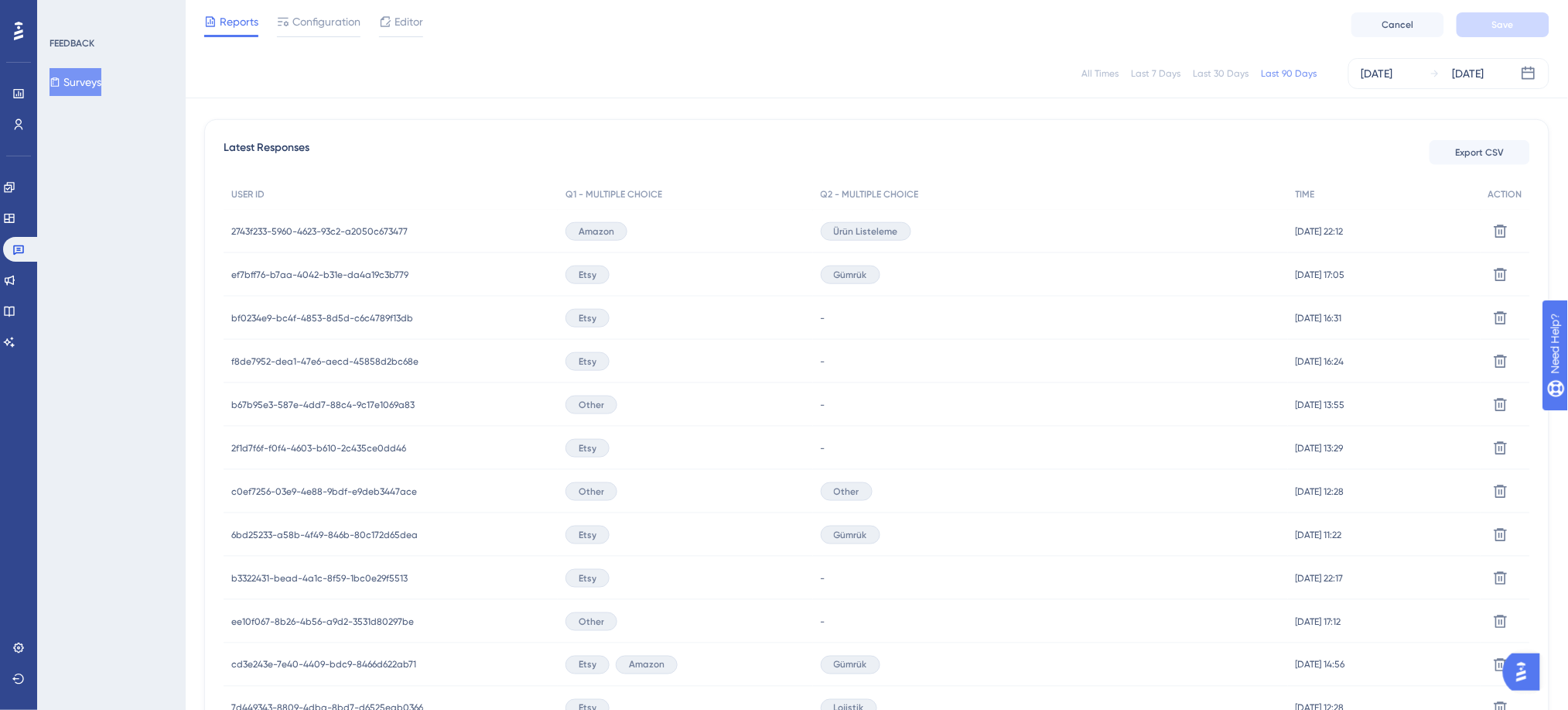
scroll to position [206, 0]
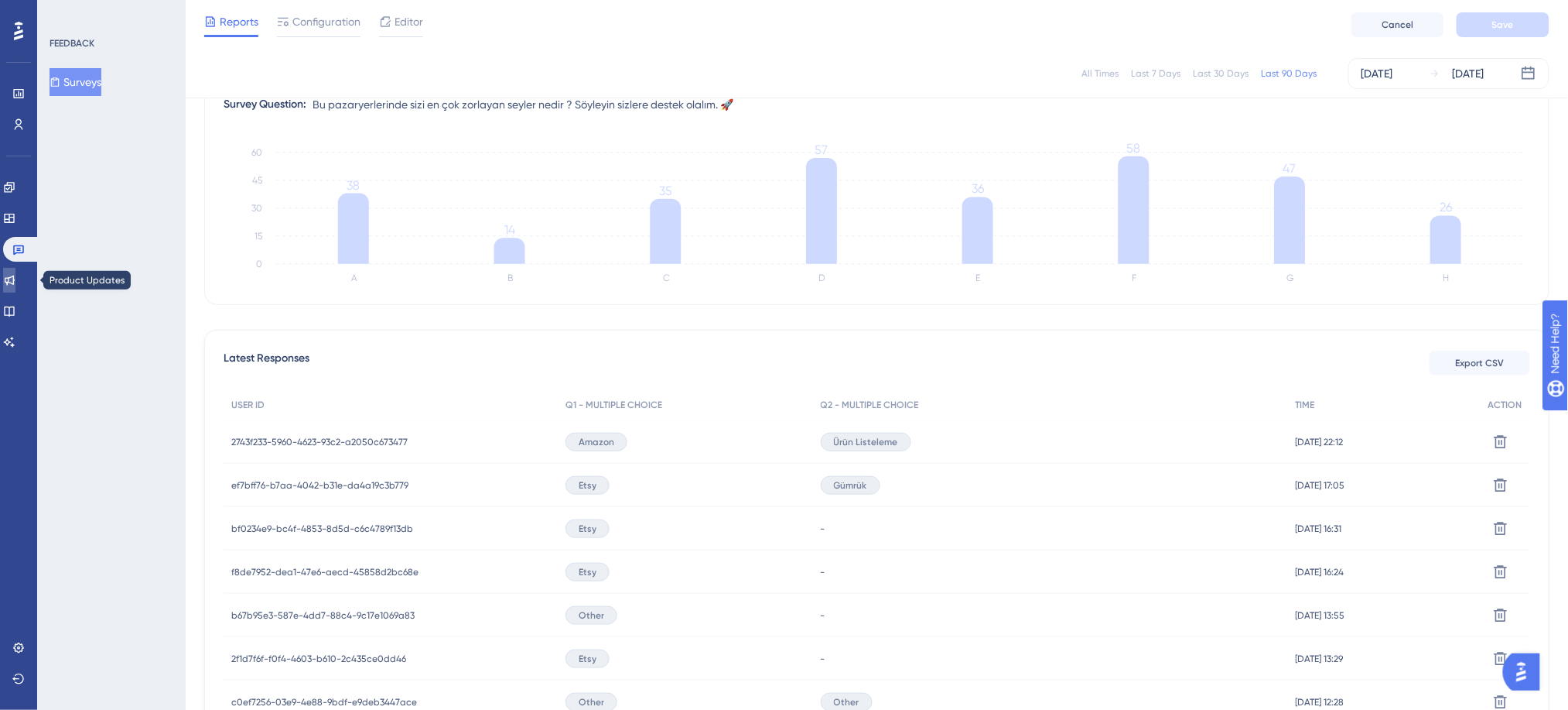
click at [15, 278] on link at bounding box center [9, 280] width 13 height 25
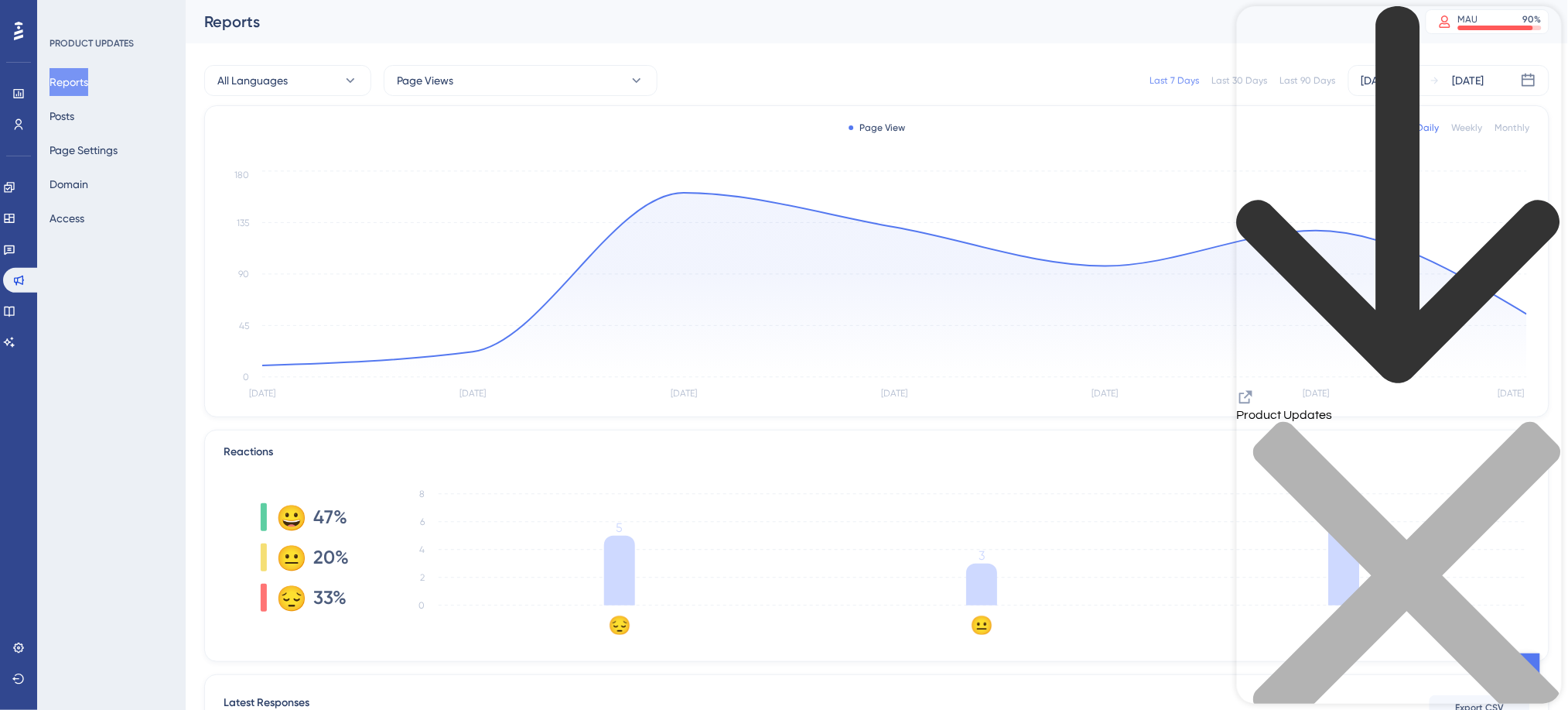
drag, startPoint x: 1256, startPoint y: 307, endPoint x: 1453, endPoint y: 543, distance: 307.4
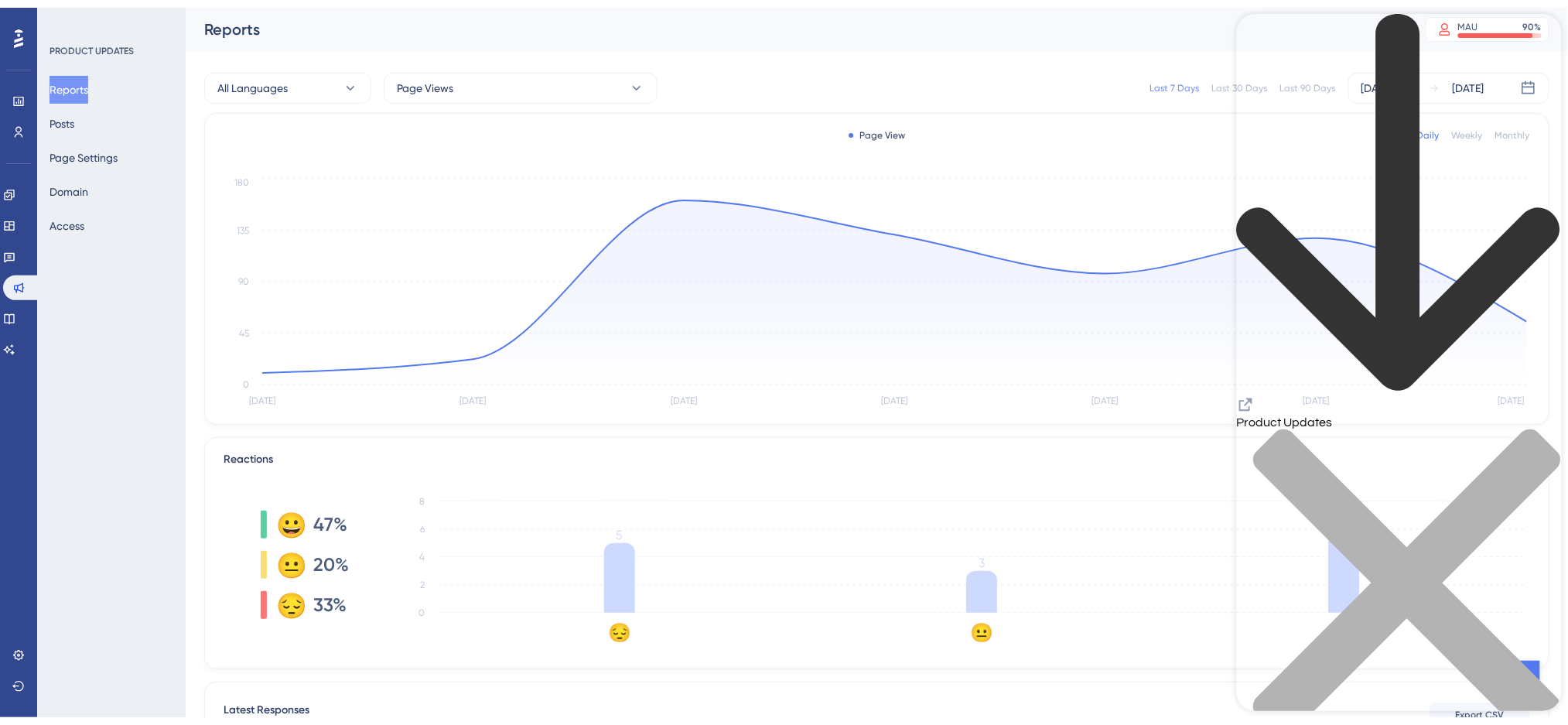
scroll to position [1134, 0]
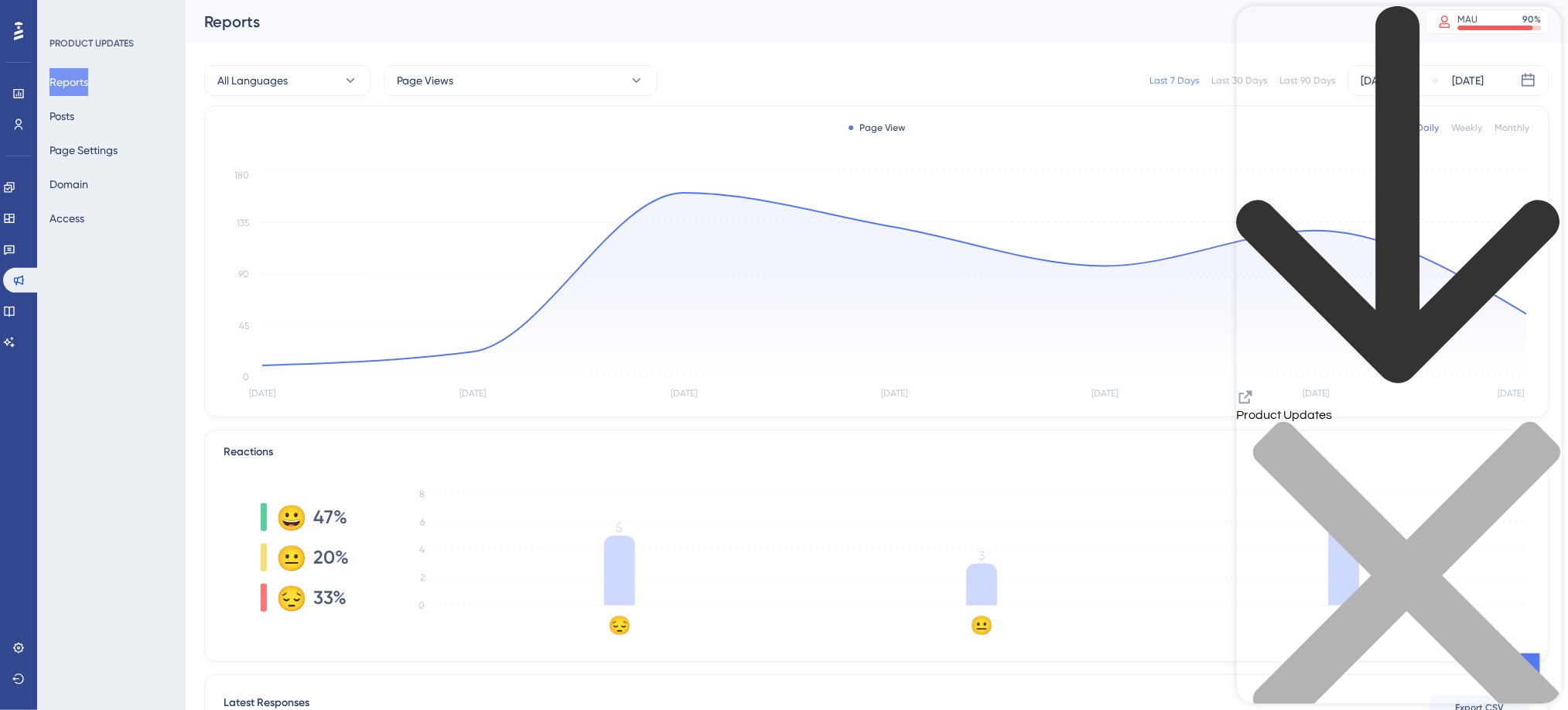
click at [1534, 421] on div "close resource center" at bounding box center [1399, 585] width 325 height 328
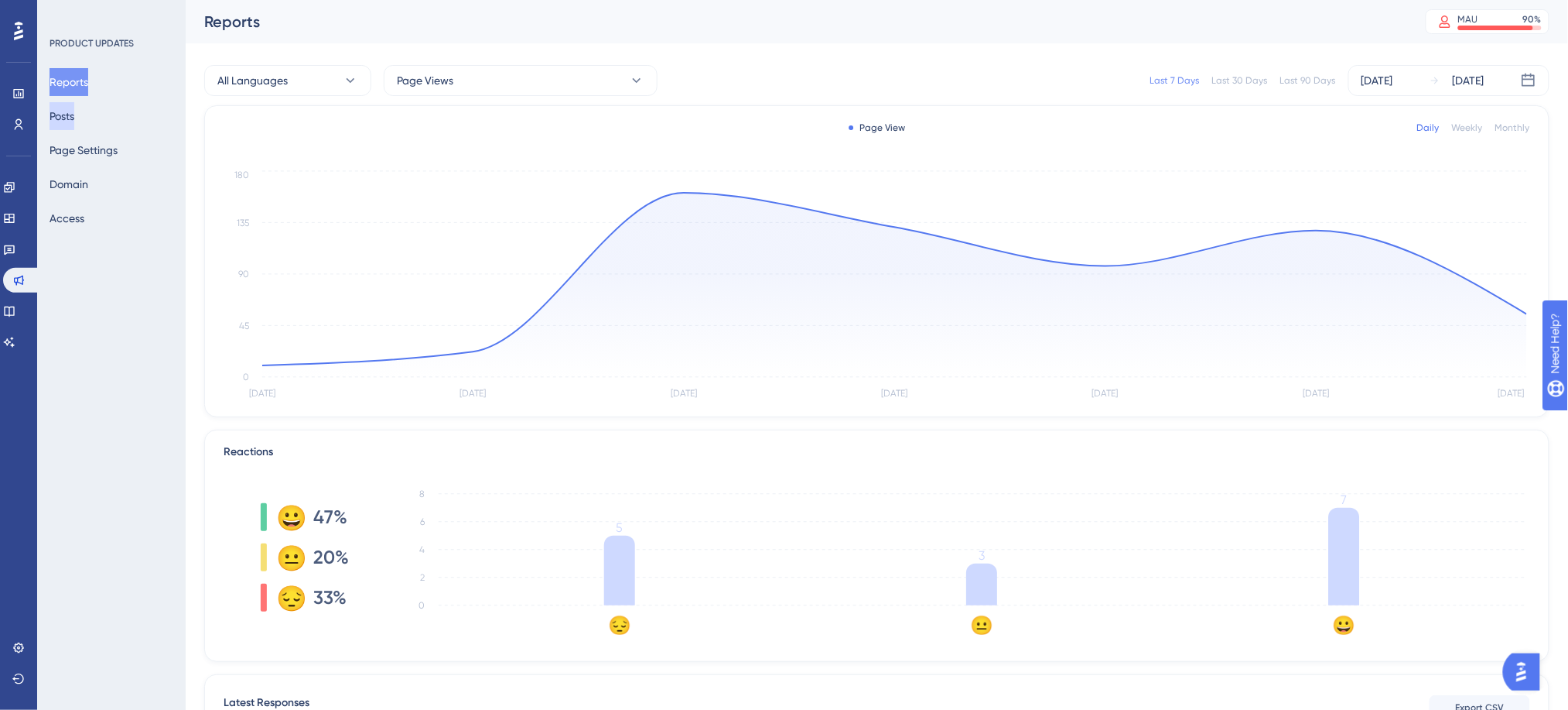
click at [64, 115] on button "Posts" at bounding box center [61, 116] width 25 height 28
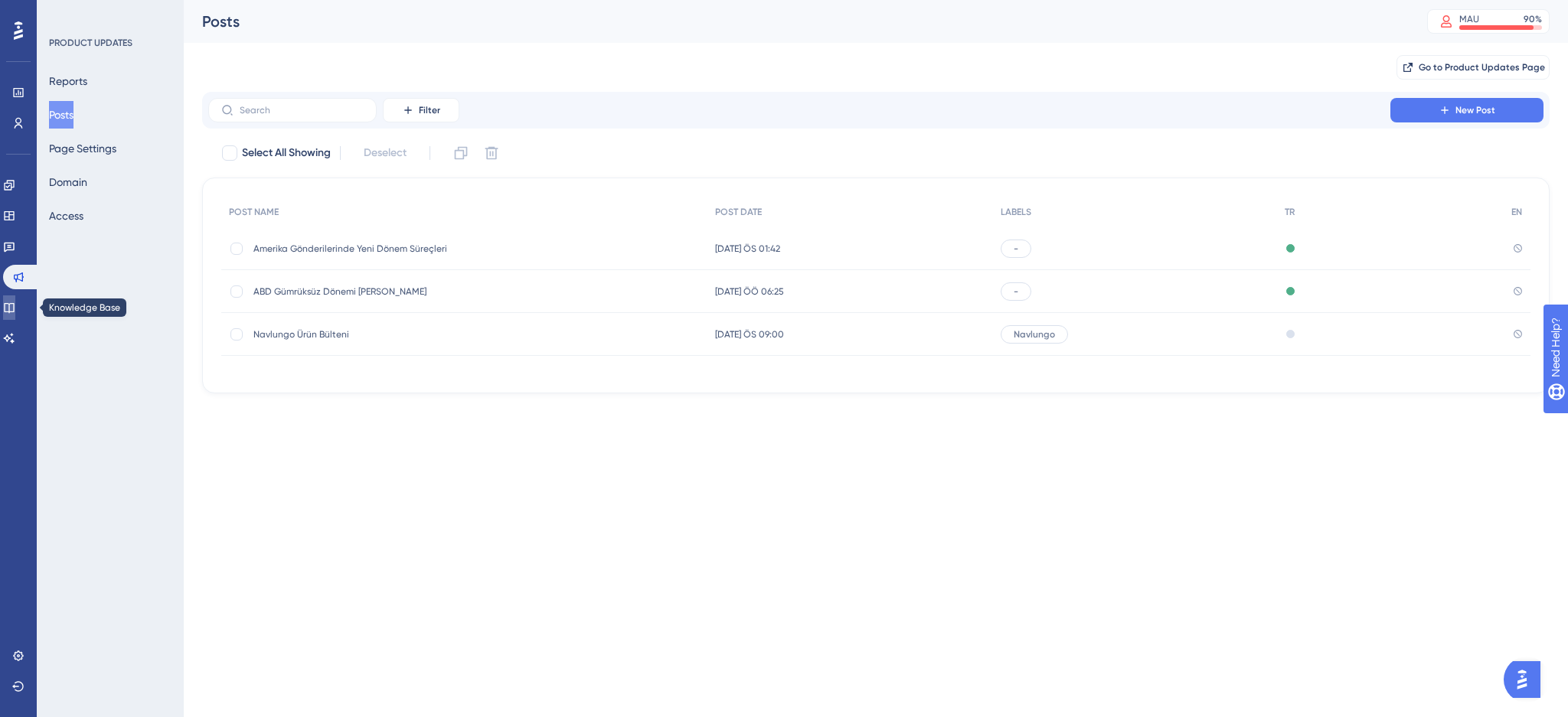
click at [13, 311] on icon at bounding box center [9, 308] width 10 height 10
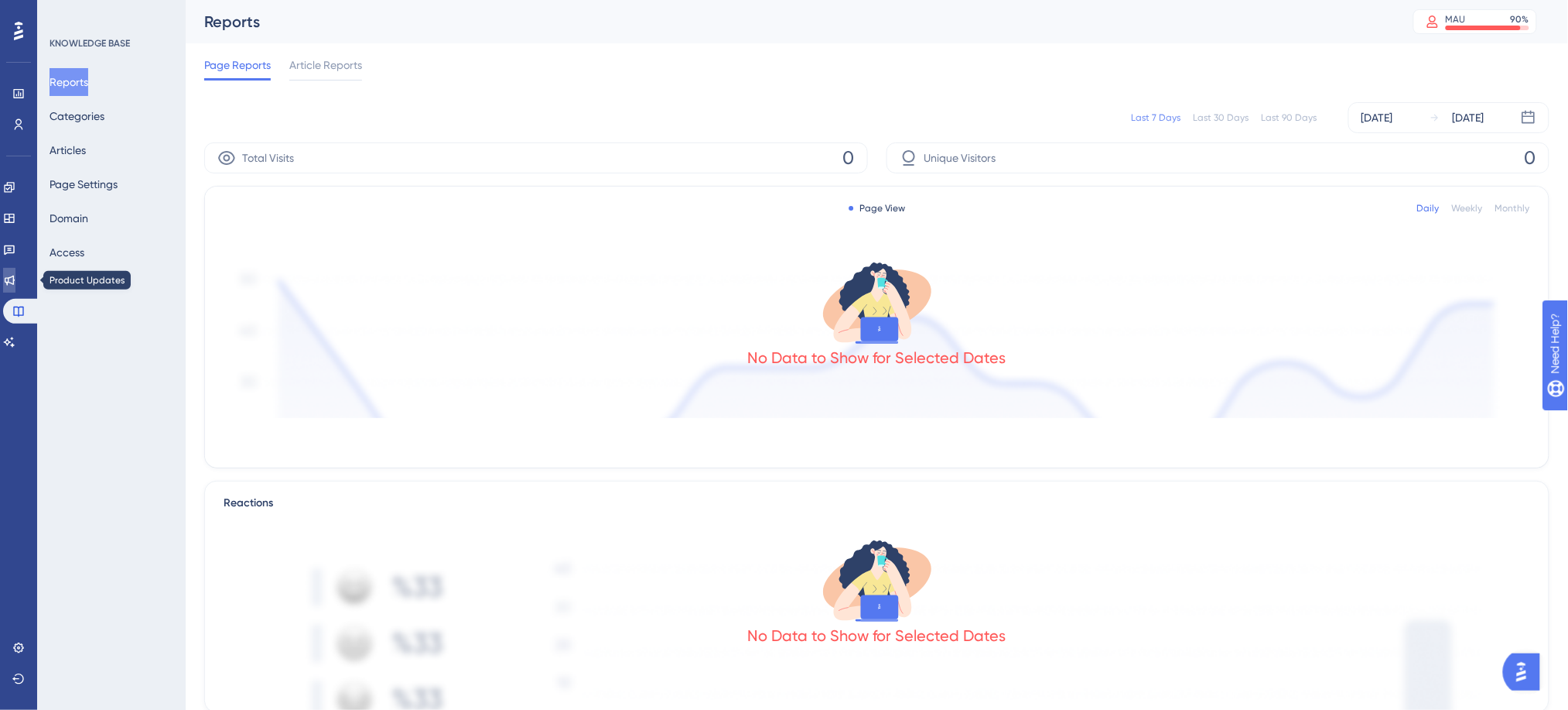
click at [14, 283] on icon at bounding box center [9, 280] width 13 height 13
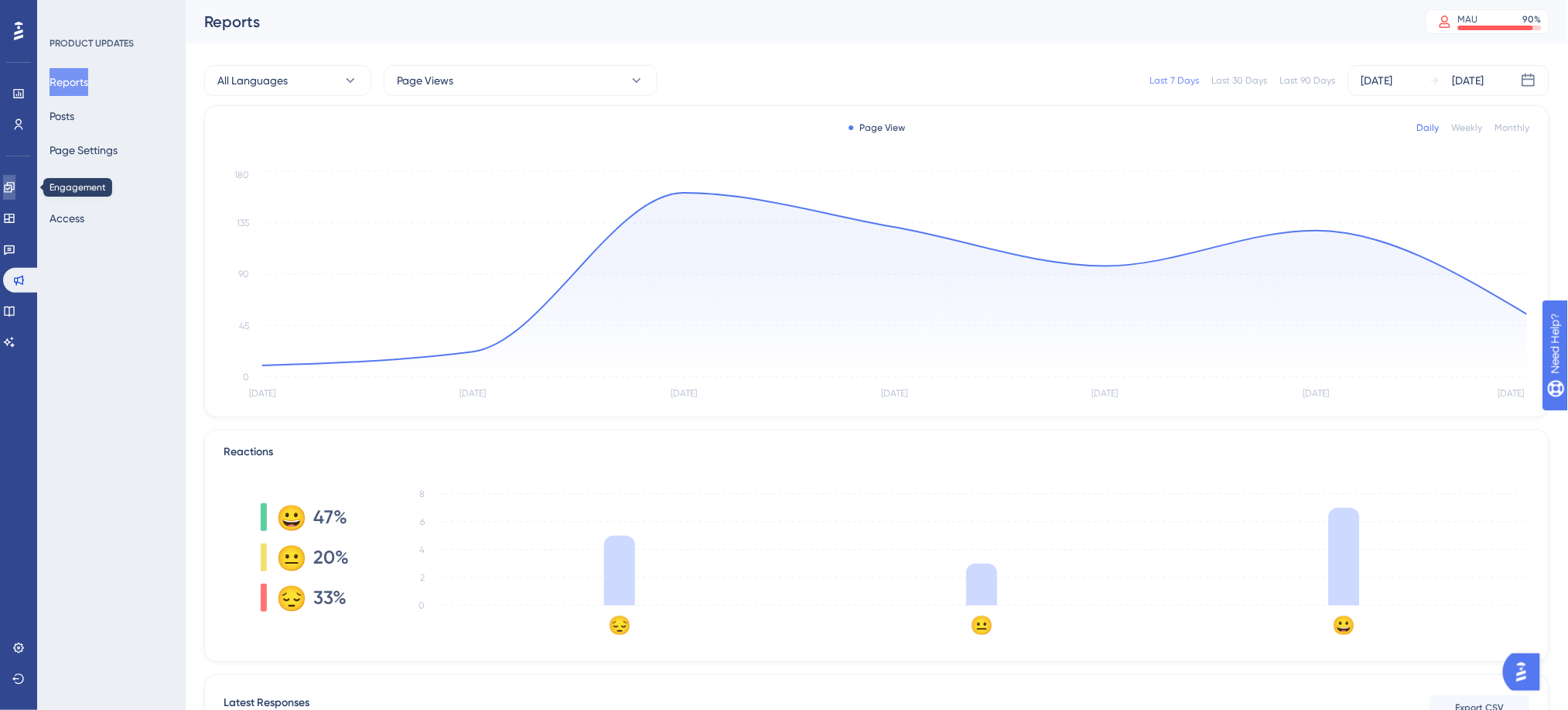
click at [15, 197] on link at bounding box center [9, 186] width 13 height 25
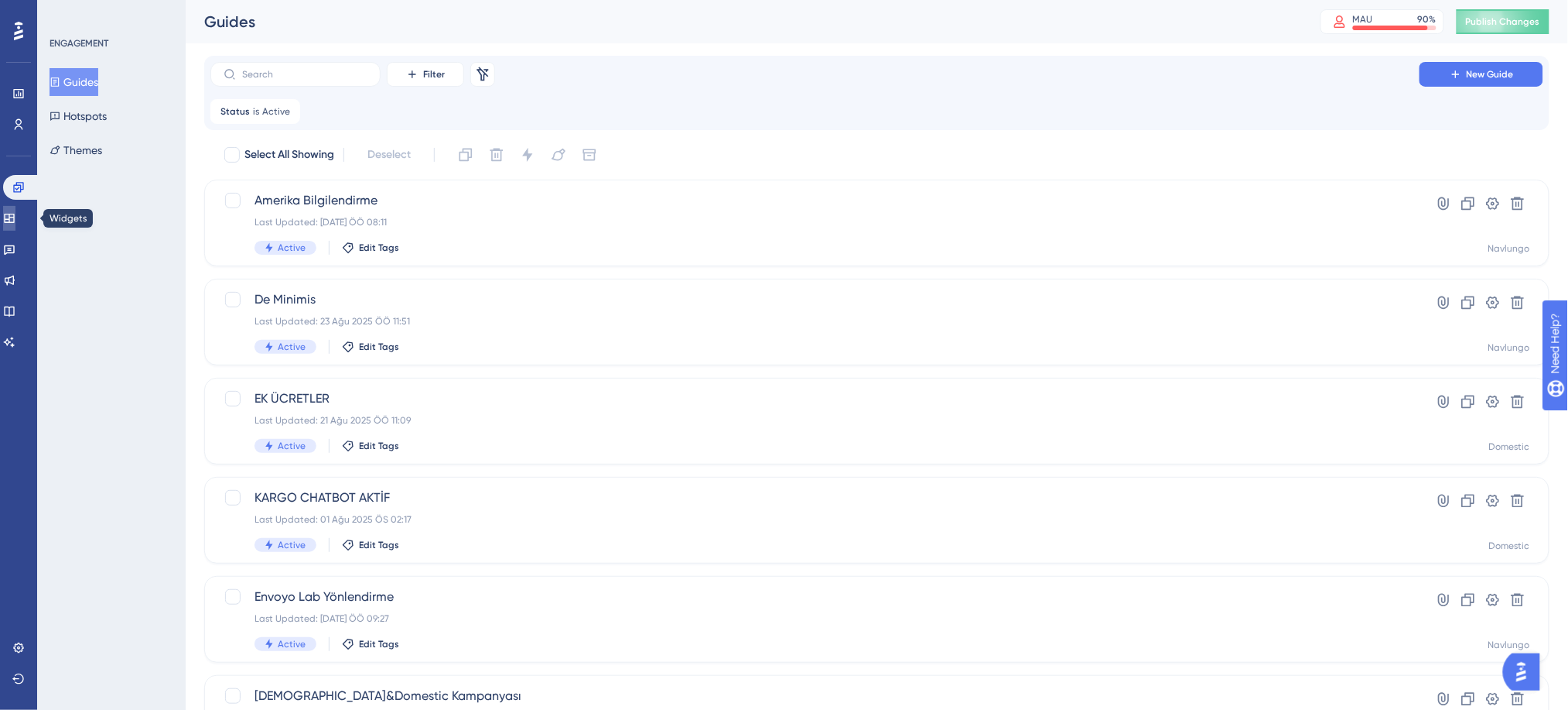
click at [14, 219] on icon at bounding box center [9, 218] width 10 height 9
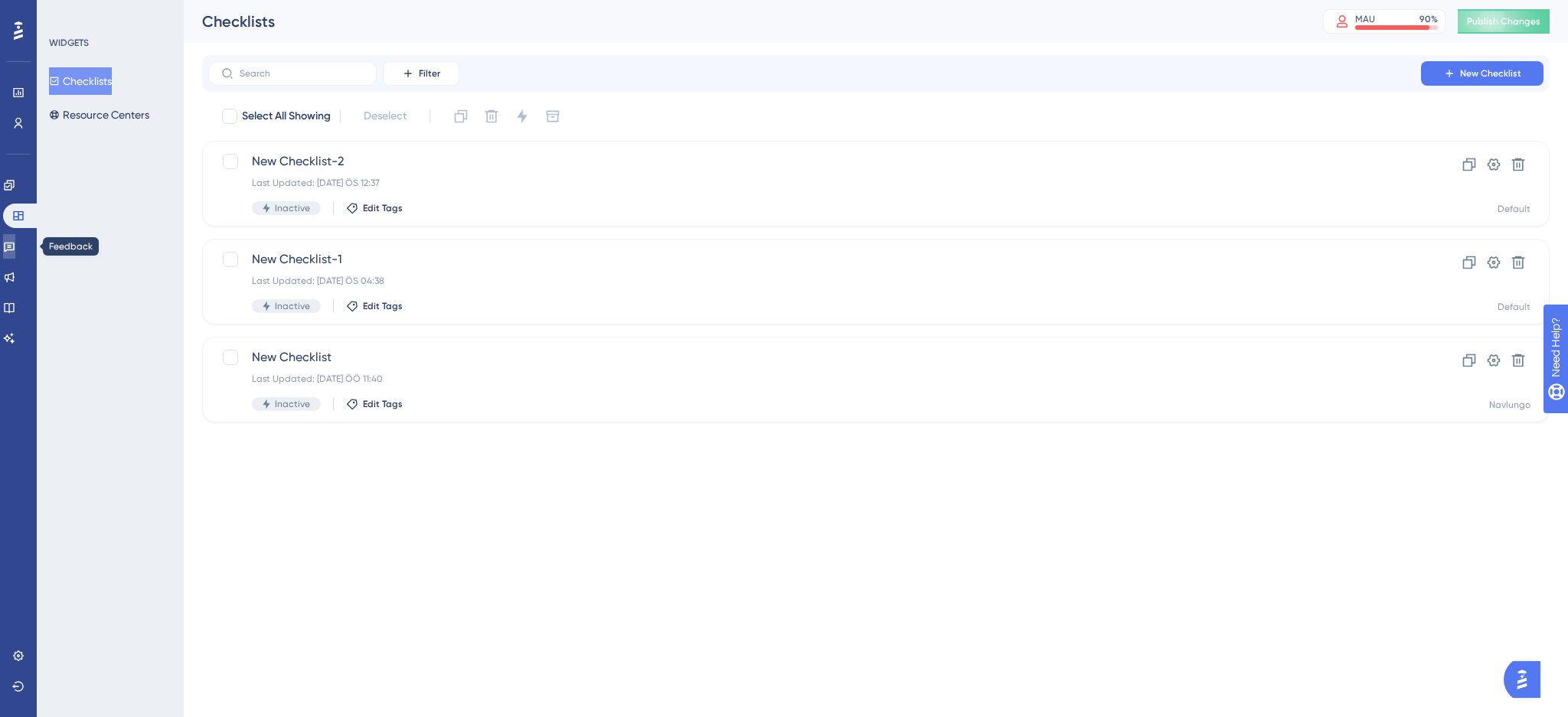
click at [15, 249] on icon at bounding box center [9, 246] width 13 height 13
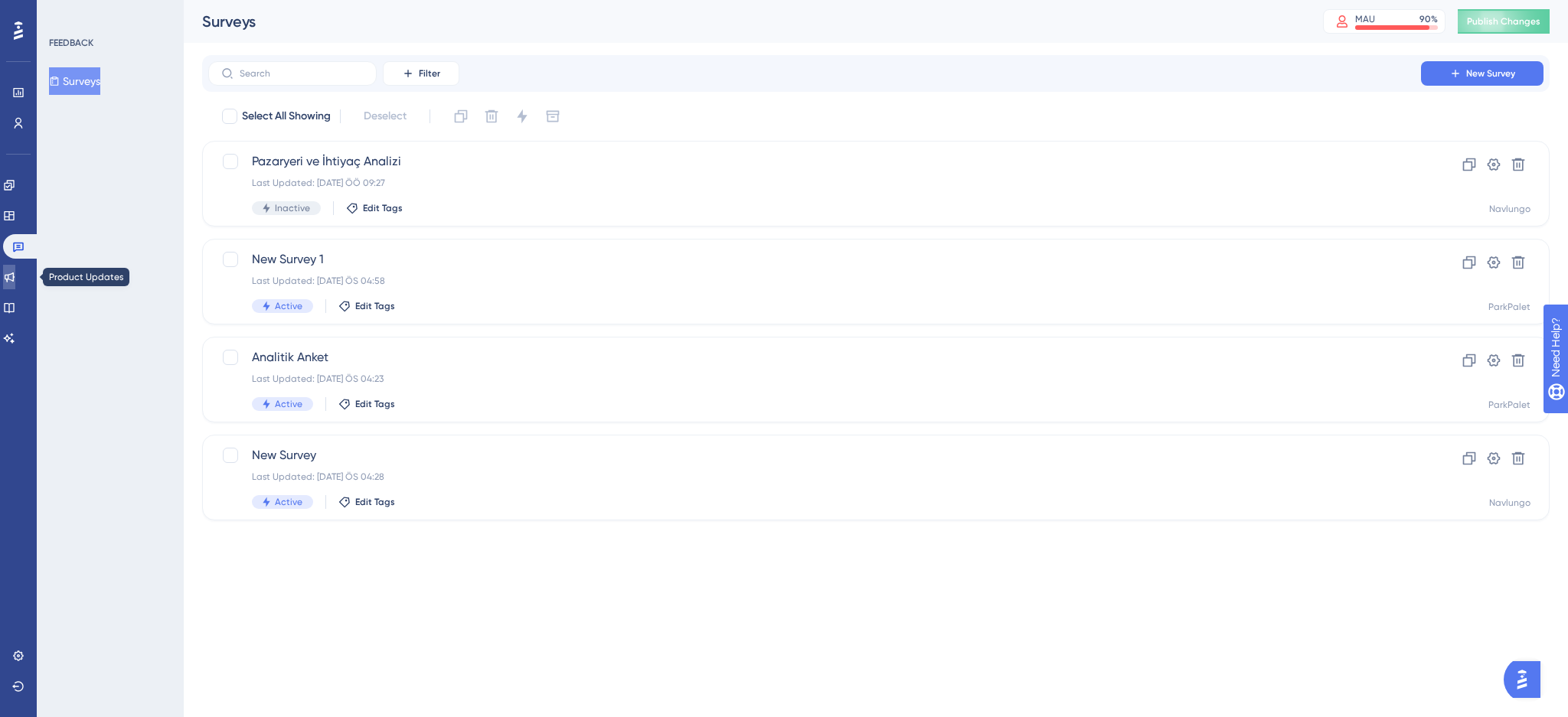
click at [14, 280] on icon at bounding box center [9, 278] width 10 height 10
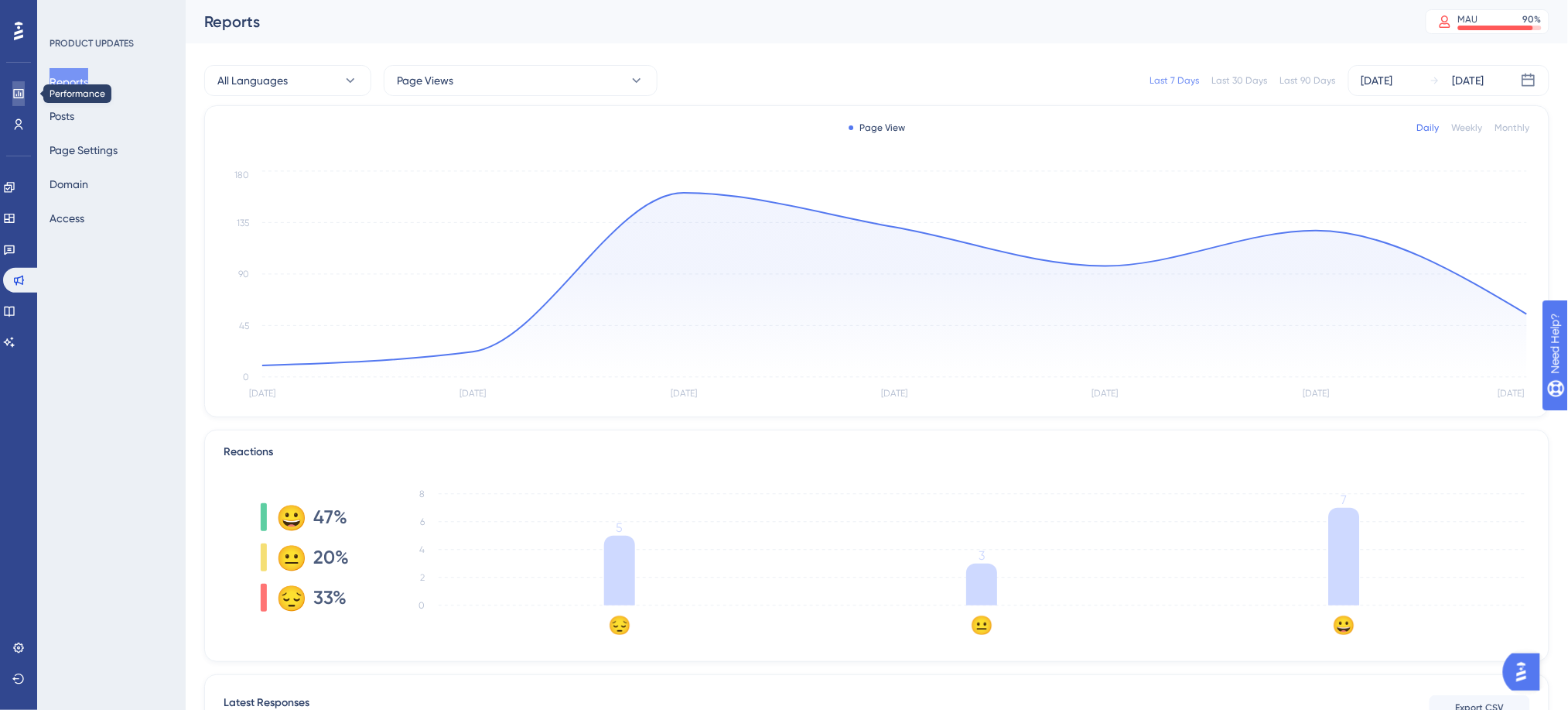
click at [20, 104] on link at bounding box center [19, 93] width 13 height 25
